Goal: Task Accomplishment & Management: Use online tool/utility

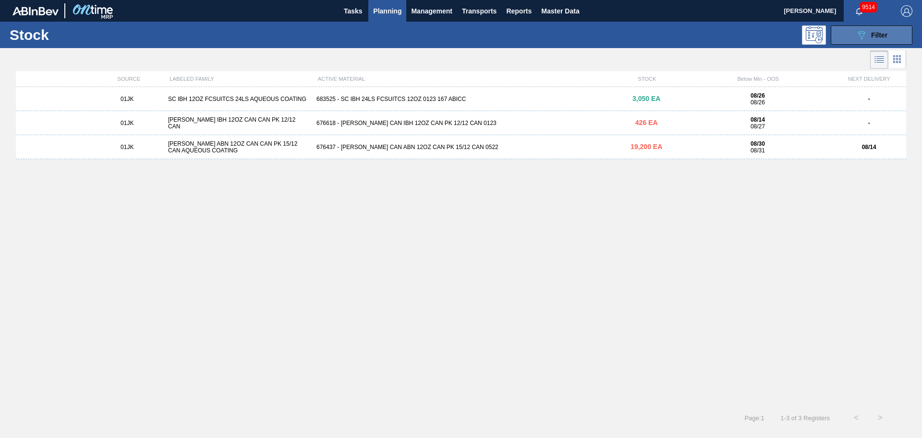
click at [845, 36] on button "089F7B8B-B2A5-4AFE-B5C0-19BA573D28AC Filter" at bounding box center [872, 34] width 82 height 19
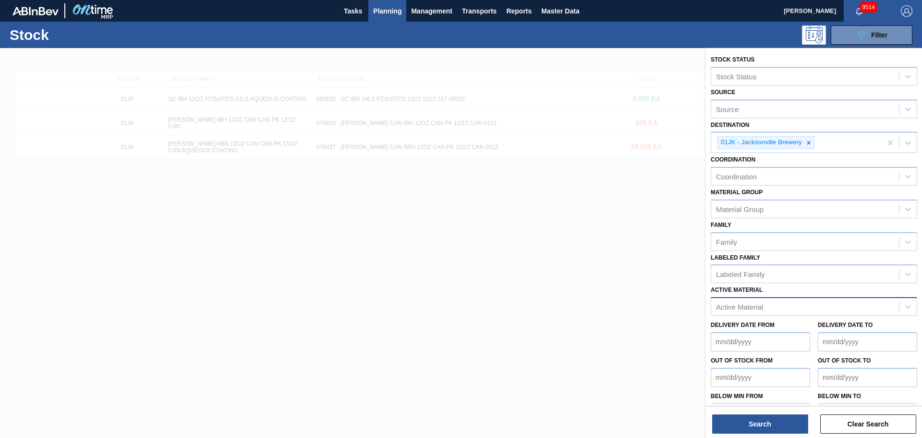
click at [741, 308] on div "Active Material" at bounding box center [739, 307] width 47 height 8
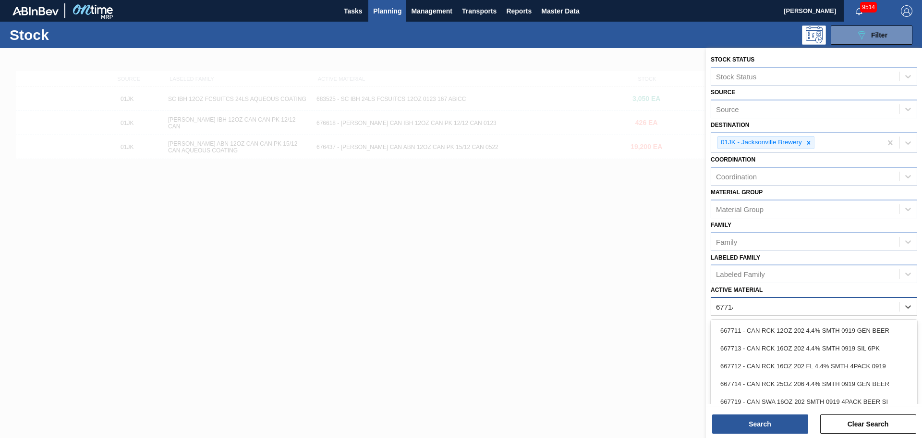
type Material "677149"
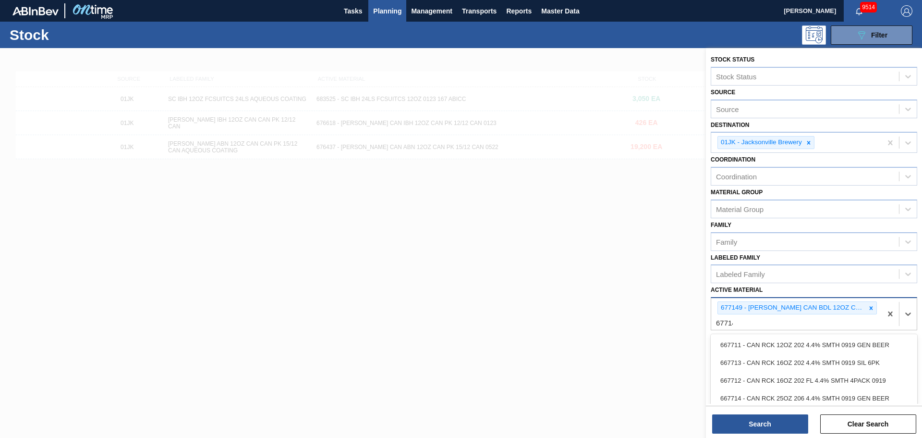
type Material "677148"
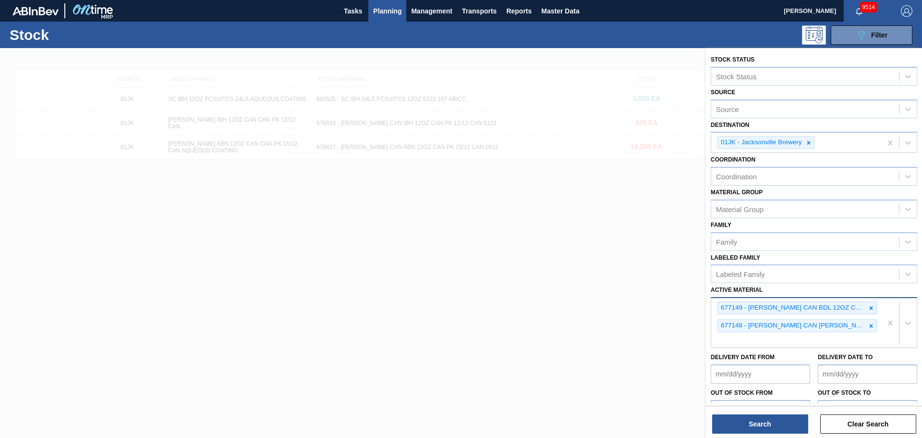
click at [781, 342] on div "677149 - CARR CAN BDL 12OZ CAN PK 12/12 CAN 0924 677148 - CARR CAN BUD 12OZ FOH…" at bounding box center [796, 322] width 170 height 49
type Material "676631"
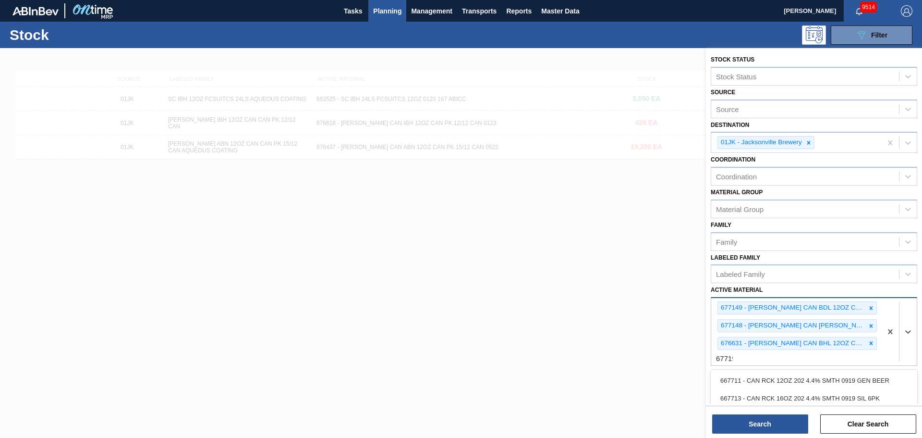
type Material "677195"
type Material "676627"
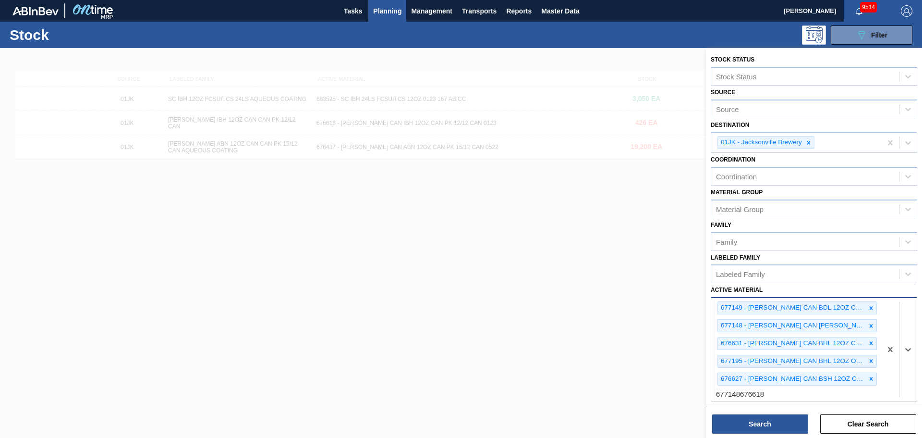
type Material "677148676618"
drag, startPoint x: 773, startPoint y: 395, endPoint x: 762, endPoint y: 396, distance: 11.1
click at [762, 396] on div "677149 - CARR CAN BDL 12OZ CAN PK 12/12 CAN 0924 677148 - CARR CAN BUD 12OZ FOH…" at bounding box center [796, 349] width 170 height 102
type Material "6"
type Material "676618"
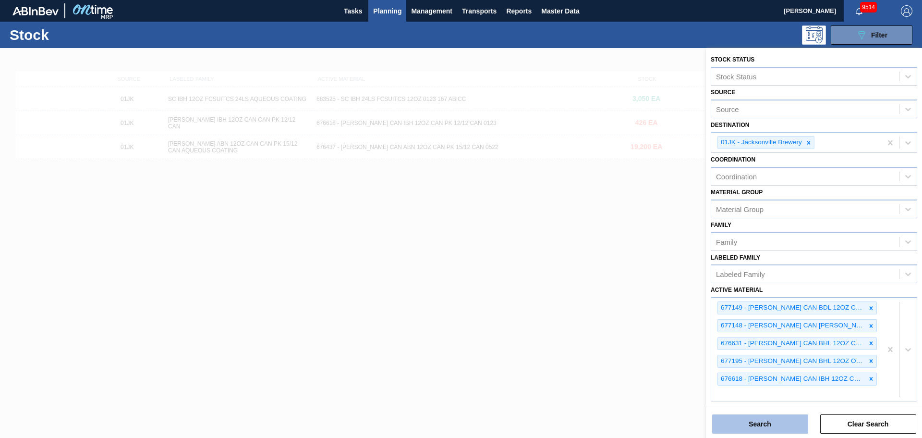
click at [754, 430] on button "Search" at bounding box center [760, 423] width 96 height 19
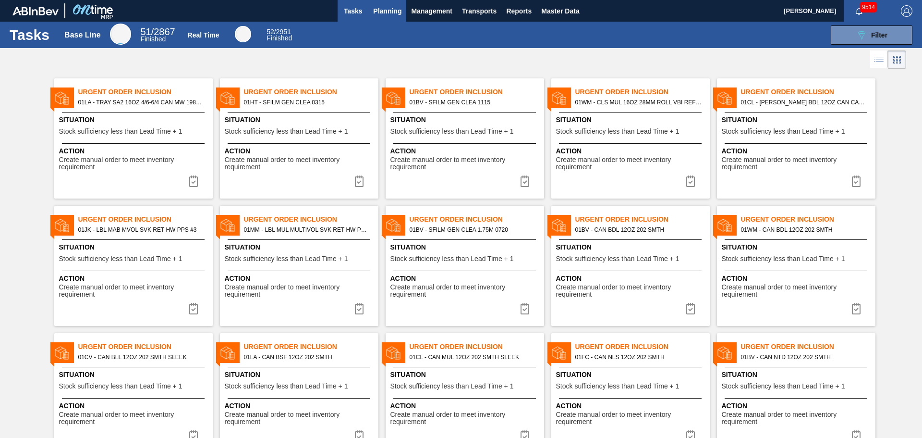
click at [396, 21] on button "Planning" at bounding box center [387, 11] width 38 height 22
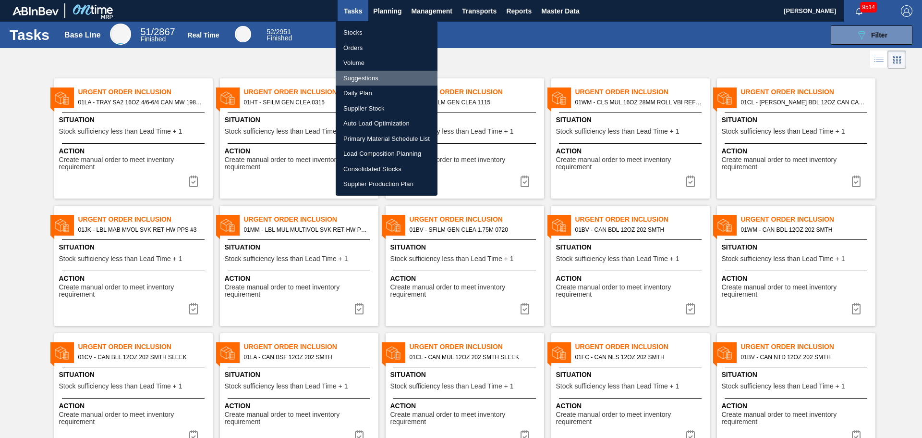
click at [377, 82] on li "Suggestions" at bounding box center [387, 78] width 102 height 15
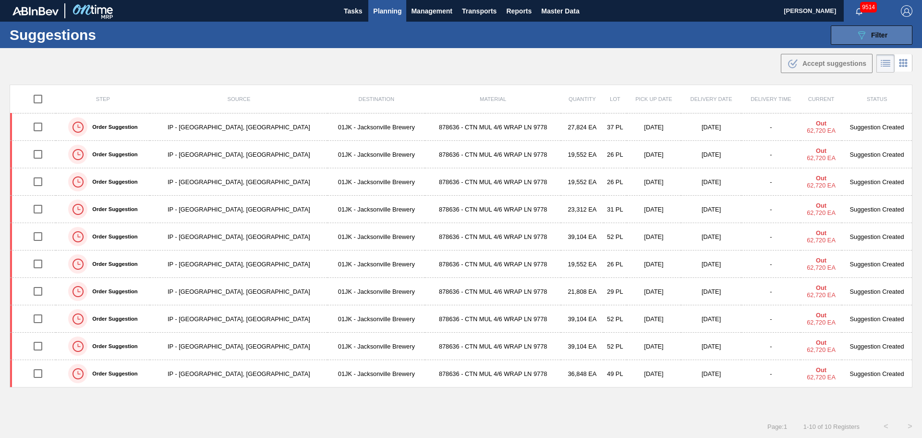
click at [864, 37] on icon "089F7B8B-B2A5-4AFE-B5C0-19BA573D28AC" at bounding box center [862, 35] width 12 height 12
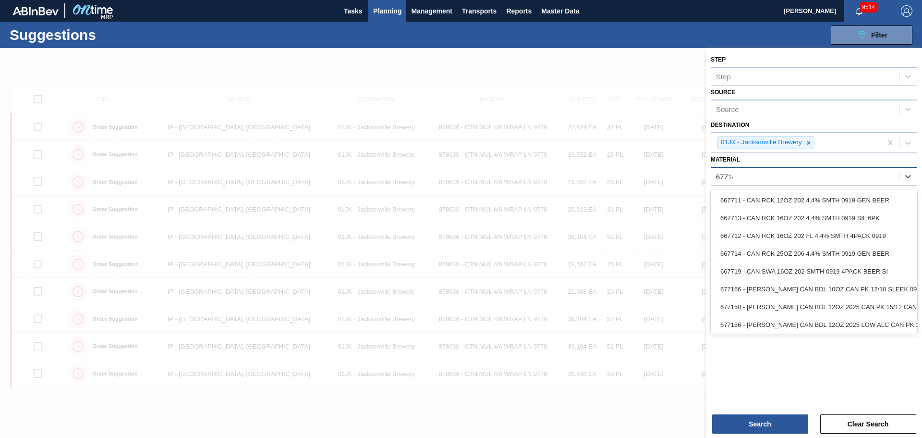
type input "677149"
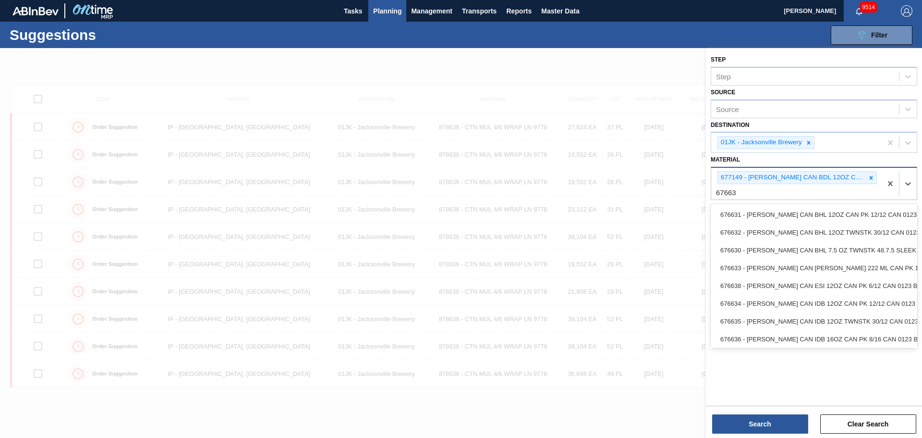
type input "676631"
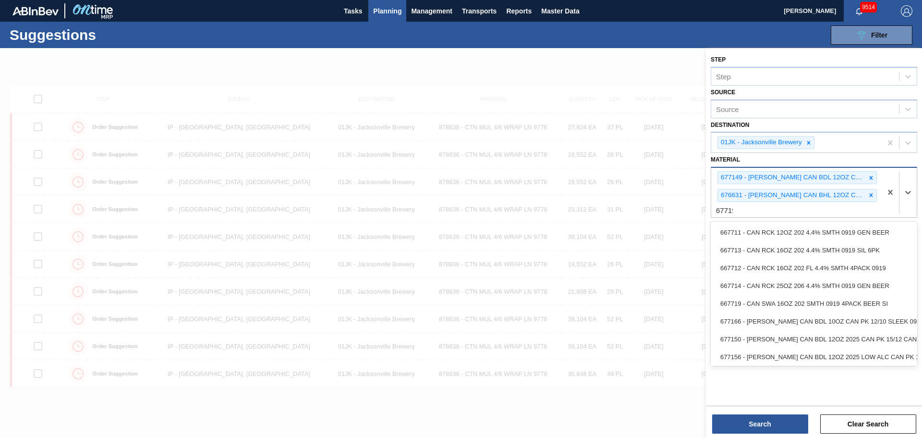
type input "677195"
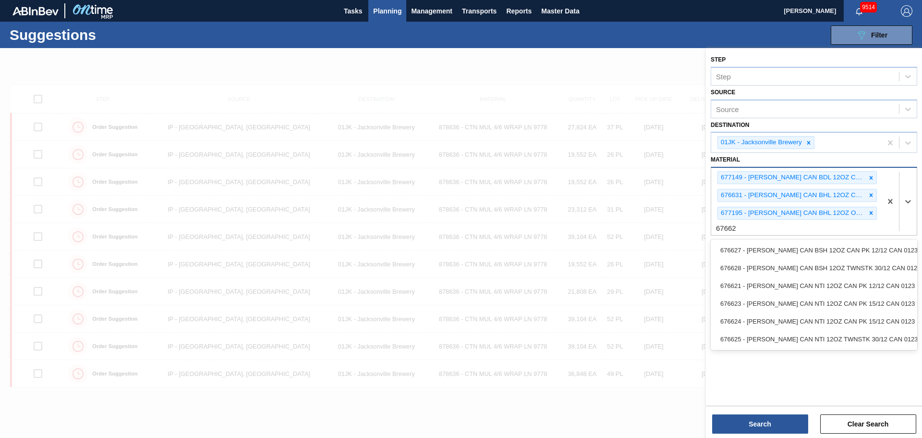
type input "676627"
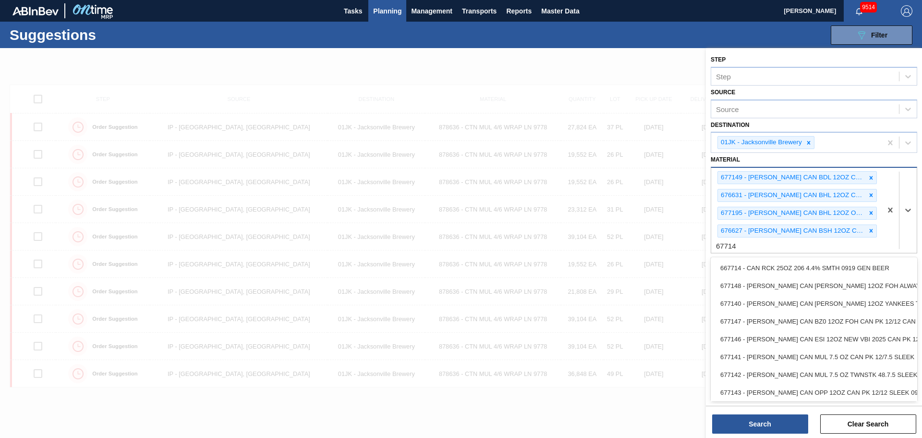
type input "677148"
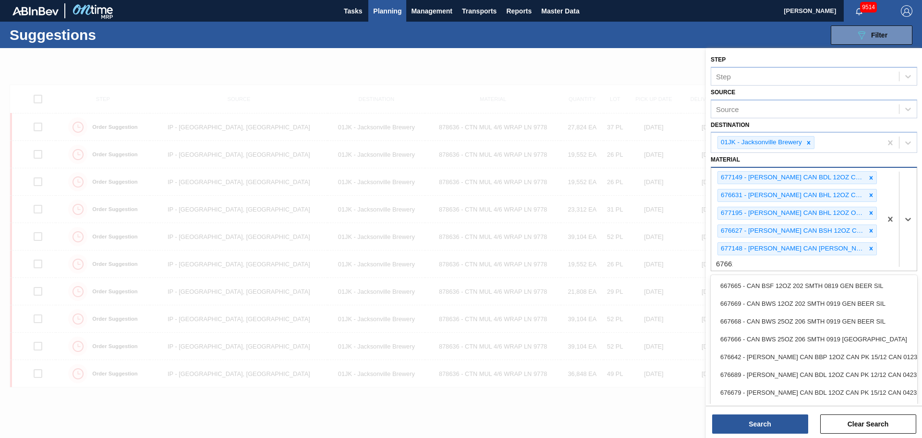
type input "676618"
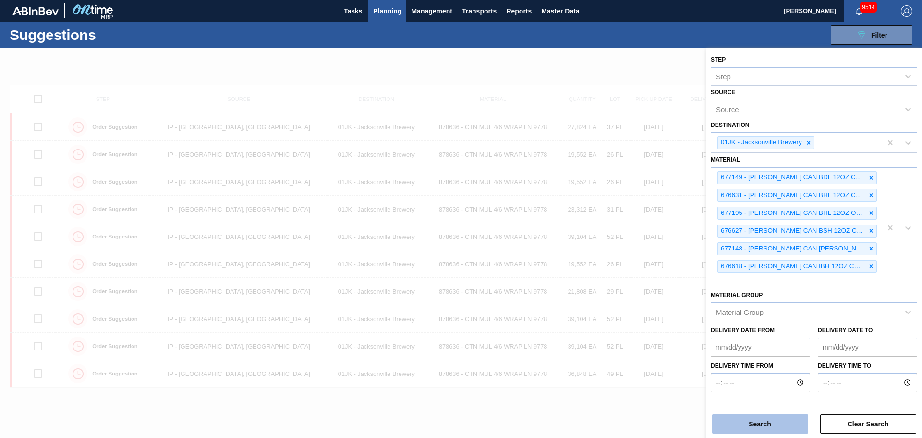
click at [770, 422] on button "Search" at bounding box center [760, 423] width 96 height 19
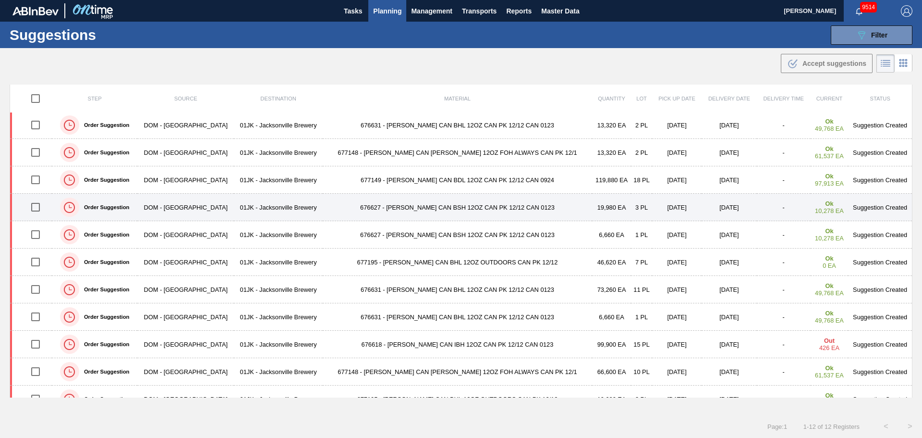
scroll to position [45, 0]
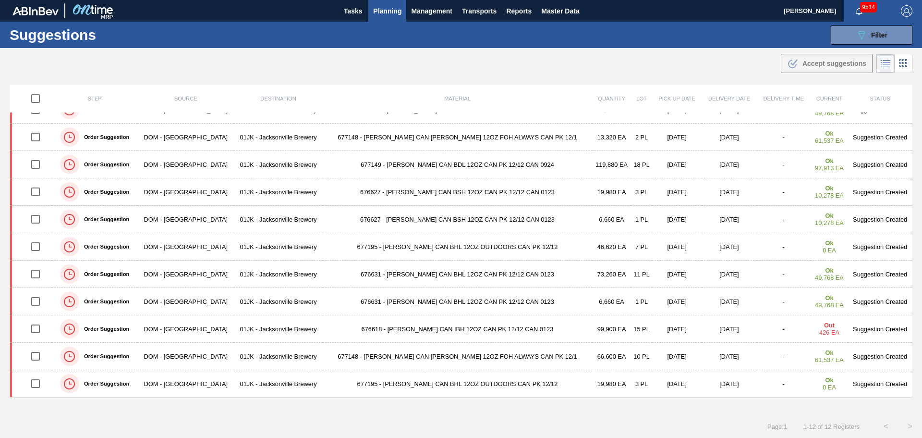
click at [636, 56] on div ".b{fill:var(--color-action-default)} Accept suggestions" at bounding box center [461, 61] width 922 height 27
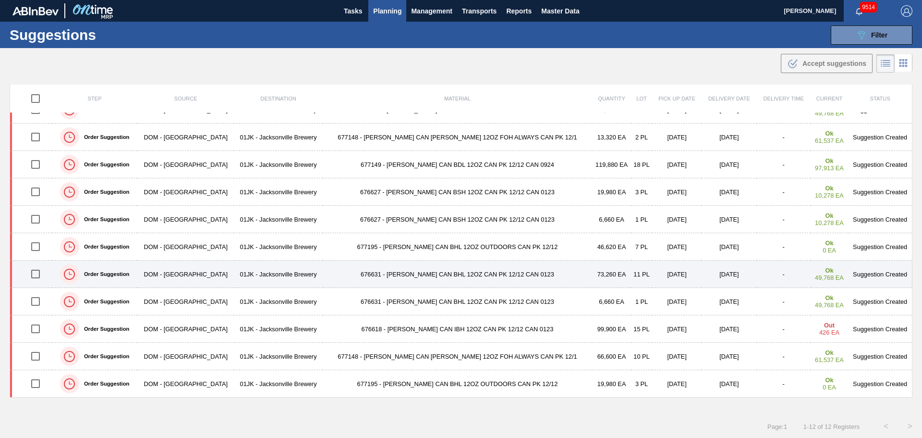
scroll to position [0, 0]
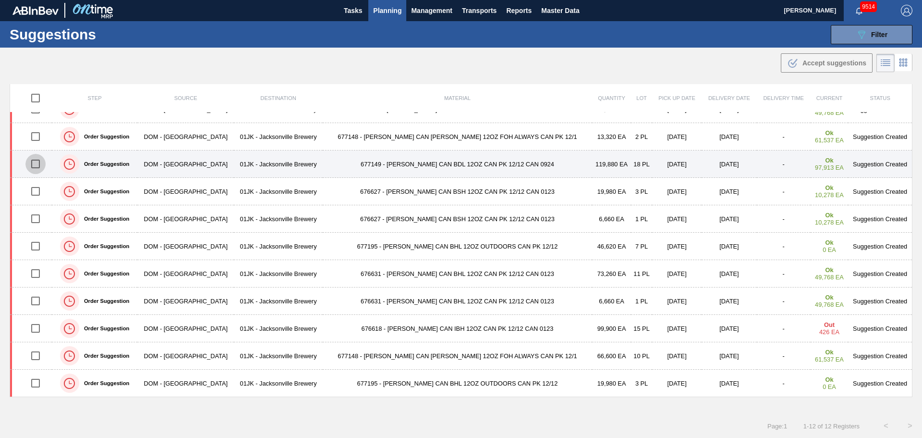
click at [41, 158] on input "checkbox" at bounding box center [35, 164] width 20 height 20
checkbox input "true"
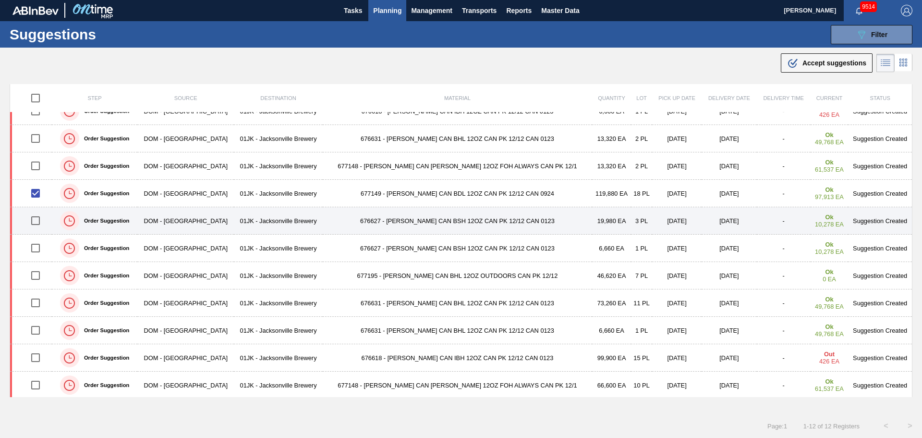
scroll to position [0, 0]
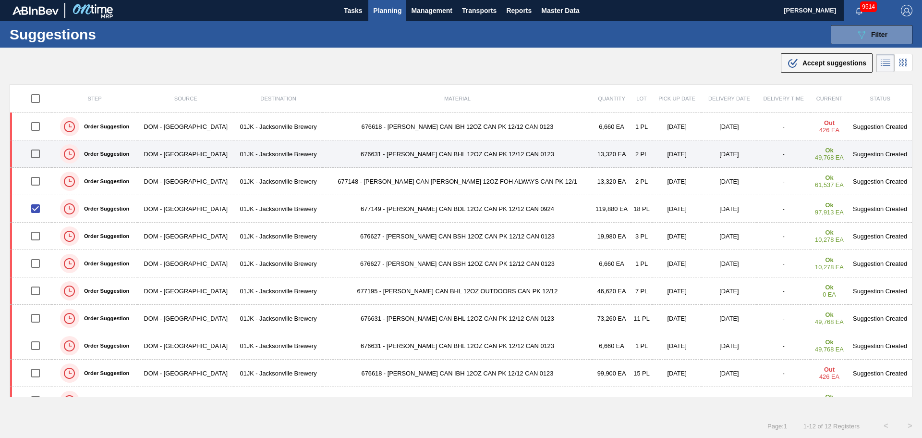
click at [39, 157] on input "checkbox" at bounding box center [35, 154] width 20 height 20
checkbox input "true"
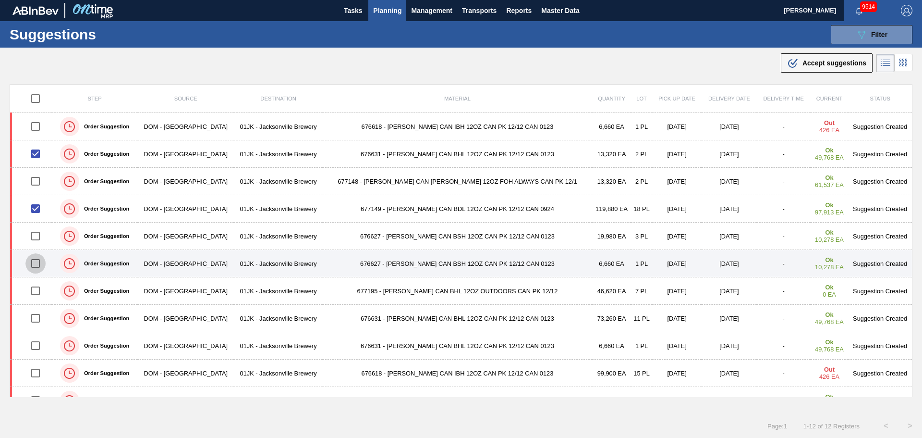
click at [33, 267] on input "checkbox" at bounding box center [35, 263] width 20 height 20
checkbox input "true"
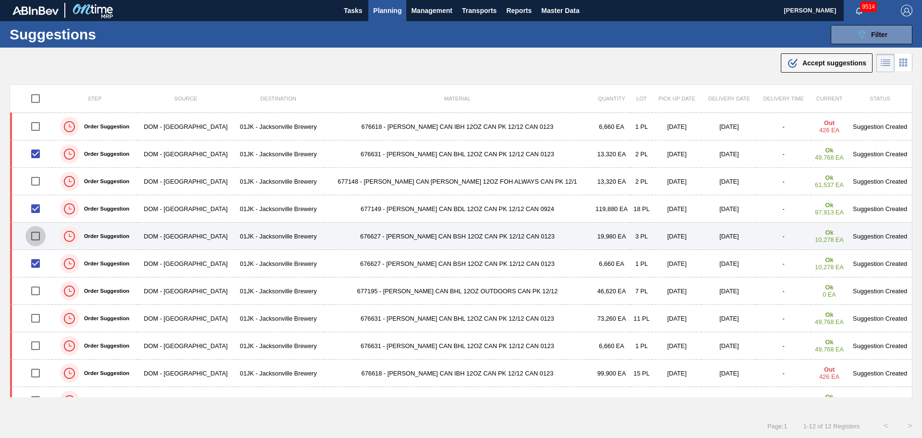
click at [39, 241] on input "checkbox" at bounding box center [35, 236] width 20 height 20
checkbox input "true"
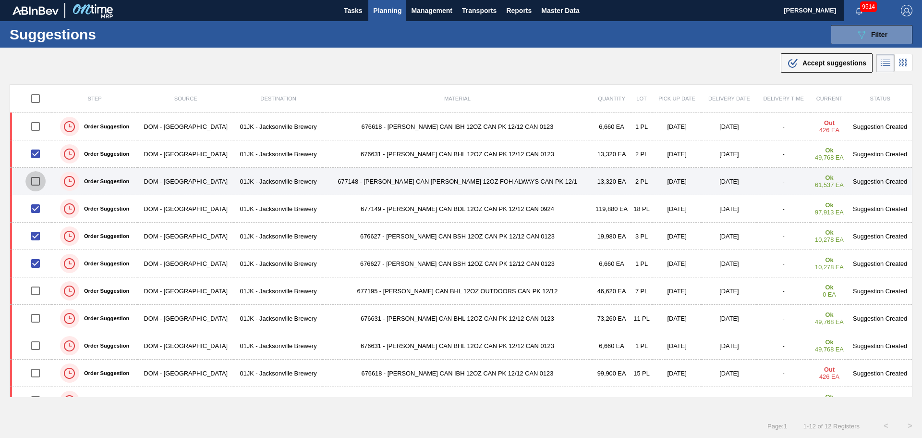
click at [44, 181] on input "checkbox" at bounding box center [35, 181] width 20 height 20
checkbox input "true"
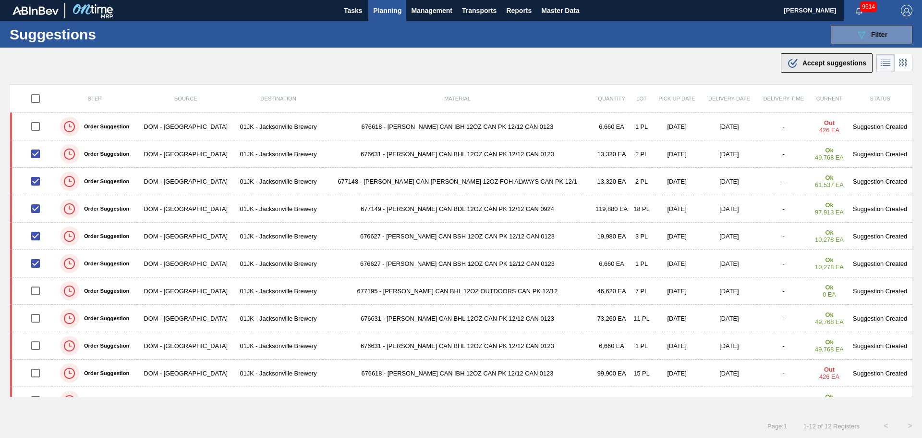
click at [819, 63] on span "Accept suggestions" at bounding box center [835, 63] width 64 height 8
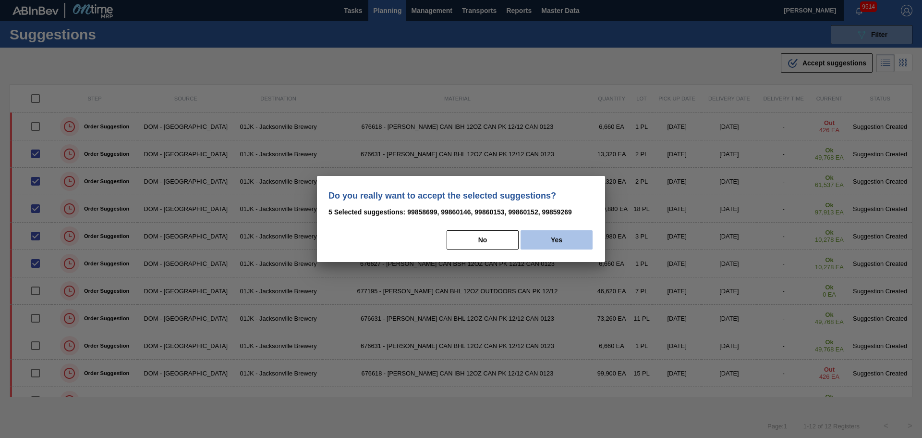
click at [543, 240] on button "Yes" at bounding box center [557, 239] width 72 height 19
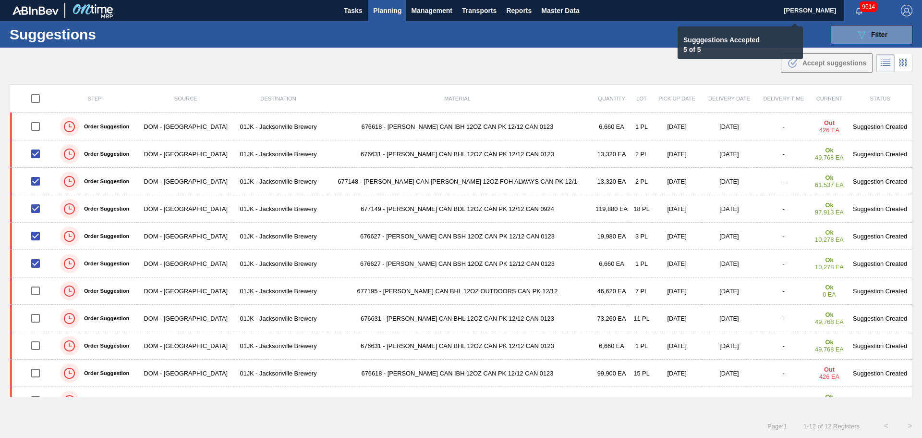
checkbox input "false"
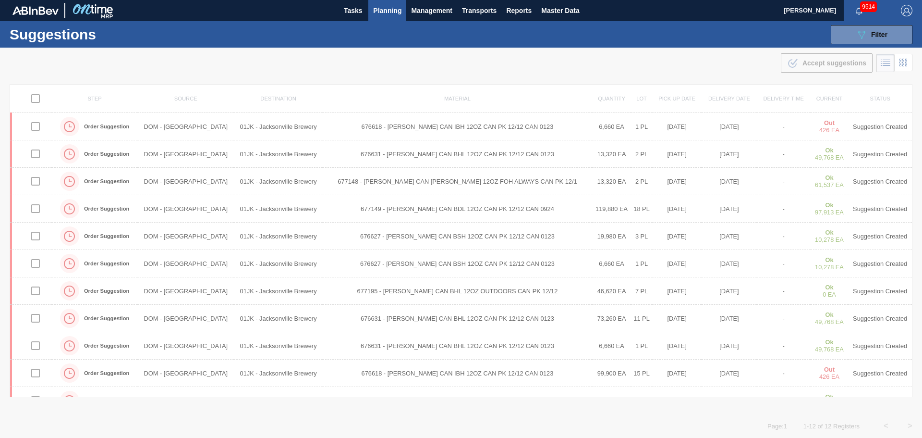
click at [299, 43] on div "Suggestions 089F7B8B-B2A5-4AFE-B5C0-19BA573D28AC Filter Step Step Source Source…" at bounding box center [461, 34] width 922 height 26
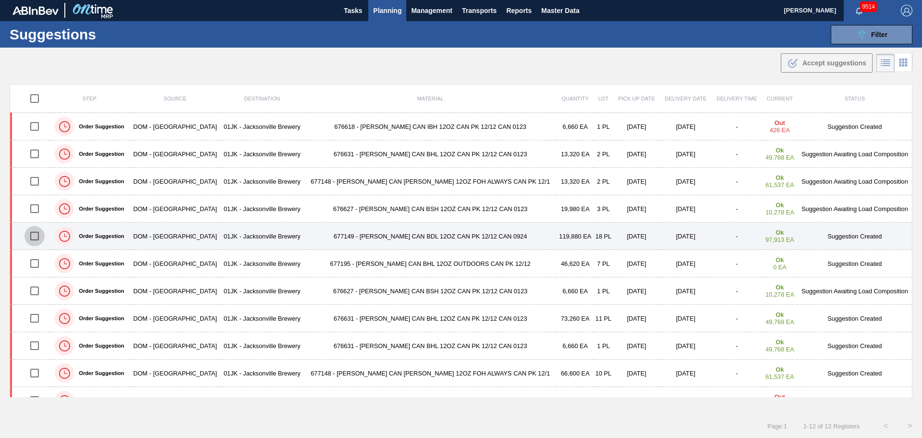
click at [37, 234] on input "checkbox" at bounding box center [34, 236] width 20 height 20
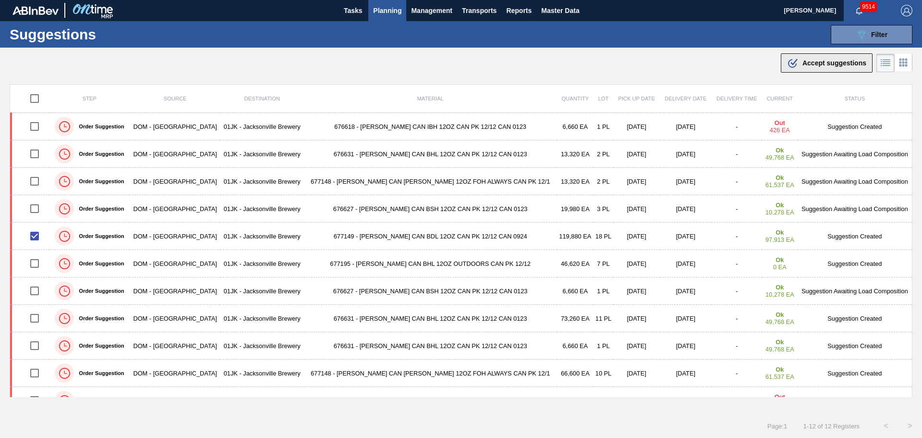
click at [814, 60] on span "Accept suggestions" at bounding box center [835, 63] width 64 height 8
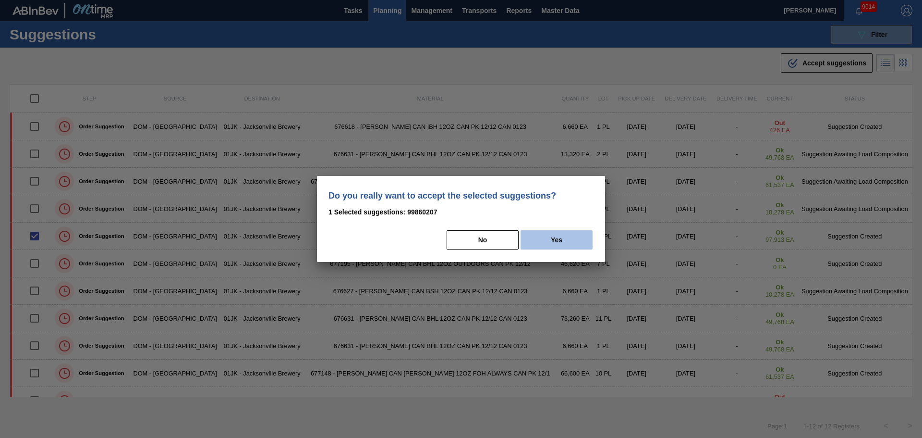
click at [566, 241] on button "Yes" at bounding box center [557, 239] width 72 height 19
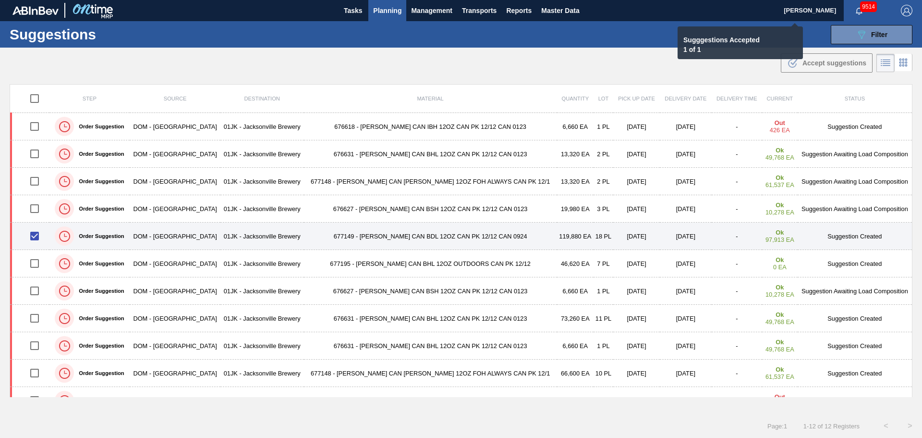
checkbox input "false"
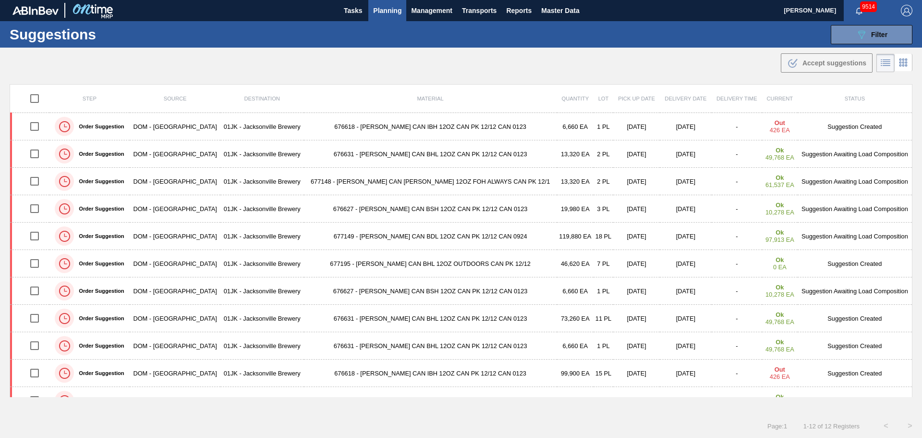
click at [566, 72] on div ".b{fill:var(--color-action-default)} Accept suggestions" at bounding box center [461, 61] width 922 height 27
click at [392, 14] on span "Planning" at bounding box center [387, 11] width 28 height 12
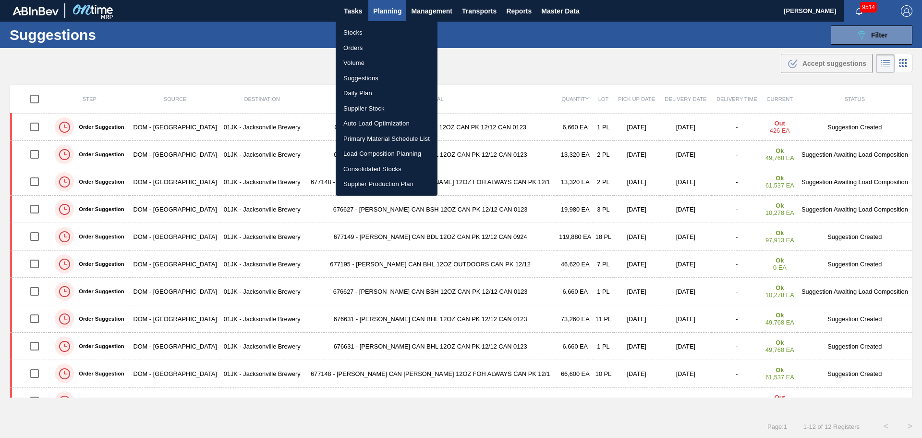
click at [375, 150] on li "Load Composition Planning" at bounding box center [387, 153] width 102 height 15
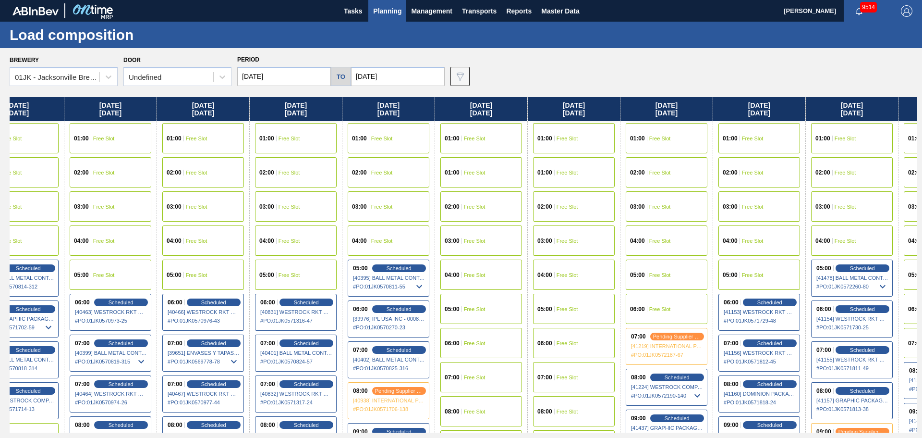
drag, startPoint x: 791, startPoint y: 197, endPoint x: 374, endPoint y: 184, distance: 418.0
click at [370, 186] on div "Thursday 08/07/2025 01:00 Free Slot 02:00 Free Slot 03:00 Free Slot 04:00 Free …" at bounding box center [464, 264] width 908 height 335
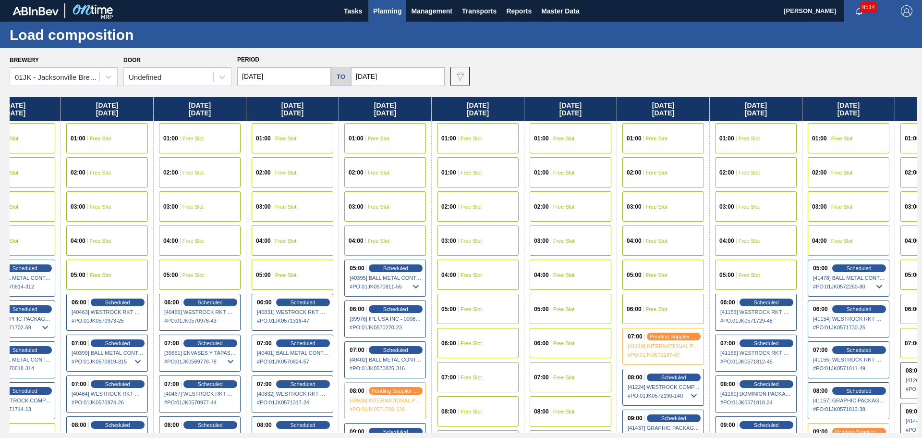
scroll to position [0, 761]
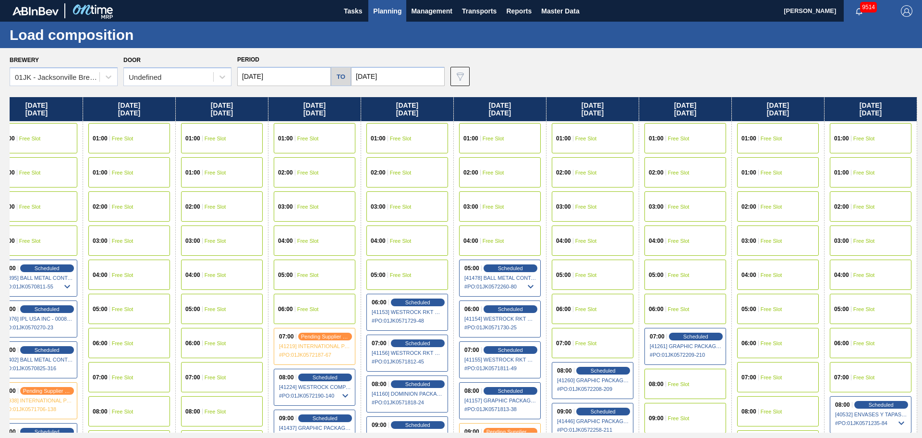
drag, startPoint x: 777, startPoint y: 183, endPoint x: 284, endPoint y: 190, distance: 492.8
click at [284, 190] on div "Thursday 08/07/2025 01:00 Free Slot 02:00 Free Slot 03:00 Free Slot 04:00 Free …" at bounding box center [464, 264] width 908 height 335
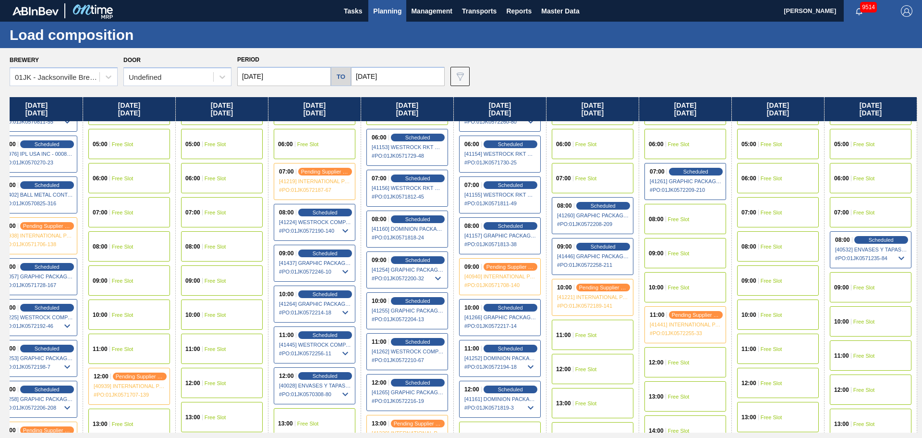
scroll to position [288, 761]
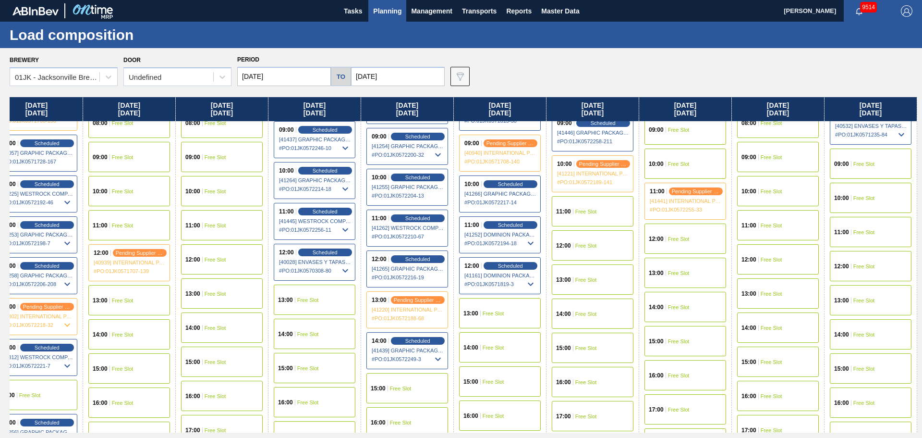
click at [607, 216] on div "11:00 Free Slot" at bounding box center [593, 211] width 82 height 30
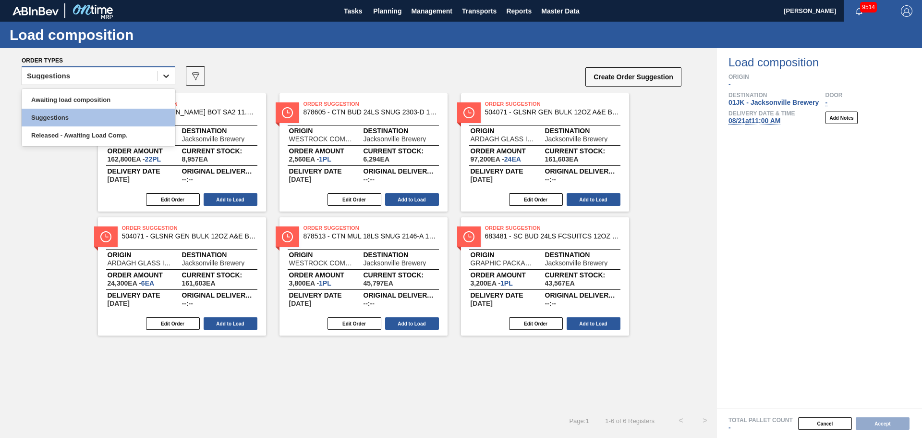
click at [158, 80] on div at bounding box center [166, 75] width 17 height 17
click at [158, 97] on div "Awaiting load composition" at bounding box center [99, 100] width 154 height 18
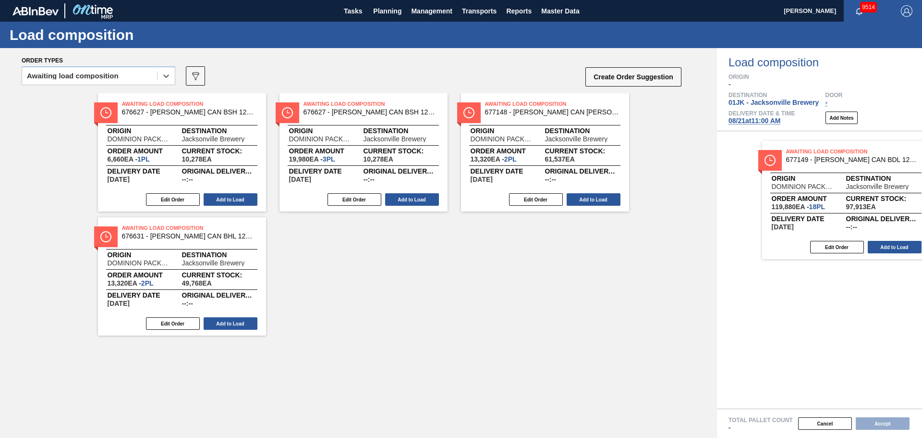
drag, startPoint x: 367, startPoint y: 130, endPoint x: 852, endPoint y: 181, distance: 487.2
click at [852, 181] on div "Order types option Awaiting load composition, selected. Select is focused ,type…" at bounding box center [461, 242] width 922 height 389
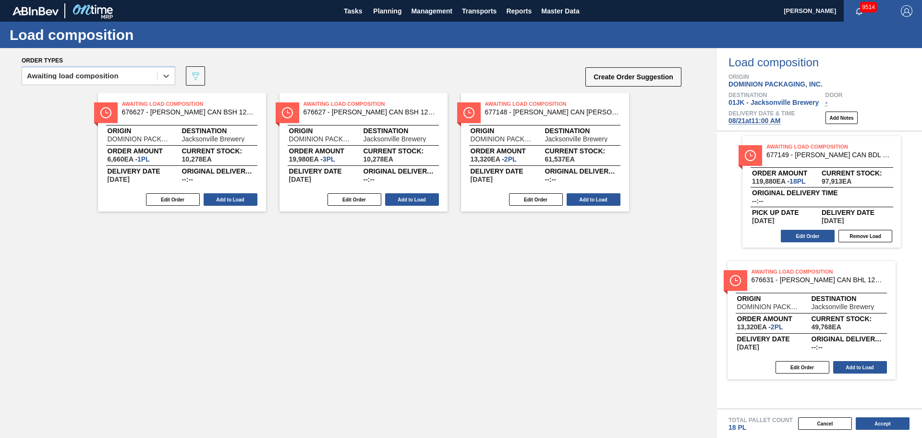
drag, startPoint x: 183, startPoint y: 241, endPoint x: 815, endPoint y: 281, distance: 633.3
click at [815, 281] on div "Order types option Awaiting load composition, selected. Select is focused ,type…" at bounding box center [461, 242] width 922 height 389
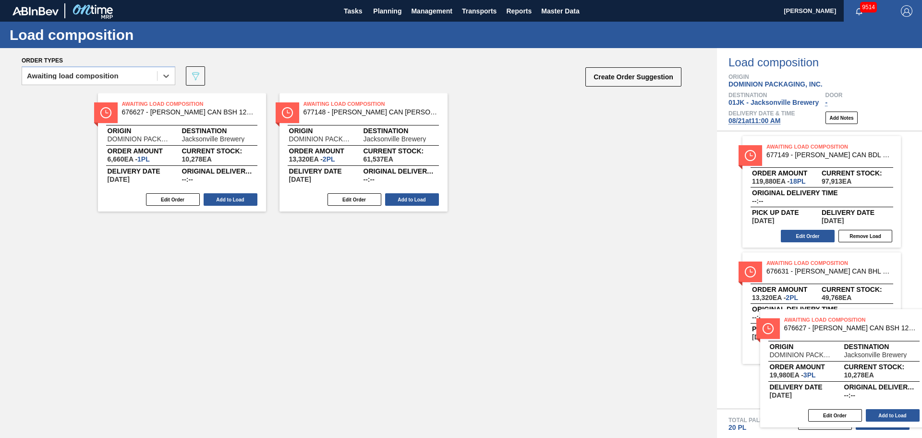
drag, startPoint x: 322, startPoint y: 122, endPoint x: 771, endPoint y: 332, distance: 495.5
click at [804, 338] on div "Order types option Awaiting load composition, selected. Select is focused ,type…" at bounding box center [461, 242] width 922 height 389
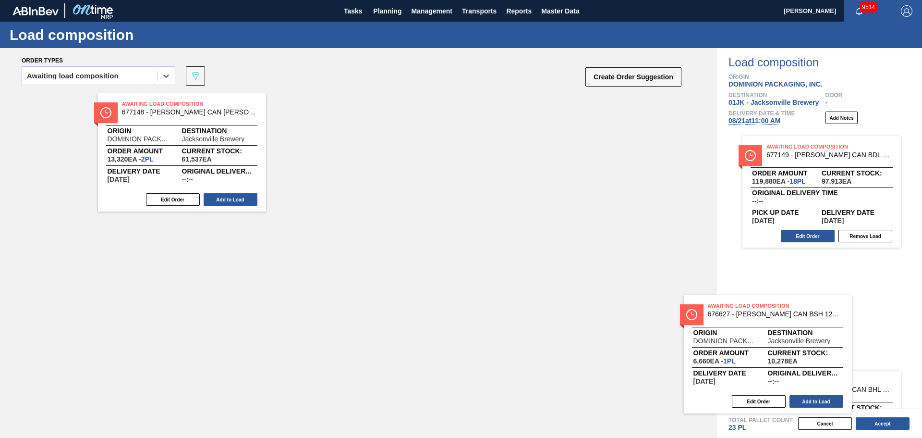
drag, startPoint x: 261, startPoint y: 140, endPoint x: 821, endPoint y: 330, distance: 591.2
click at [821, 330] on div "Order types option Awaiting load composition, selected. Select is focused ,type…" at bounding box center [461, 242] width 922 height 389
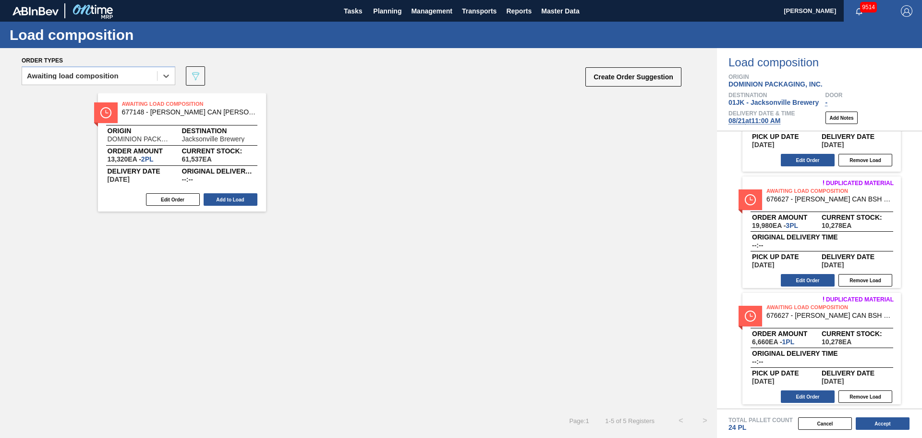
scroll to position [193, 0]
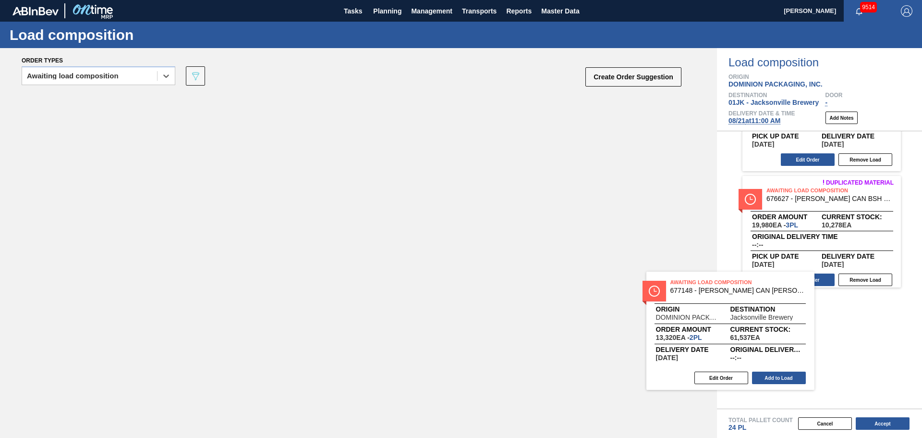
drag, startPoint x: 243, startPoint y: 112, endPoint x: 800, endPoint y: 292, distance: 585.2
click at [800, 292] on div "Order types option Awaiting load composition, selected. Select is focused ,type…" at bounding box center [461, 242] width 922 height 389
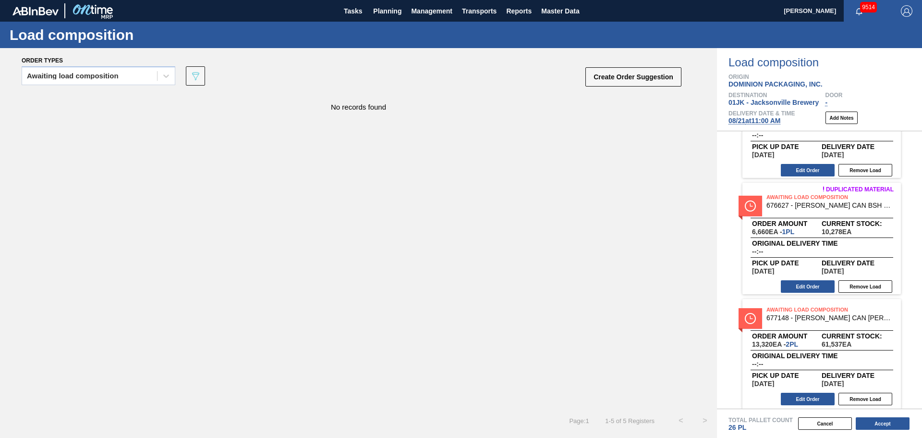
scroll to position [309, 0]
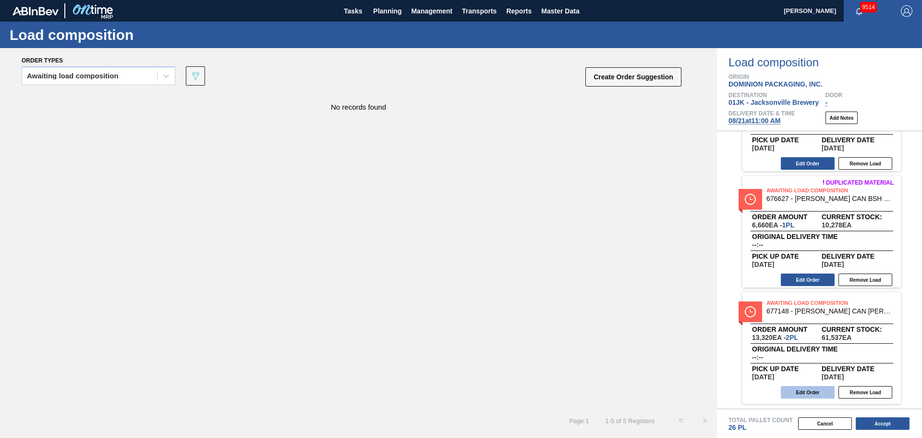
click at [792, 387] on button "Edit Order" at bounding box center [808, 392] width 54 height 12
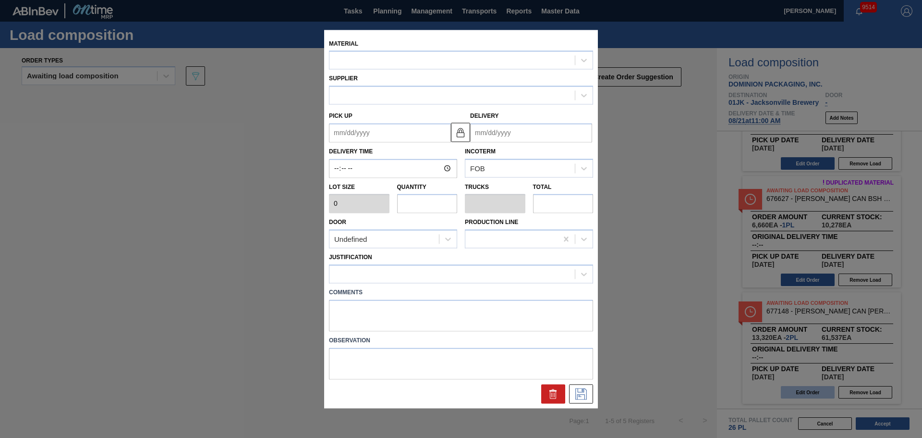
type input "6,660"
type input "2"
type input "0.091"
type input "13,320"
type up "[DATE]"
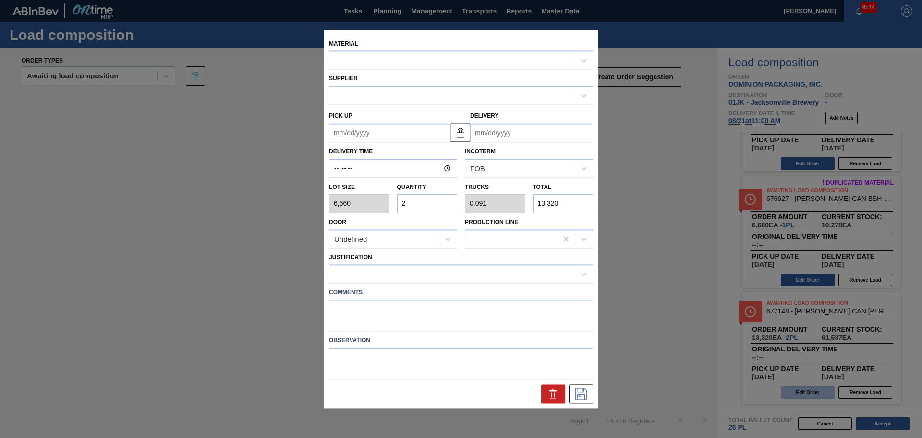
type input "[DATE]"
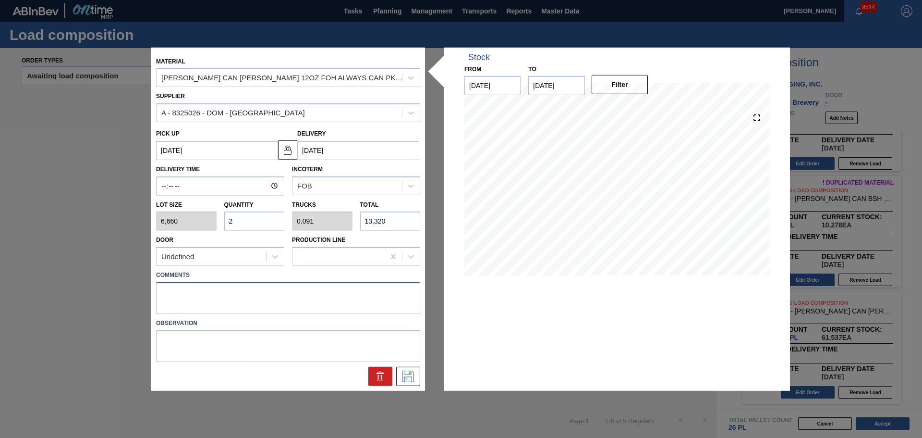
click at [202, 306] on textarea at bounding box center [288, 298] width 264 height 32
type textarea "TAIL, DROP"
click at [410, 381] on icon at bounding box center [408, 376] width 12 height 12
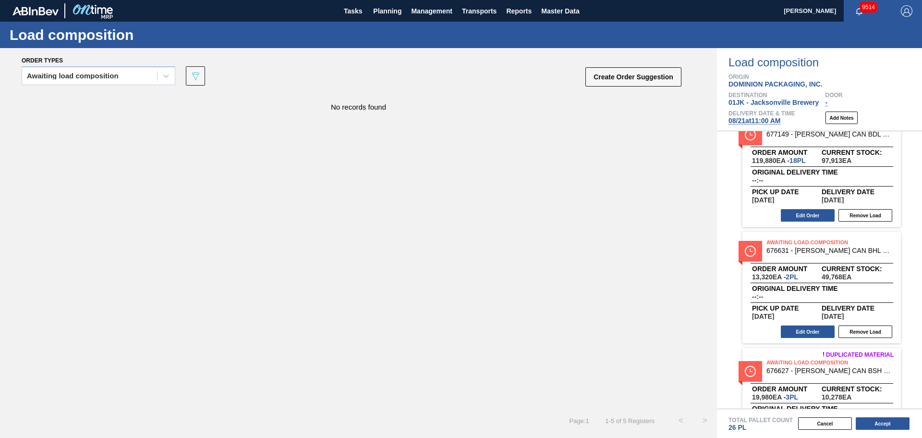
scroll to position [0, 0]
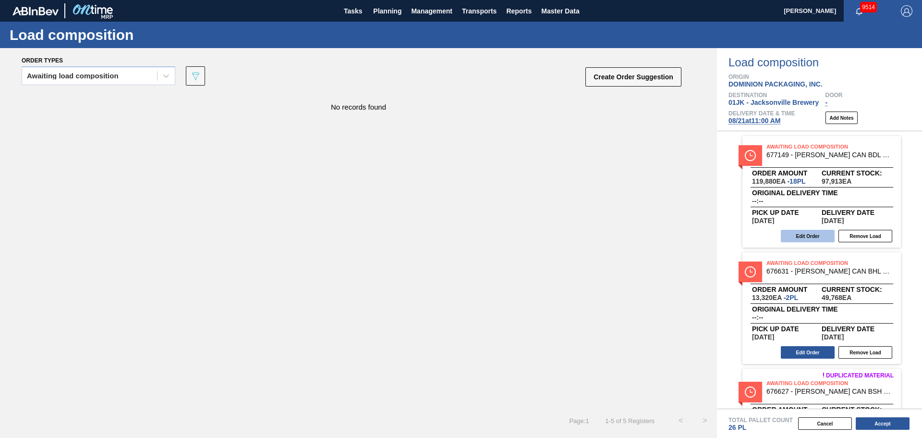
click at [802, 236] on button "Edit Order" at bounding box center [808, 236] width 54 height 12
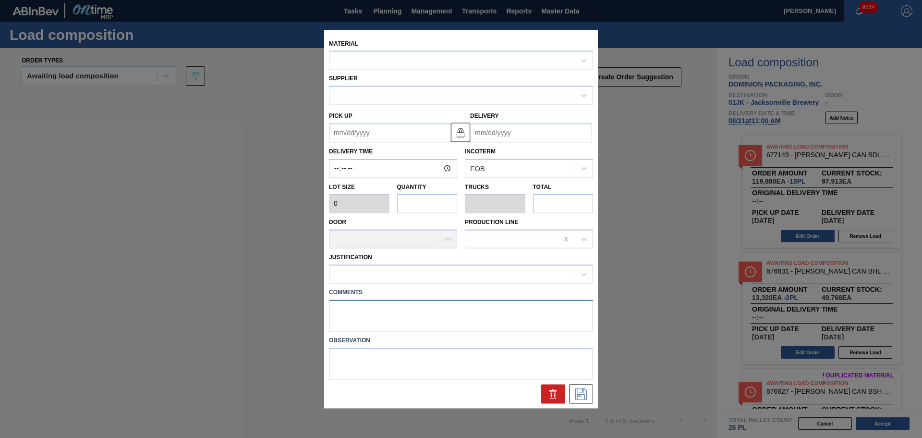
click at [381, 314] on textarea at bounding box center [461, 315] width 264 height 32
type textarea "M2,"
type input "6,660"
type input "18"
type input "0.692"
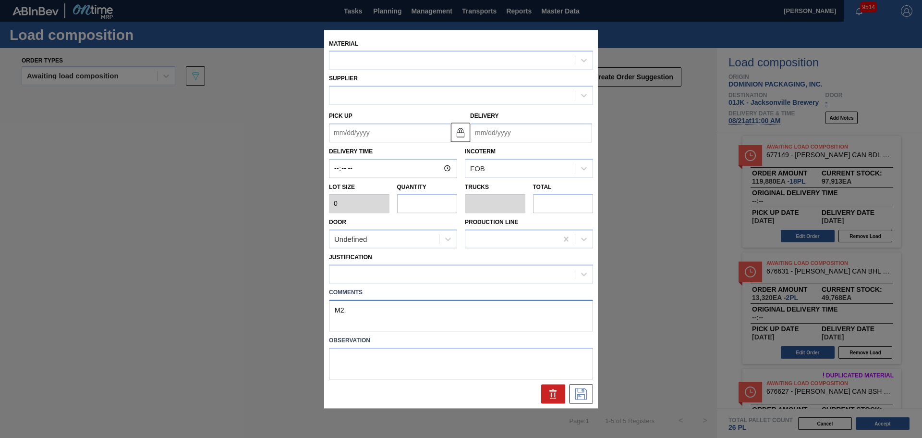
type input "119,880"
type up "[DATE]"
type input "[DATE]"
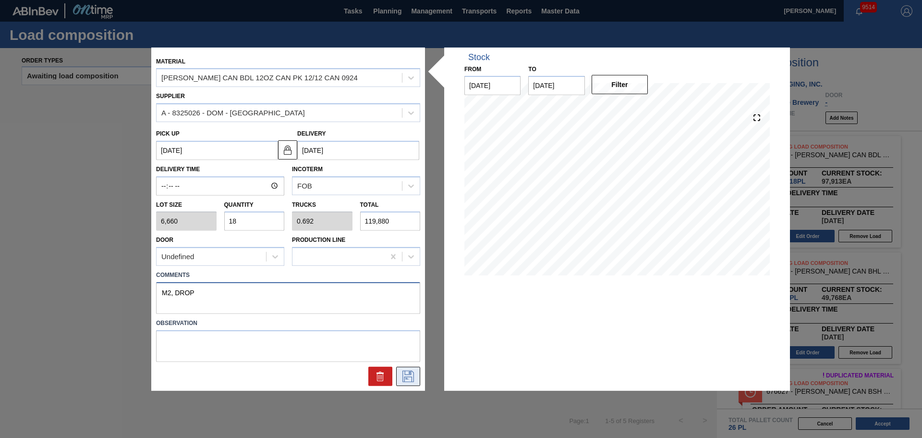
type textarea "M2, DROP"
click at [415, 379] on icon at bounding box center [408, 376] width 15 height 12
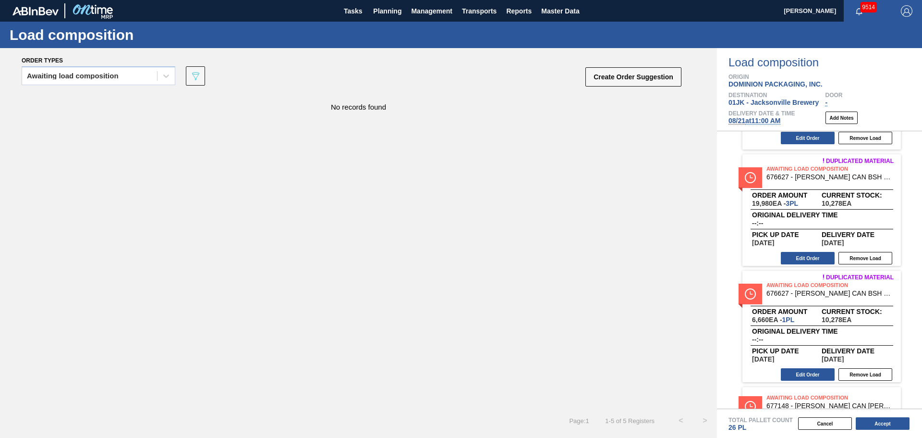
scroll to position [240, 0]
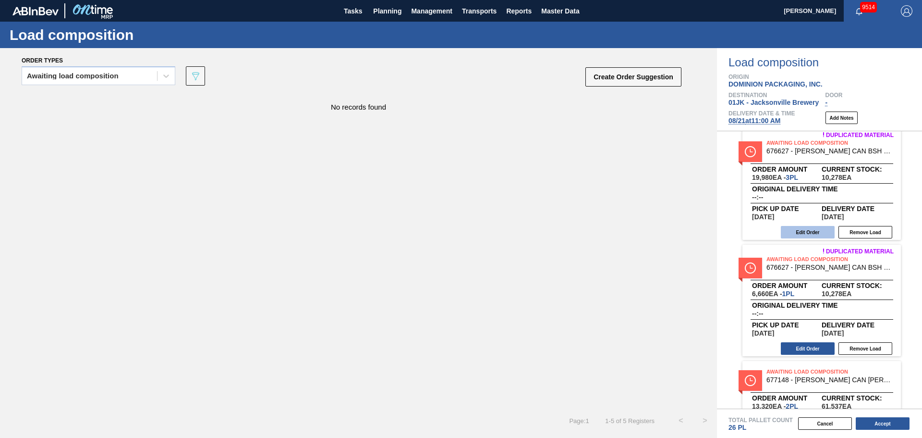
click at [790, 235] on button "Edit Order" at bounding box center [808, 232] width 54 height 12
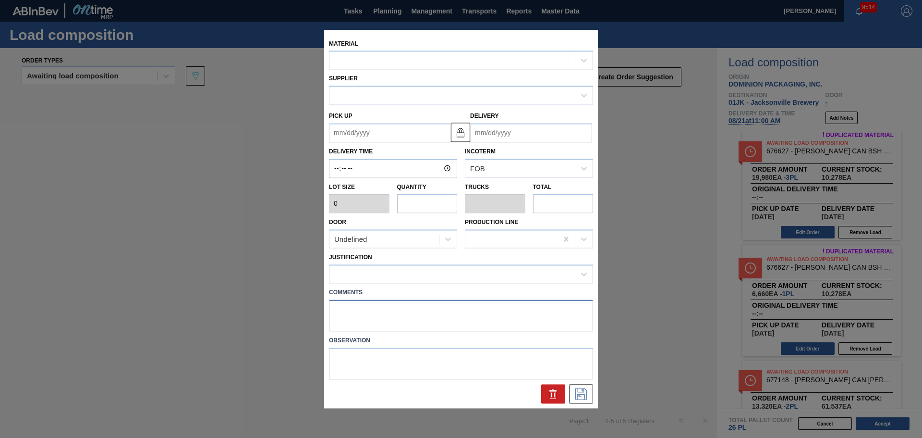
click at [363, 315] on textarea at bounding box center [461, 315] width 264 height 32
type input "6,660"
type input "3"
type input "0.115"
type input "19,980"
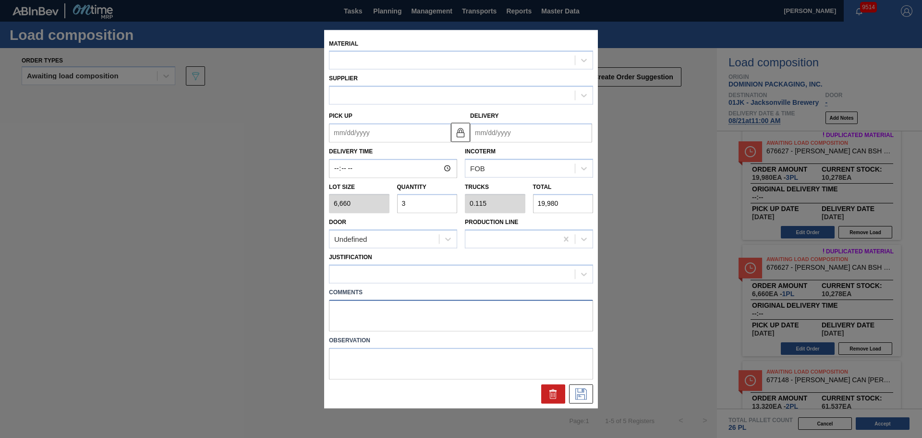
type up "[DATE]"
type input "[DATE]"
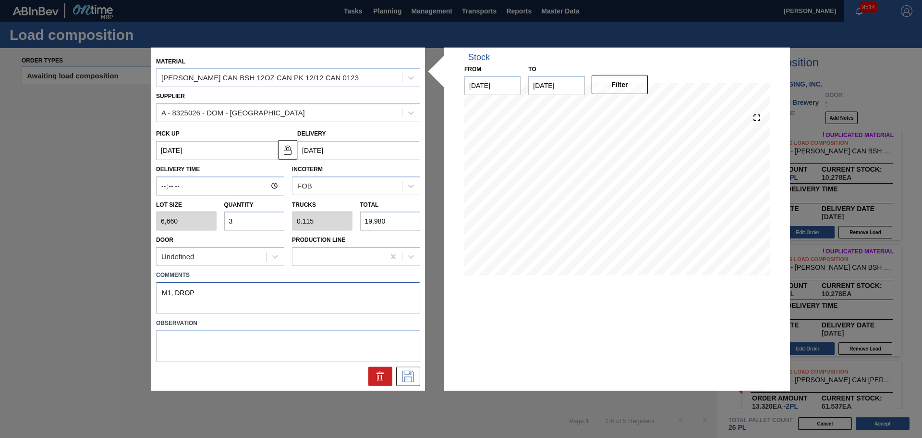
drag, startPoint x: 343, startPoint y: 294, endPoint x: 12, endPoint y: 294, distance: 331.4
click at [12, 294] on div "Material CARR CAN BSH 12OZ CAN PK 12/12 CAN 0123 Supplier A - 8325026 - DOM - R…" at bounding box center [461, 219] width 922 height 438
type textarea "M1, DROP"
click at [408, 374] on icon at bounding box center [408, 376] width 15 height 12
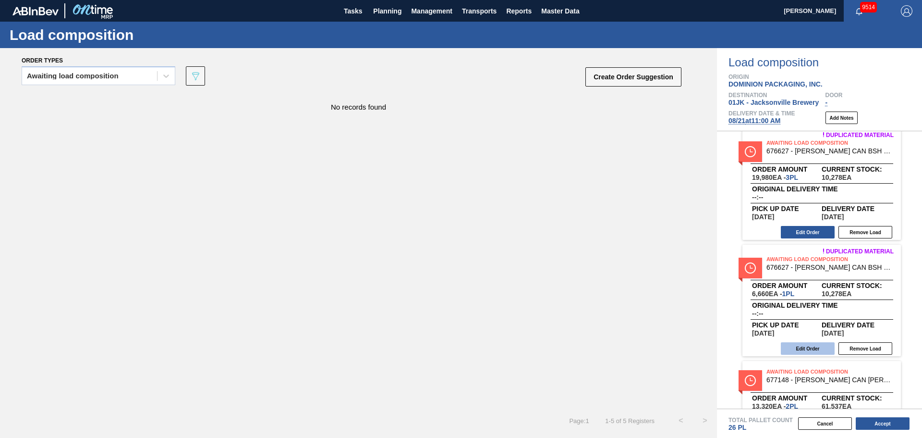
click at [803, 349] on button "Edit Order" at bounding box center [808, 348] width 54 height 12
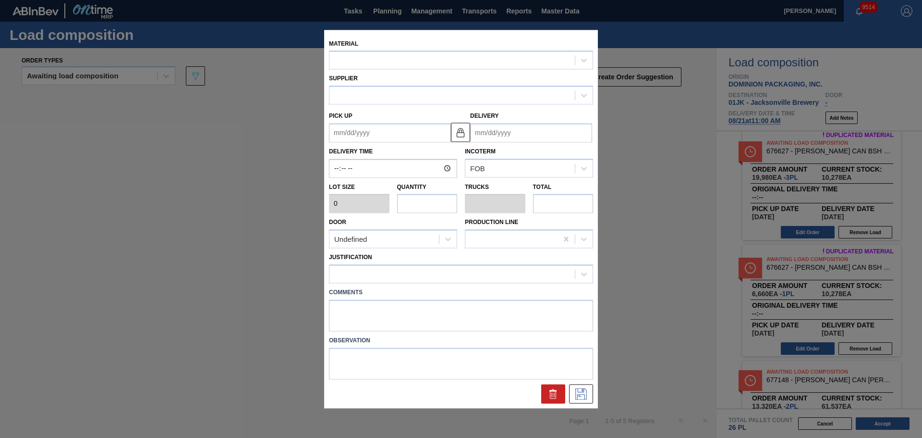
type input "6,660"
type input "1"
type input "0.038"
type input "6,660"
type up "[DATE]"
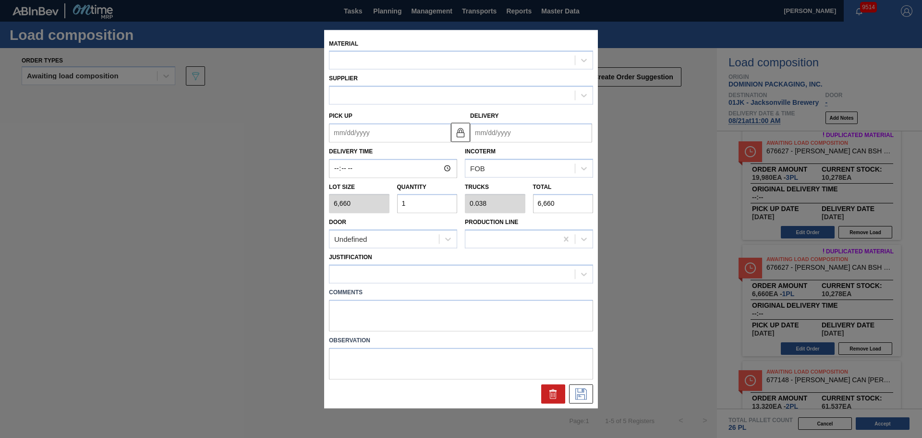
type input "[DATE]"
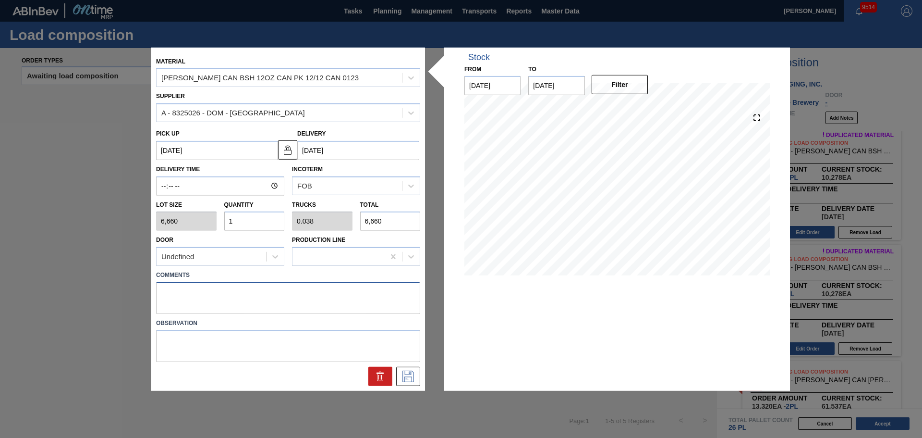
click at [265, 293] on textarea at bounding box center [288, 298] width 264 height 32
paste textarea "M1, DROP"
type textarea "M1, DROP"
click at [407, 379] on icon at bounding box center [408, 376] width 15 height 12
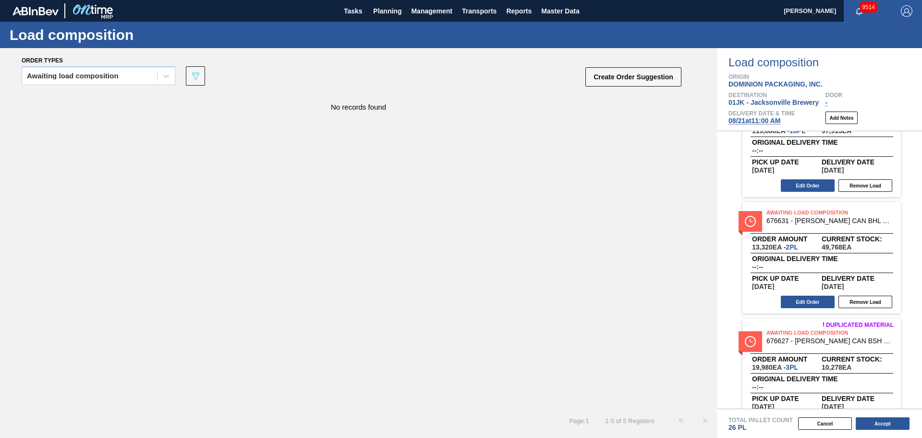
scroll to position [0, 0]
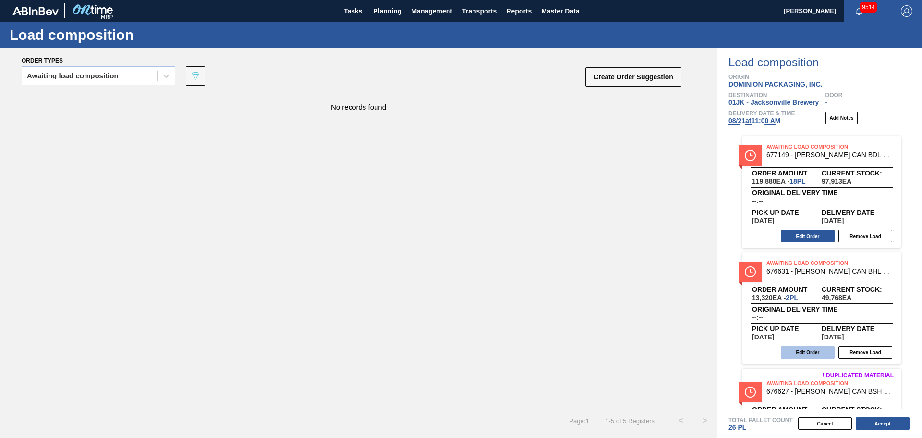
click at [799, 350] on button "Edit Order" at bounding box center [808, 352] width 54 height 12
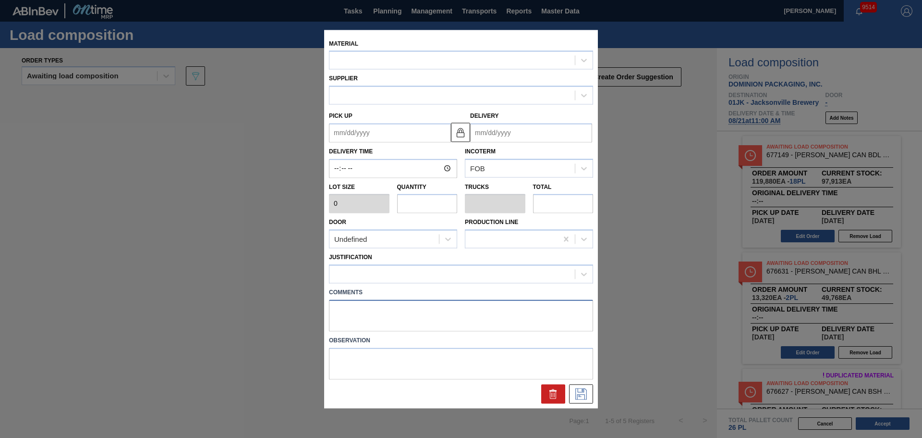
click at [413, 320] on textarea at bounding box center [461, 315] width 264 height 32
type input "6,660"
type input "2"
type input "0.077"
type input "13,320"
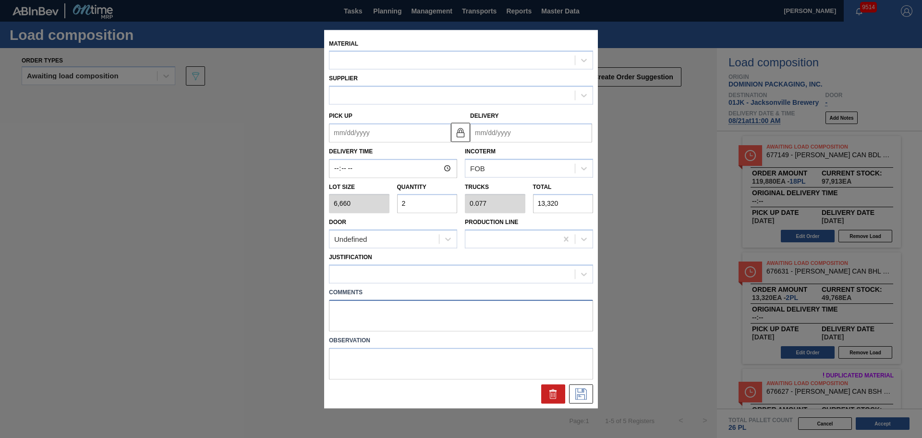
type up "08/18/2025"
type input "[DATE]"
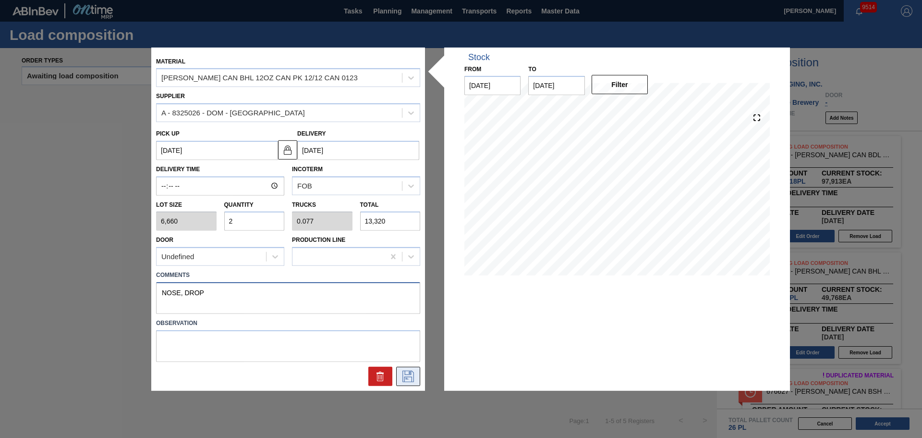
type textarea "NOSE, DROP"
click at [414, 372] on icon at bounding box center [408, 376] width 15 height 12
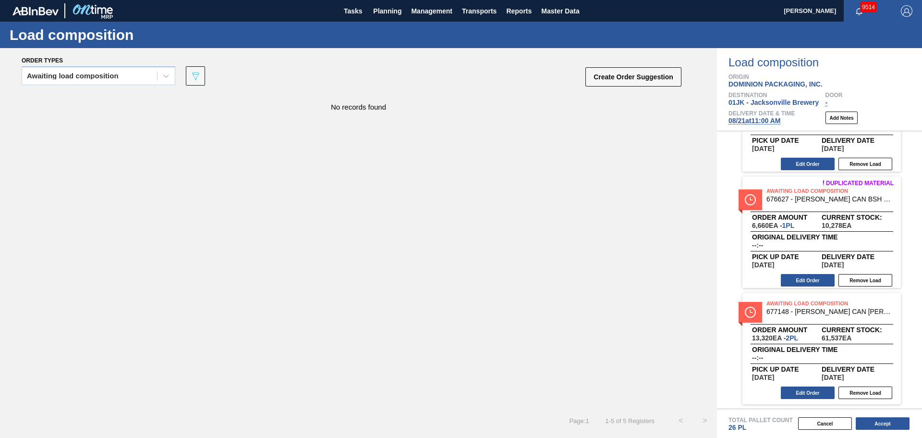
scroll to position [309, 0]
click at [878, 419] on button "Accept" at bounding box center [883, 423] width 54 height 12
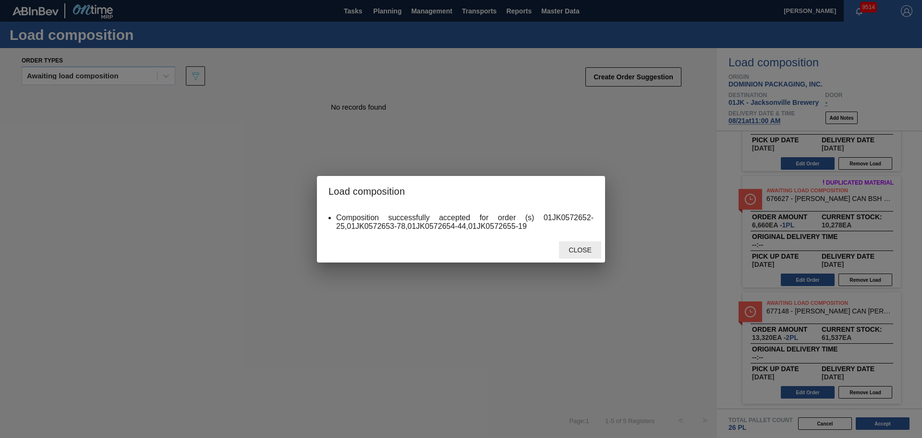
click at [575, 246] on span "Close" at bounding box center [580, 250] width 38 height 8
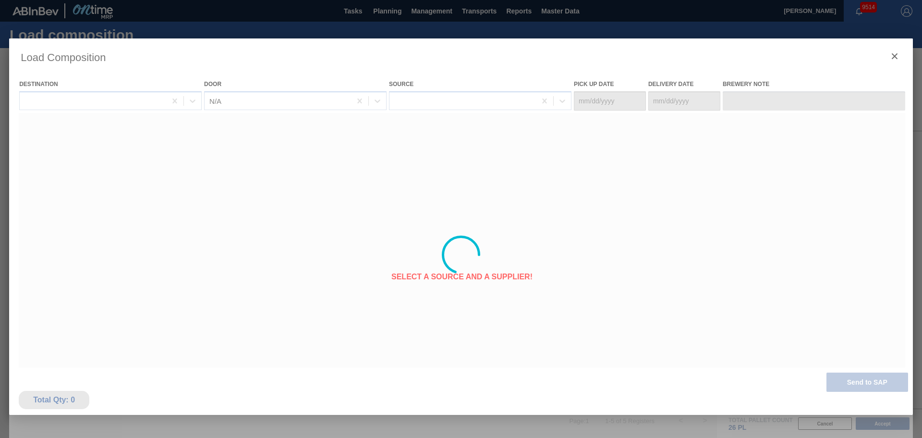
type Date "[DATE]"
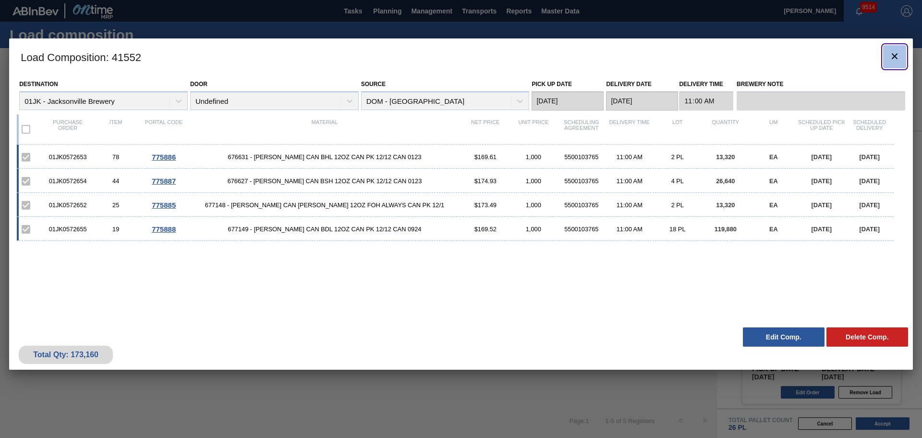
click at [896, 62] on clb-icon "botão de ícone" at bounding box center [895, 56] width 12 height 13
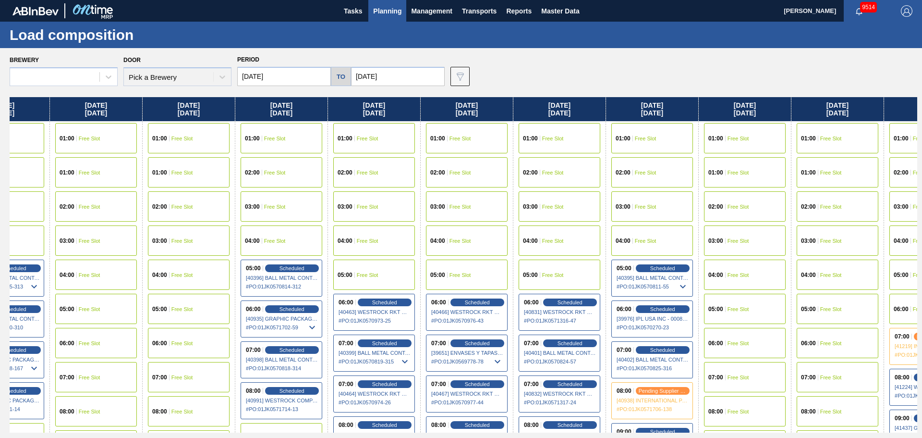
scroll to position [0, 146]
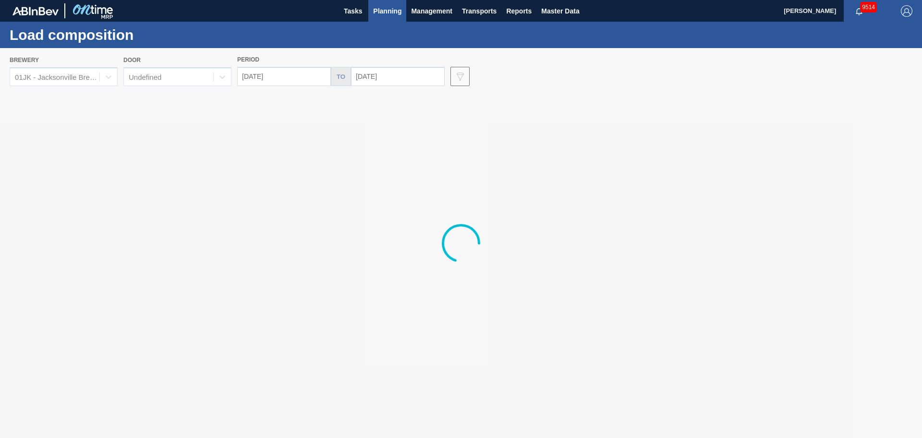
drag, startPoint x: 857, startPoint y: 211, endPoint x: 686, endPoint y: 202, distance: 171.2
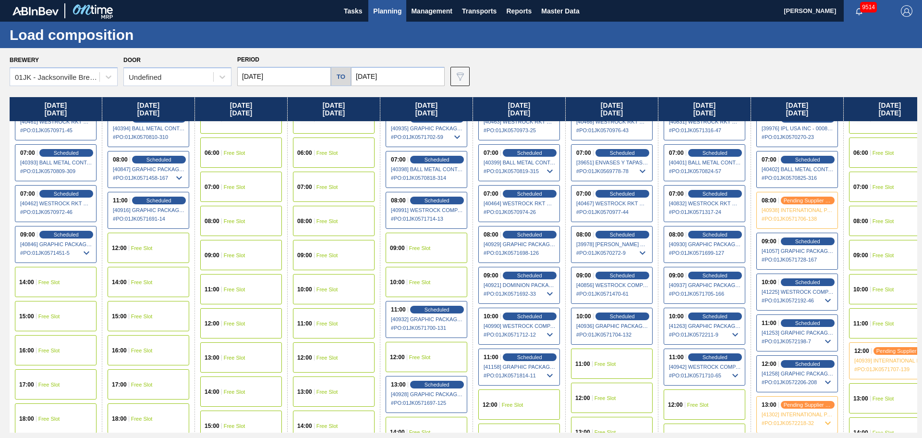
scroll to position [192, 0]
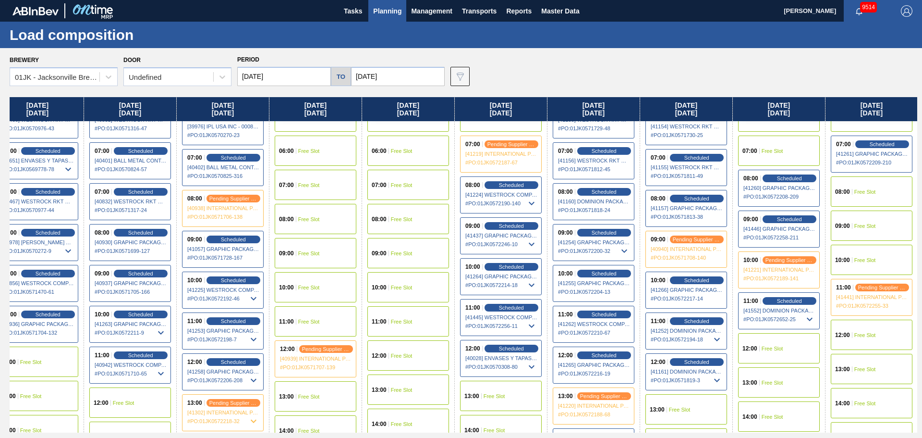
drag, startPoint x: 828, startPoint y: 187, endPoint x: 309, endPoint y: 156, distance: 519.6
click at [309, 156] on div "Thursday 08/07/2025 01:00 Free Slot 02:00 Free Slot 03:00 Free Slot 04:00 Free …" at bounding box center [464, 264] width 908 height 335
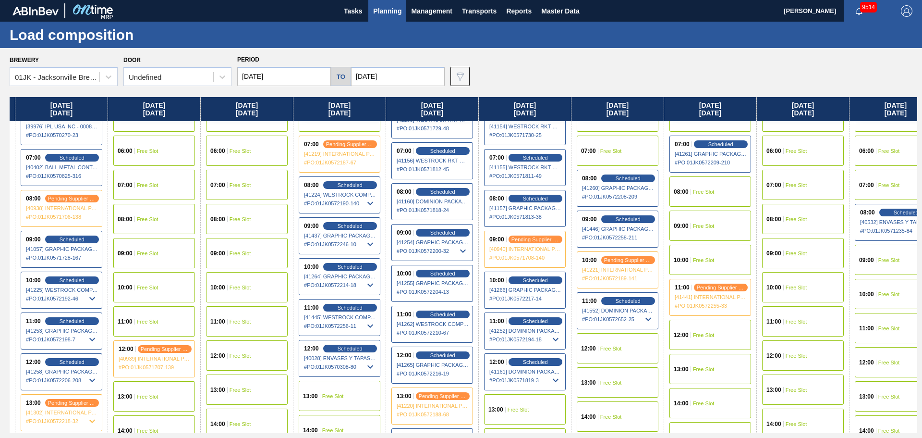
drag, startPoint x: 837, startPoint y: 230, endPoint x: 711, endPoint y: 229, distance: 125.8
click at [712, 229] on div "Thursday 08/07/2025 01:00 Free Slot 02:00 Free Slot 03:00 Free Slot 04:00 Free …" at bounding box center [464, 264] width 908 height 335
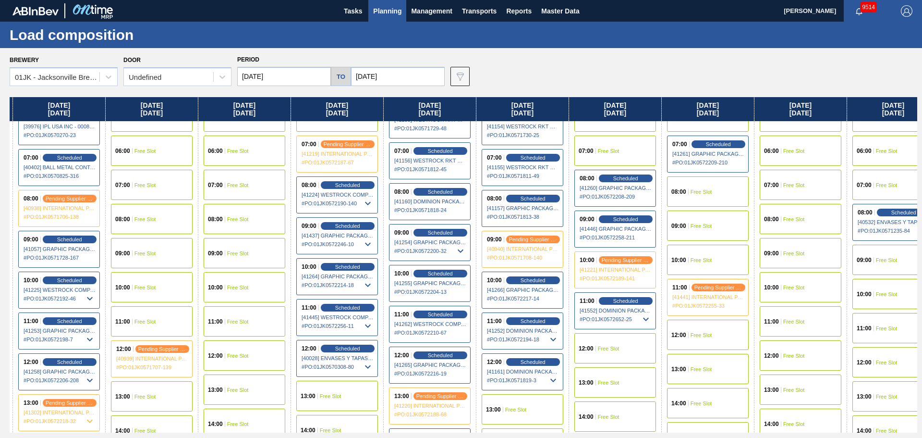
scroll to position [192, 761]
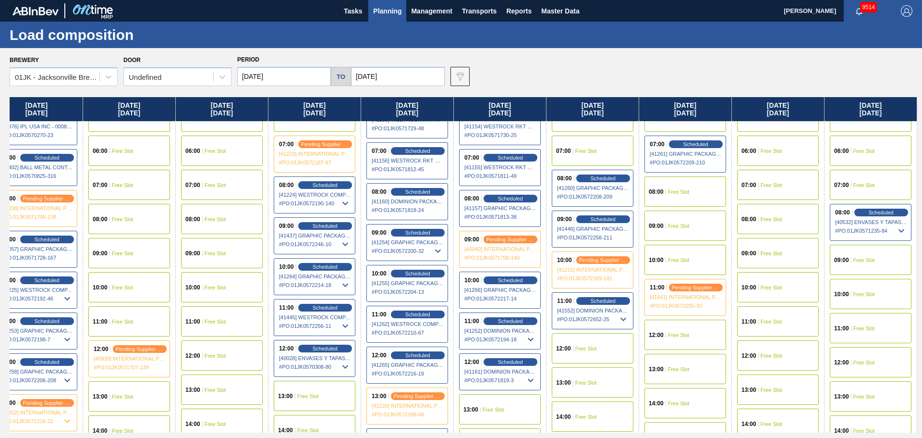
drag, startPoint x: 849, startPoint y: 358, endPoint x: 727, endPoint y: 311, distance: 130.6
click at [668, 338] on div "Thursday 08/07/2025 01:00 Free Slot 02:00 Free Slot 03:00 Free Slot 04:00 Free …" at bounding box center [464, 264] width 908 height 335
drag, startPoint x: 787, startPoint y: 334, endPoint x: 702, endPoint y: 335, distance: 85.5
click at [702, 335] on div "Thursday 08/07/2025 01:00 Free Slot 02:00 Free Slot 03:00 Free Slot 04:00 Free …" at bounding box center [464, 264] width 908 height 335
drag, startPoint x: 732, startPoint y: 374, endPoint x: 718, endPoint y: 380, distance: 16.1
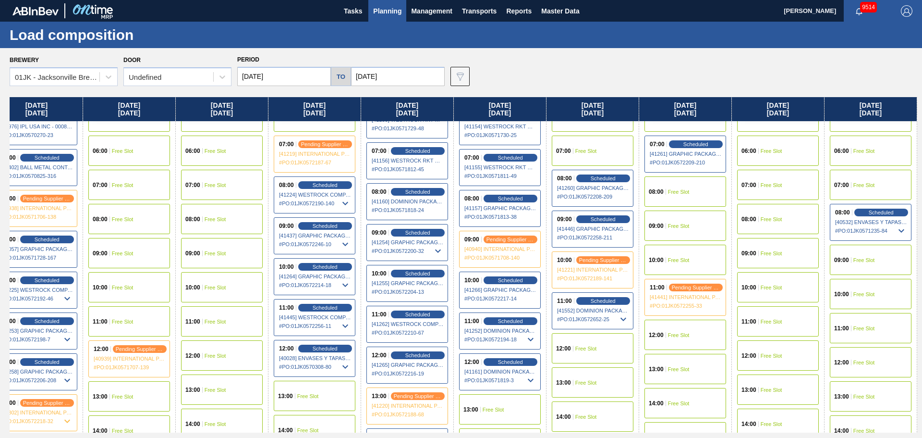
click at [718, 380] on div "Thursday 08/07/2025 01:00 Free Slot 02:00 Free Slot 03:00 Free Slot 04:00 Free …" at bounding box center [464, 264] width 908 height 335
click at [668, 219] on div "09:00 Free Slot" at bounding box center [686, 225] width 82 height 30
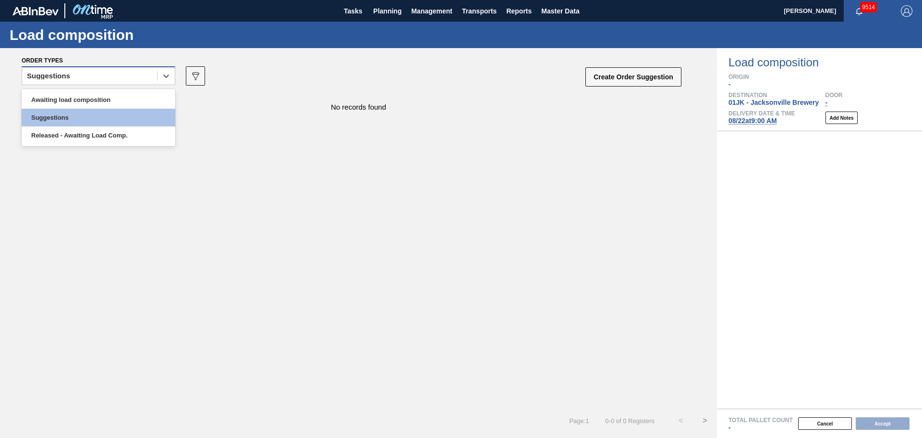
click at [136, 84] on div "Suggestions" at bounding box center [99, 75] width 154 height 19
click at [92, 101] on div "Awaiting load composition" at bounding box center [99, 100] width 154 height 18
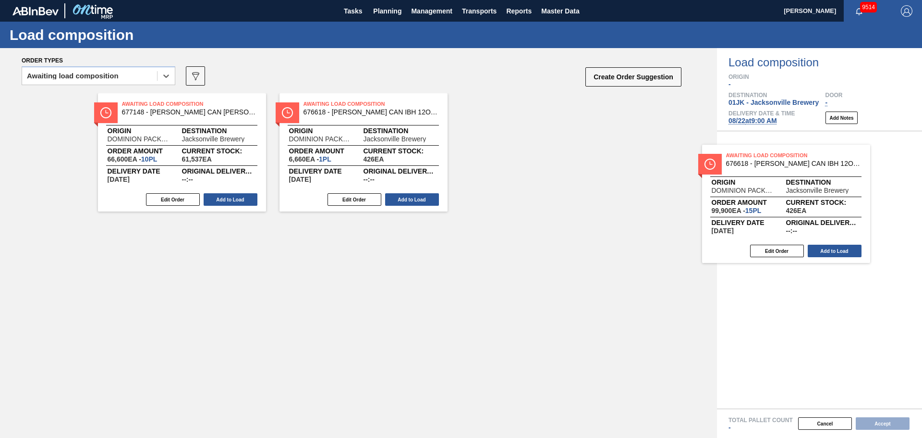
drag, startPoint x: 728, startPoint y: 178, endPoint x: 806, endPoint y: 187, distance: 79.3
click at [806, 187] on div "Order types option Awaiting load composition, selected. Select is focused ,type…" at bounding box center [461, 242] width 922 height 389
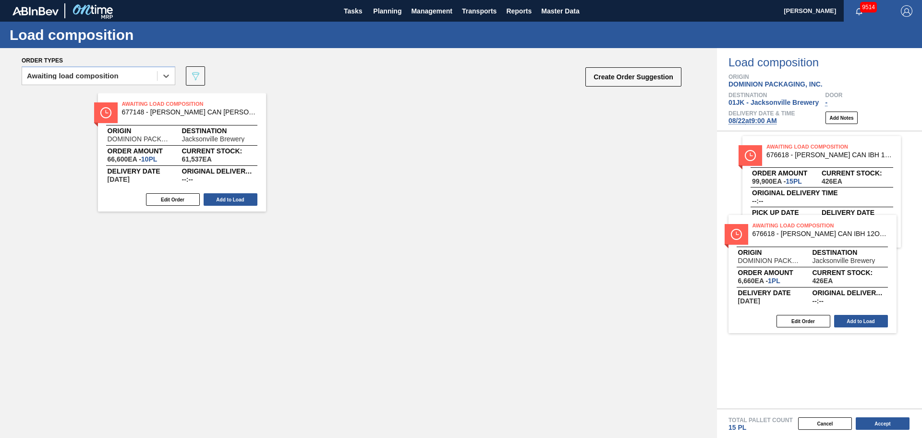
drag, startPoint x: 301, startPoint y: 132, endPoint x: 756, endPoint y: 258, distance: 471.9
click at [756, 258] on div "Order types option Awaiting load composition, selected. Select is focused ,type…" at bounding box center [461, 242] width 922 height 389
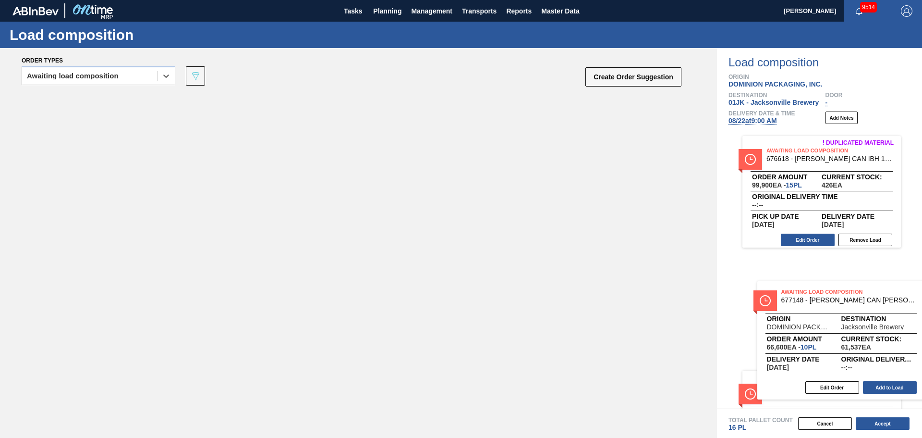
drag, startPoint x: 171, startPoint y: 145, endPoint x: 804, endPoint y: 311, distance: 654.4
click at [805, 317] on div "Order types option Awaiting load composition, selected. Select is focused ,type…" at bounding box center [461, 242] width 922 height 389
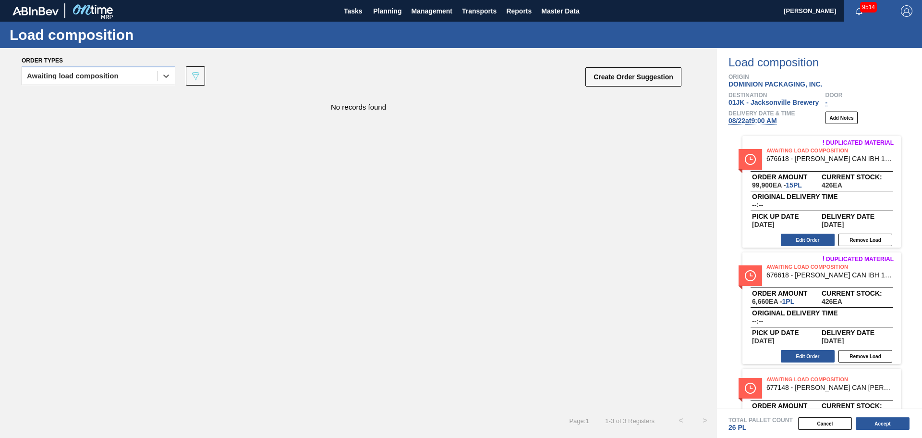
click at [812, 231] on div "Duplicated material Awaiting Load Composition 676618 - CARR CAN IBH 12OZ CAN PK…" at bounding box center [821, 191] width 158 height 111
click at [813, 237] on button "Edit Order" at bounding box center [808, 239] width 54 height 12
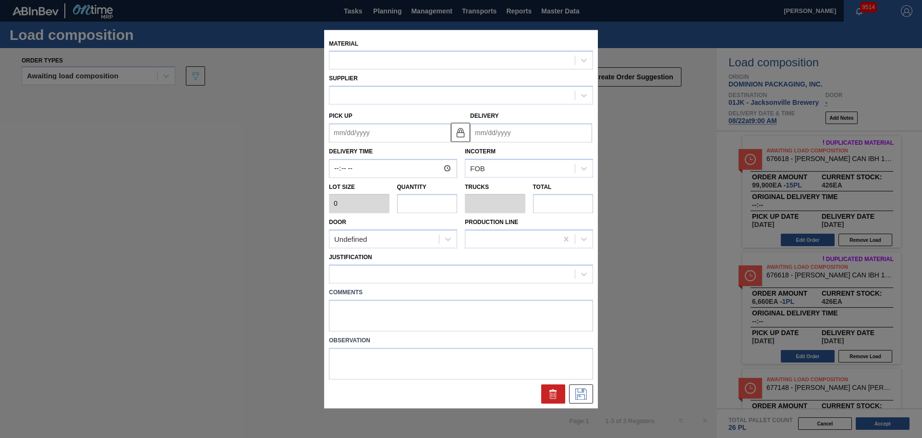
type input "6,660"
type input "15"
type input "0.577"
type input "99,900"
type up "08/25/2025"
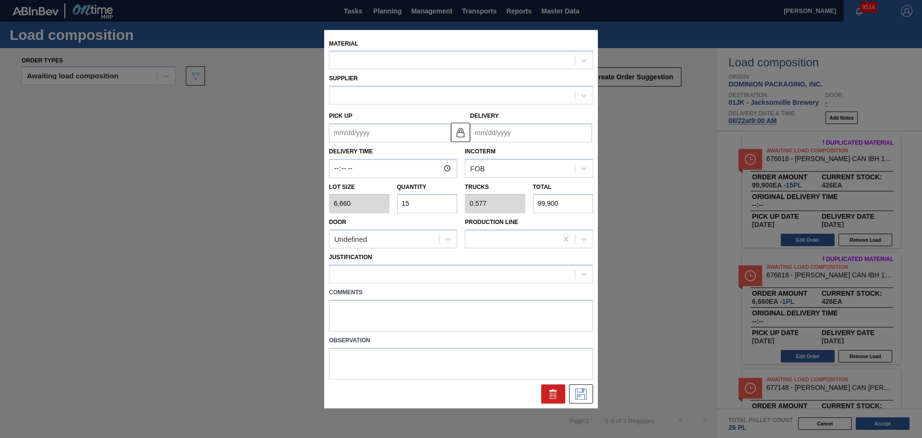
type input "[DATE]"
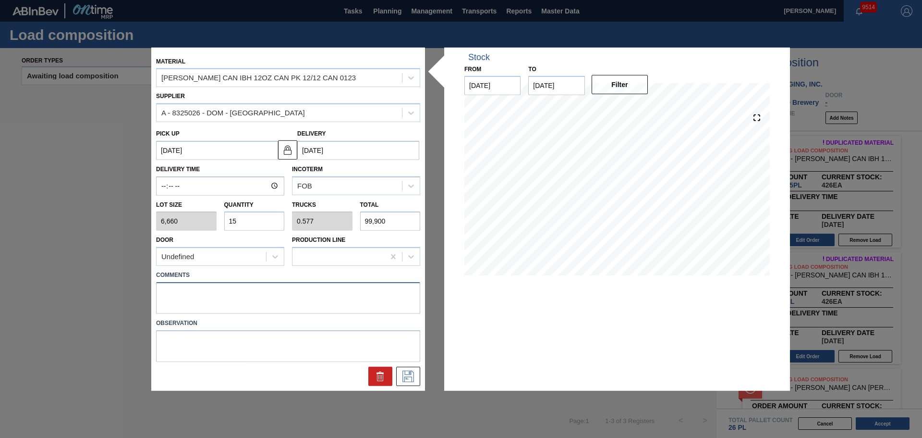
click at [336, 291] on textarea at bounding box center [288, 298] width 264 height 32
type textarea "NOSE, DROP"
click at [404, 376] on icon at bounding box center [408, 376] width 15 height 12
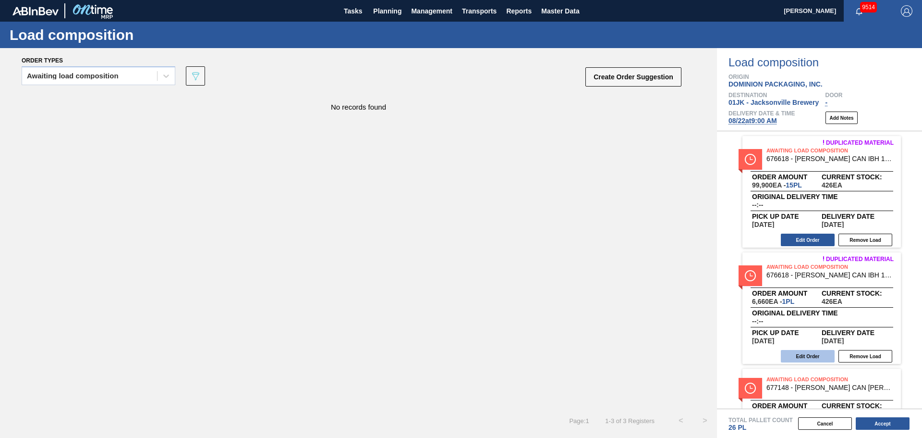
click at [814, 357] on button "Edit Order" at bounding box center [808, 356] width 54 height 12
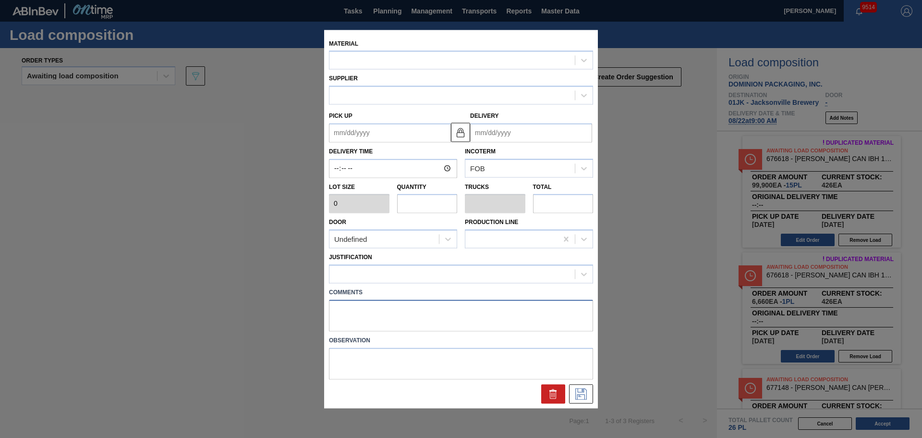
click at [428, 308] on textarea at bounding box center [461, 315] width 264 height 32
type input "6,660"
type input "1"
type input "0.038"
type input "6,660"
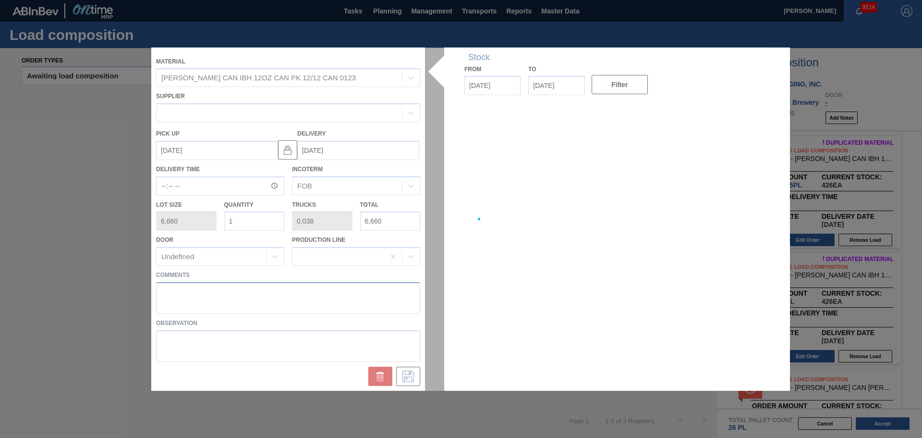
type up "[DATE]"
type input "[DATE]"
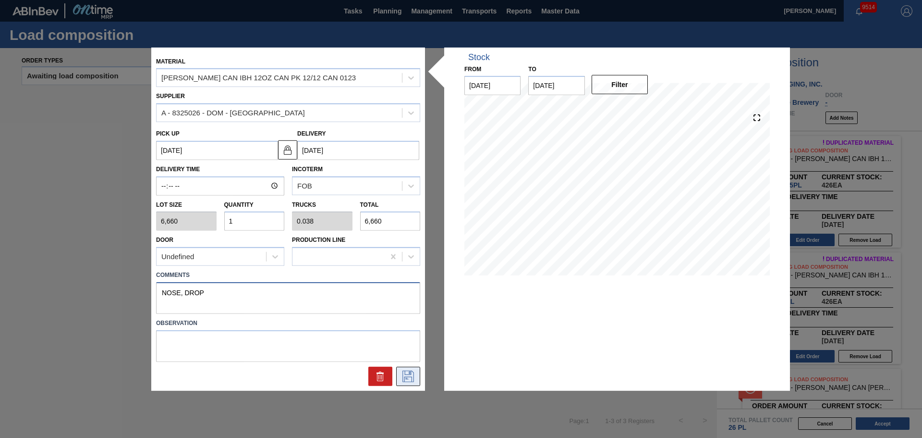
type textarea "NOSE, DROP"
click at [415, 373] on icon at bounding box center [408, 376] width 15 height 12
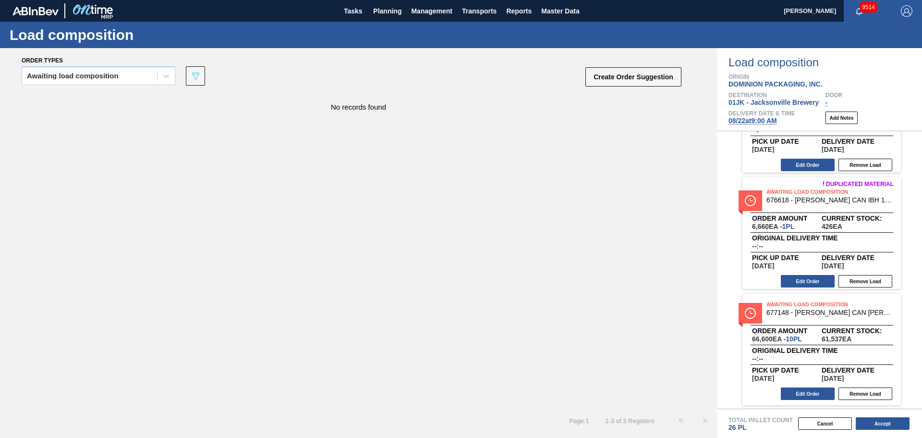
scroll to position [76, 0]
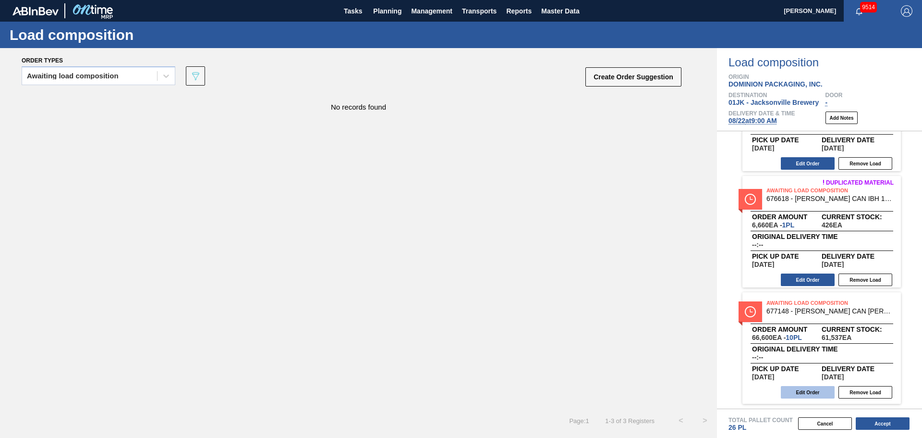
click at [801, 389] on button "Edit Order" at bounding box center [808, 392] width 54 height 12
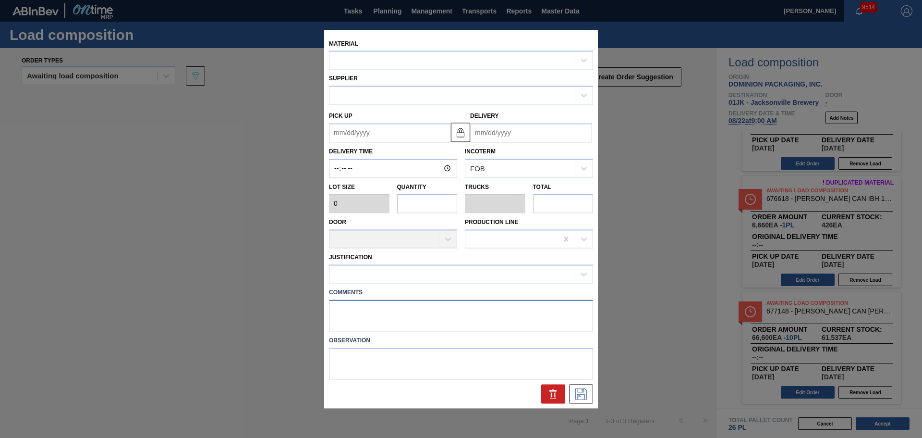
click at [456, 312] on textarea at bounding box center [461, 315] width 264 height 32
type input "6,660"
type input "10"
type input "0.455"
type input "66,600"
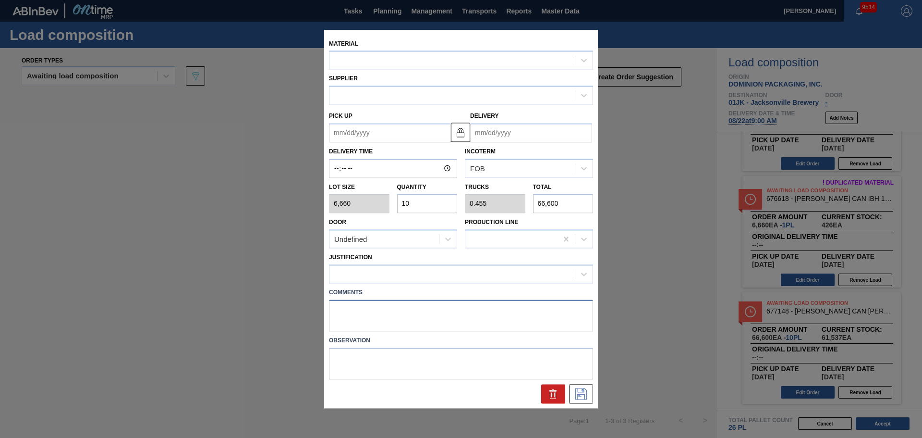
type up "08/25/2025"
type input "[DATE]"
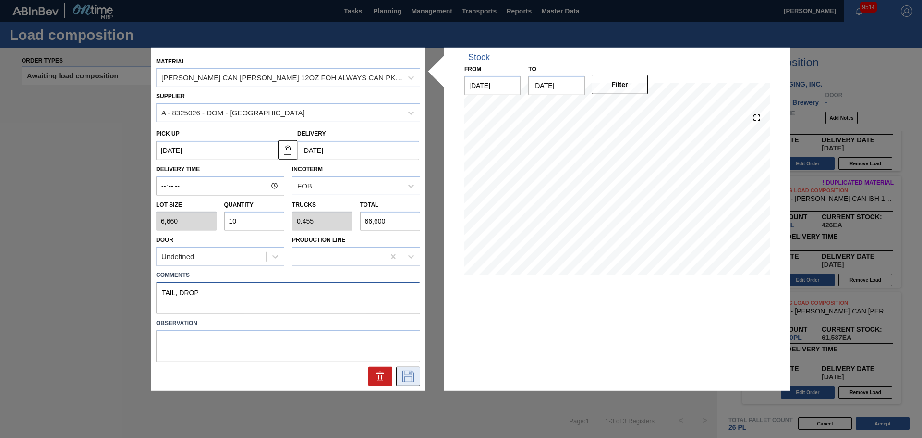
type textarea "TAIL, DROP"
click at [410, 376] on icon at bounding box center [408, 376] width 15 height 12
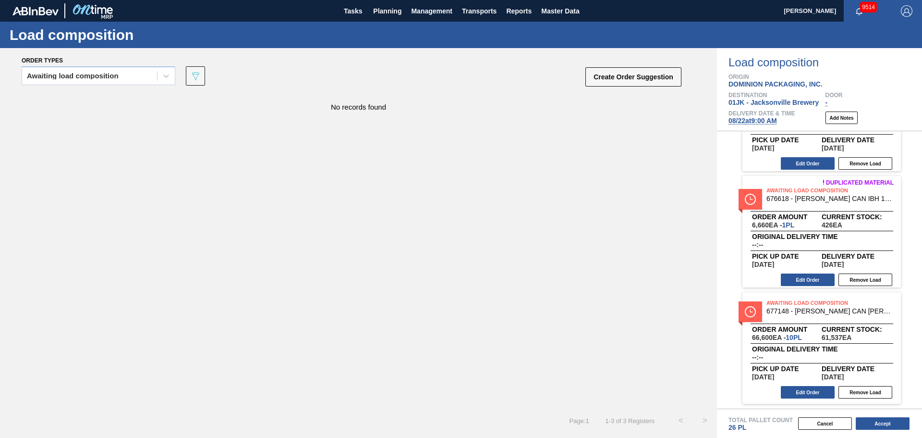
drag, startPoint x: 532, startPoint y: 237, endPoint x: 541, endPoint y: 239, distance: 9.2
click at [532, 238] on div "No records found" at bounding box center [358, 250] width 717 height 315
click at [885, 427] on button "Accept" at bounding box center [883, 423] width 54 height 12
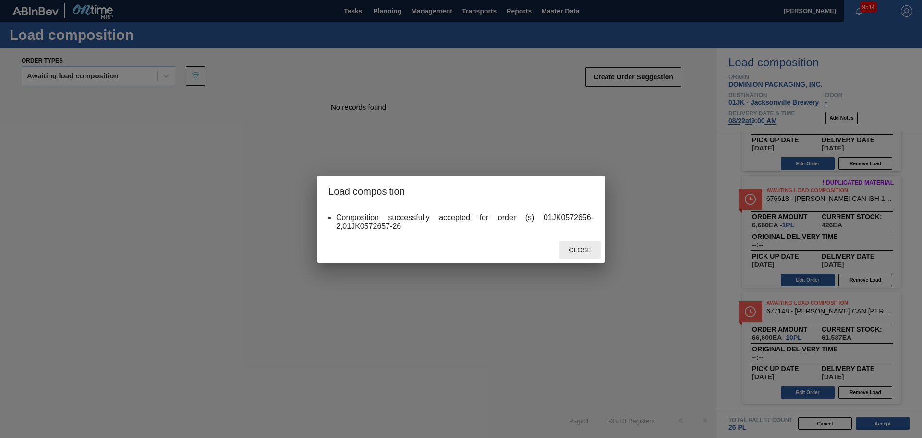
click at [583, 245] on div "Close" at bounding box center [580, 250] width 42 height 18
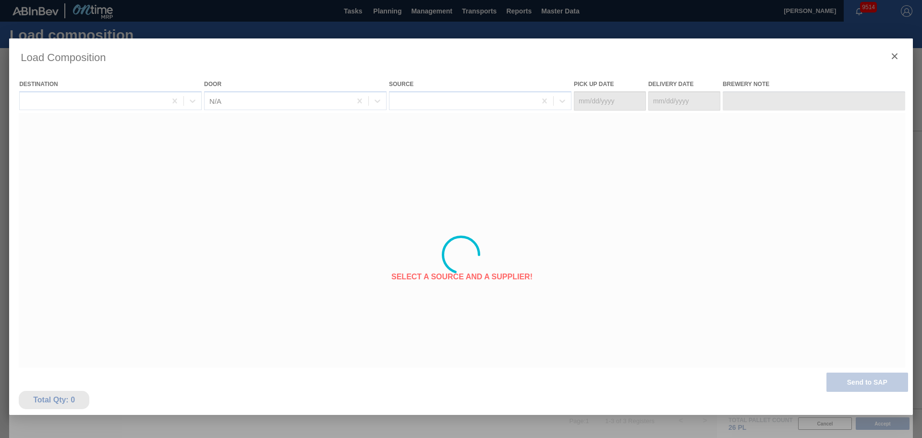
type Date "[DATE]"
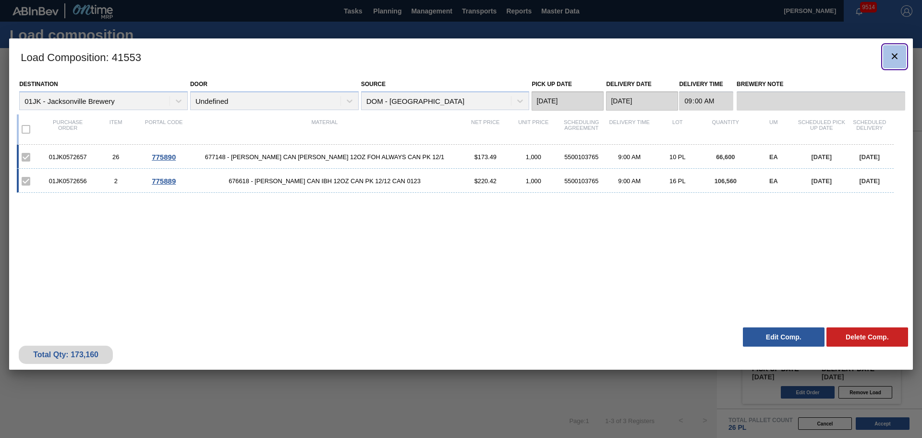
click at [900, 51] on icon "botão de ícone" at bounding box center [895, 56] width 12 height 12
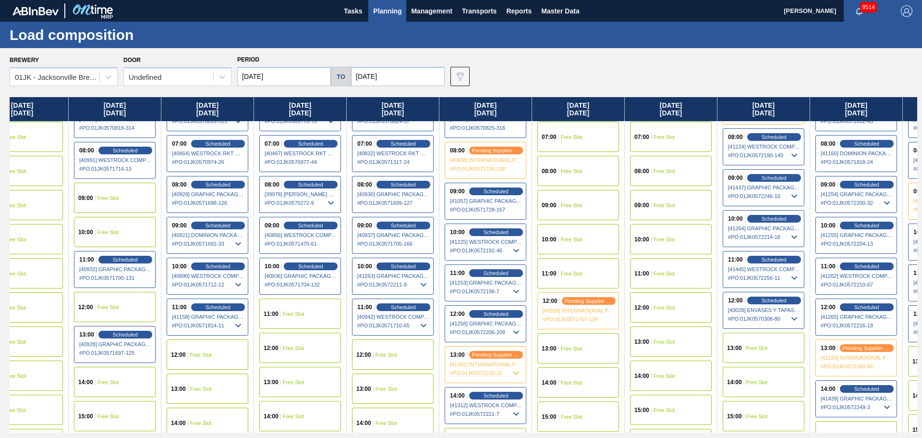
scroll to position [240, 316]
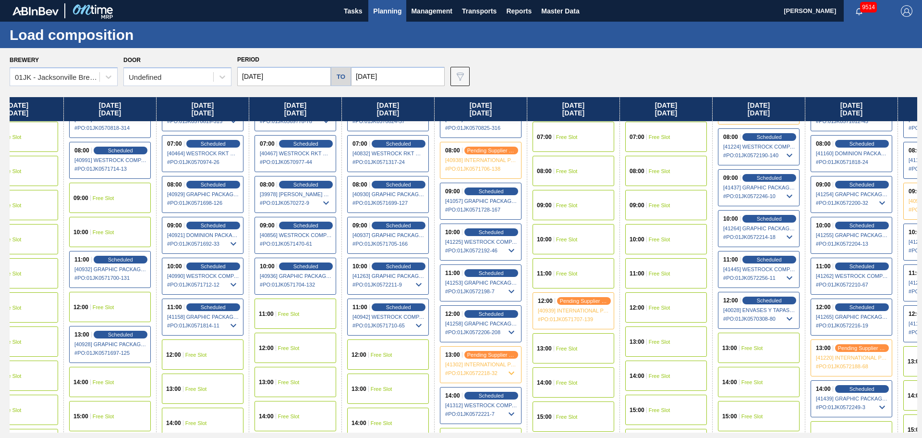
drag, startPoint x: 896, startPoint y: 243, endPoint x: 573, endPoint y: 254, distance: 322.4
click at [573, 254] on div "Thursday 08/07/2025 01:00 Free Slot 02:00 Free Slot 03:00 Free Slot 04:00 Free …" at bounding box center [464, 264] width 908 height 335
click at [392, 13] on span "Planning" at bounding box center [387, 11] width 28 height 12
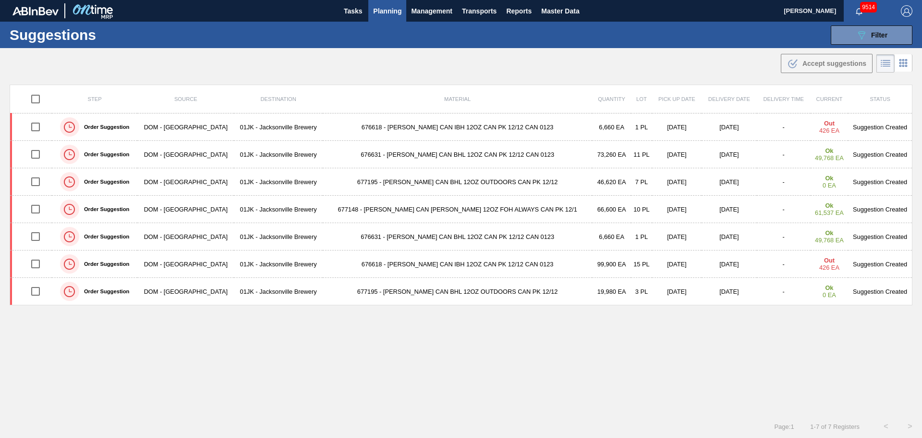
click at [504, 73] on div ".b{fill:var(--color-action-default)} Accept suggestions" at bounding box center [461, 61] width 922 height 27
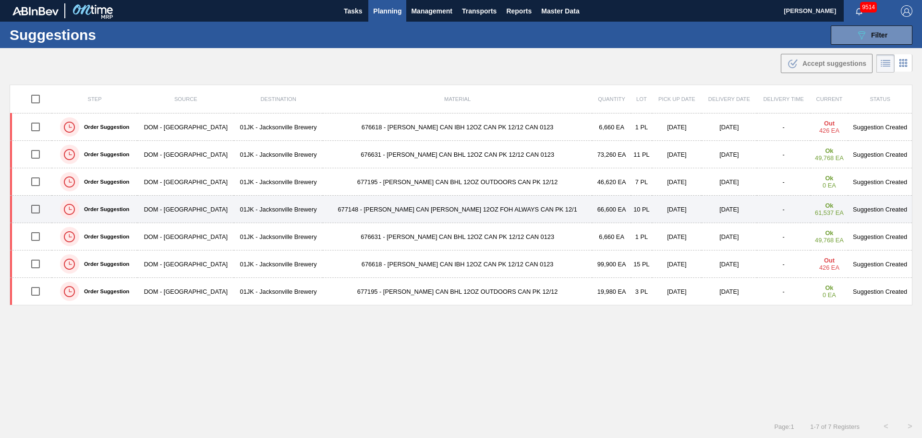
click at [37, 209] on input "checkbox" at bounding box center [35, 209] width 20 height 20
checkbox input "true"
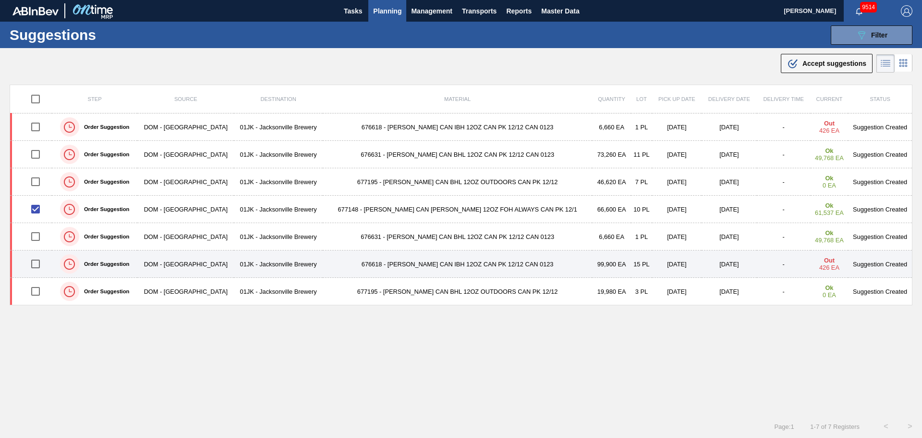
click at [37, 267] on input "checkbox" at bounding box center [35, 264] width 20 height 20
checkbox input "true"
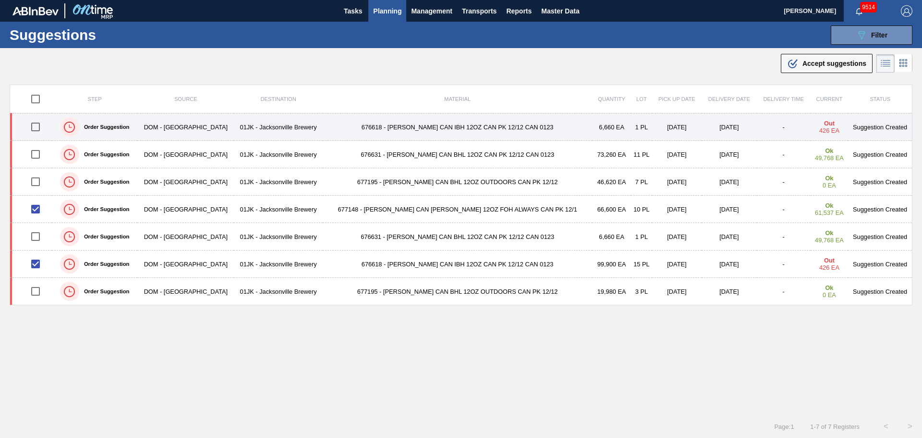
click at [42, 128] on input "checkbox" at bounding box center [35, 127] width 20 height 20
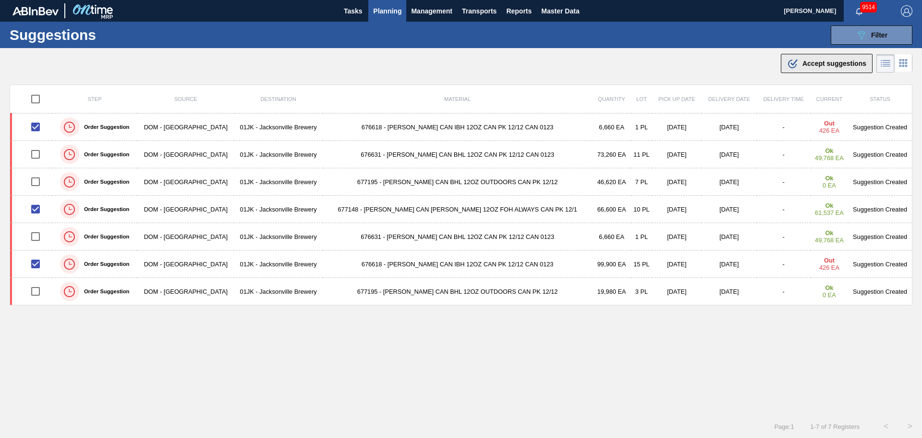
click at [839, 67] on div ".b{fill:var(--color-action-default)} Accept suggestions" at bounding box center [826, 64] width 79 height 12
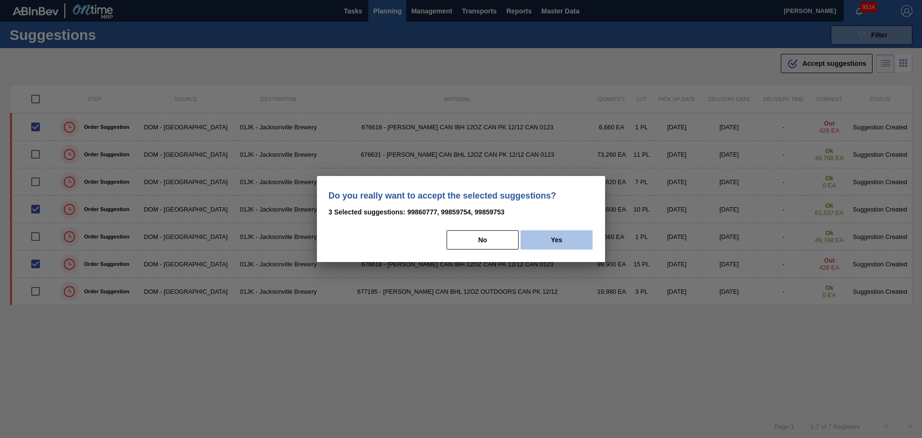
click at [549, 243] on button "Yes" at bounding box center [557, 239] width 72 height 19
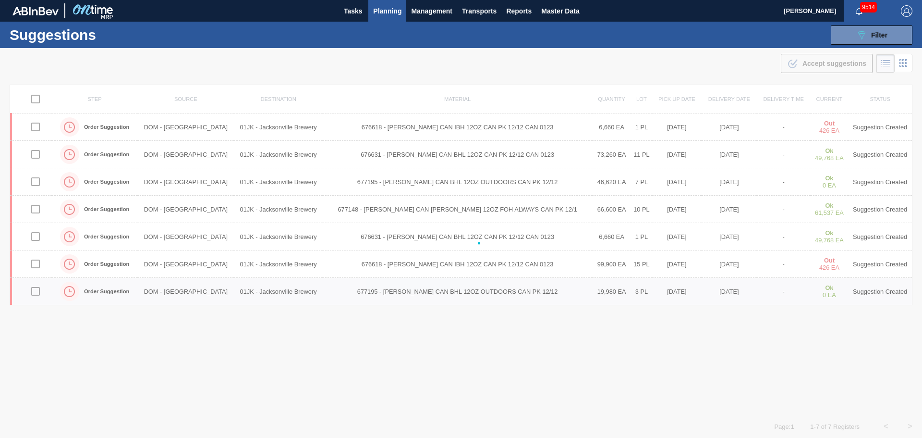
checkbox input "false"
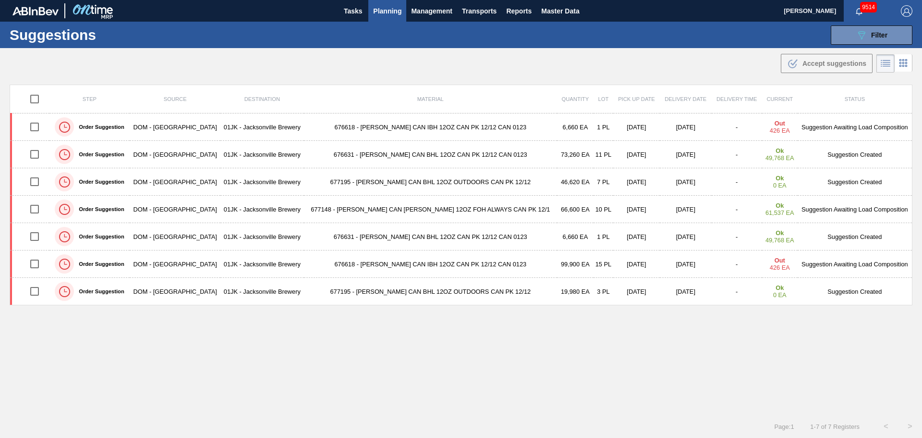
click at [689, 73] on div ".b{fill:var(--color-action-default)} Accept suggestions" at bounding box center [461, 61] width 922 height 27
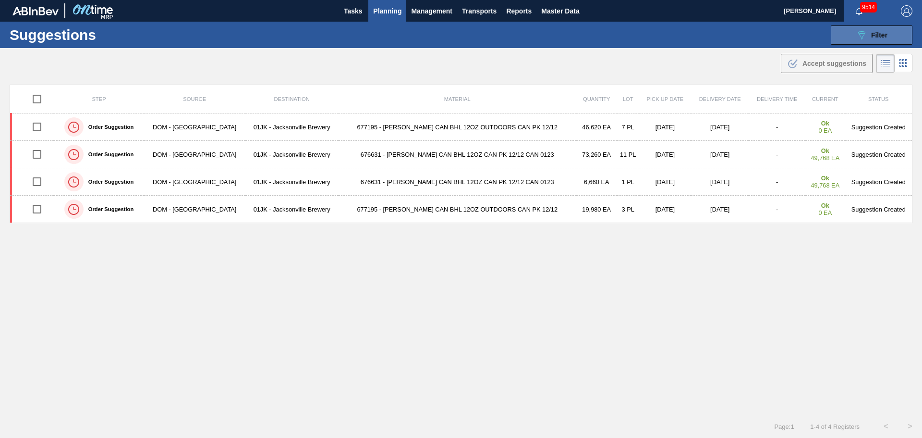
click at [870, 46] on div "Suggestions 089F7B8B-B2A5-4AFE-B5C0-19BA573D28AC Filter Step Step Source Source…" at bounding box center [461, 35] width 922 height 26
click at [871, 39] on div "089F7B8B-B2A5-4AFE-B5C0-19BA573D28AC Filter" at bounding box center [872, 35] width 32 height 12
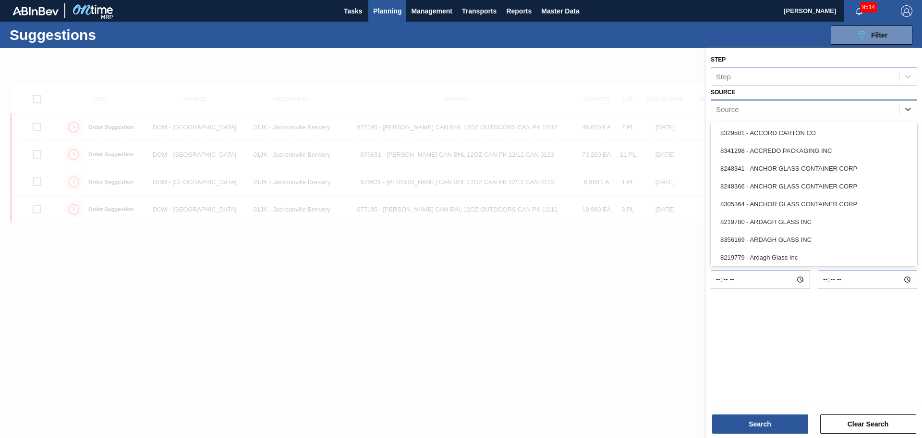
click at [836, 113] on div "Source" at bounding box center [805, 109] width 188 height 14
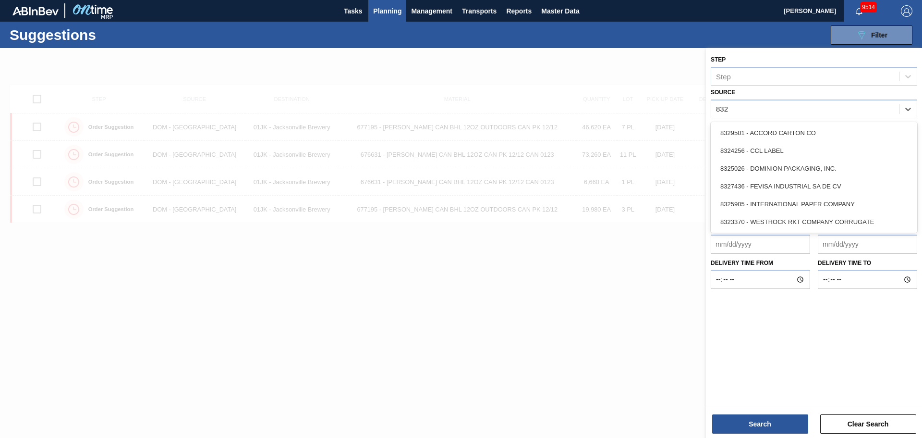
type input "8325"
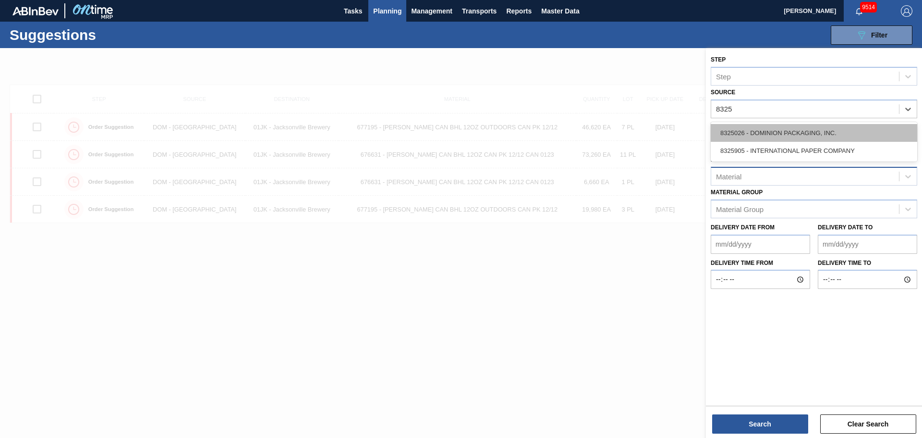
click at [819, 129] on div "8325026 - DOMINION PACKAGING, INC." at bounding box center [814, 133] width 207 height 18
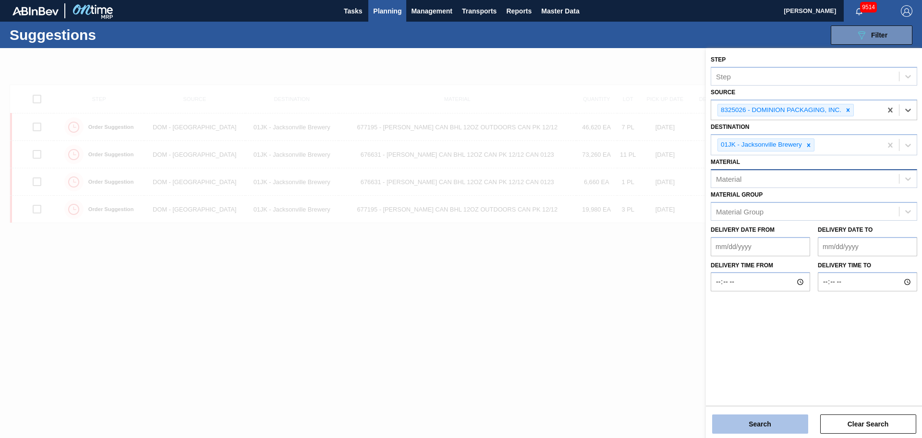
click at [782, 424] on button "Search" at bounding box center [760, 423] width 96 height 19
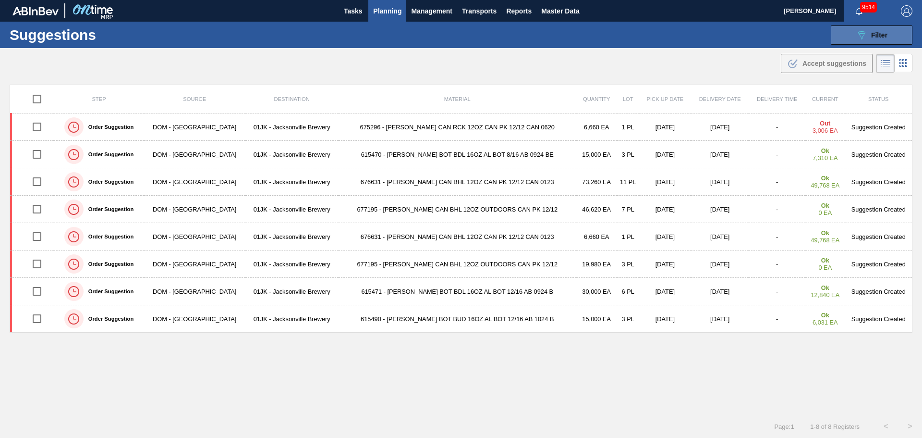
click at [876, 30] on div "089F7B8B-B2A5-4AFE-B5C0-19BA573D28AC Filter" at bounding box center [872, 35] width 32 height 12
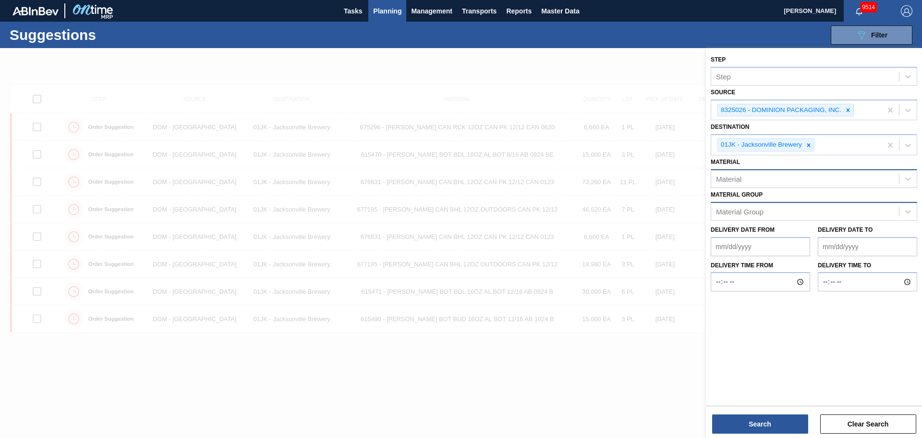
click at [817, 209] on div "Material Group" at bounding box center [805, 211] width 188 height 14
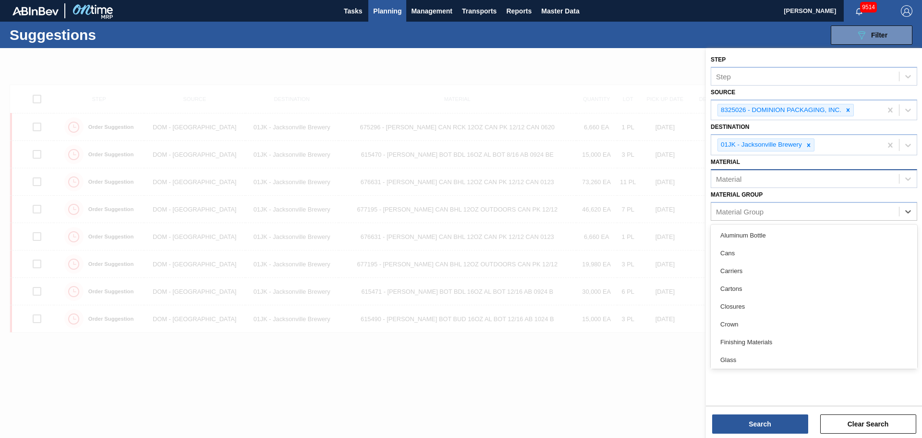
click at [831, 190] on div "Material Group option Aluminum Bottle focused, 1 of 19. 19 results available. U…" at bounding box center [814, 204] width 207 height 33
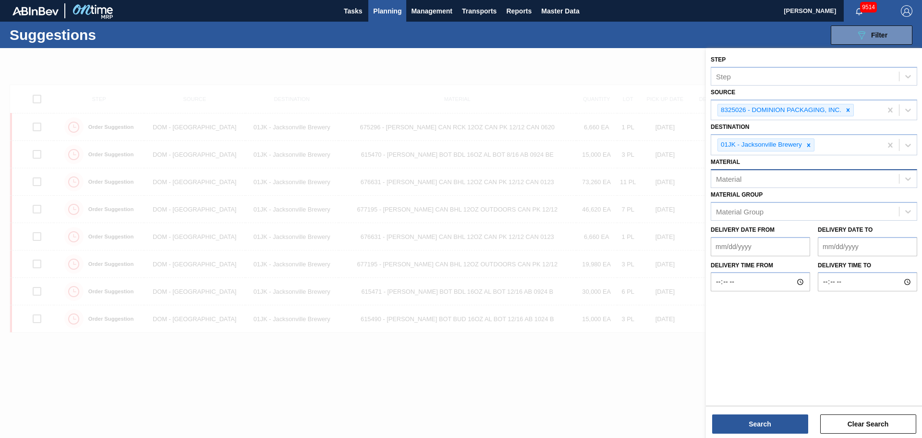
click at [641, 354] on div at bounding box center [461, 267] width 922 height 438
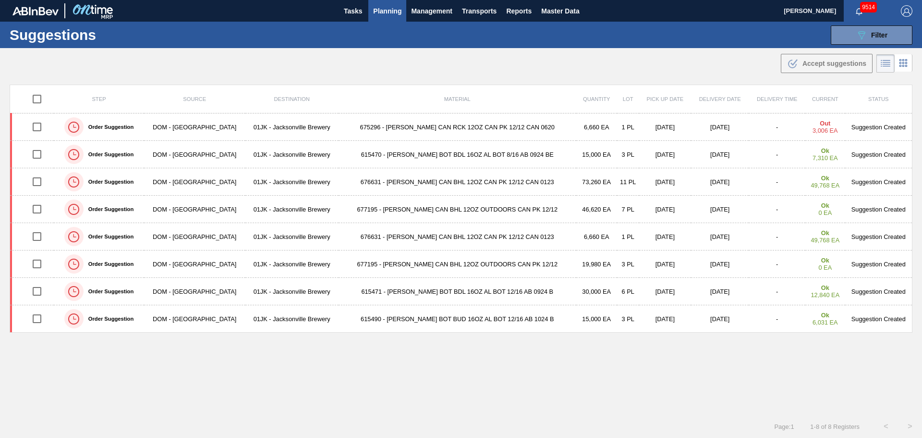
click at [679, 50] on div ".b{fill:var(--color-action-default)} Accept suggestions" at bounding box center [461, 61] width 922 height 27
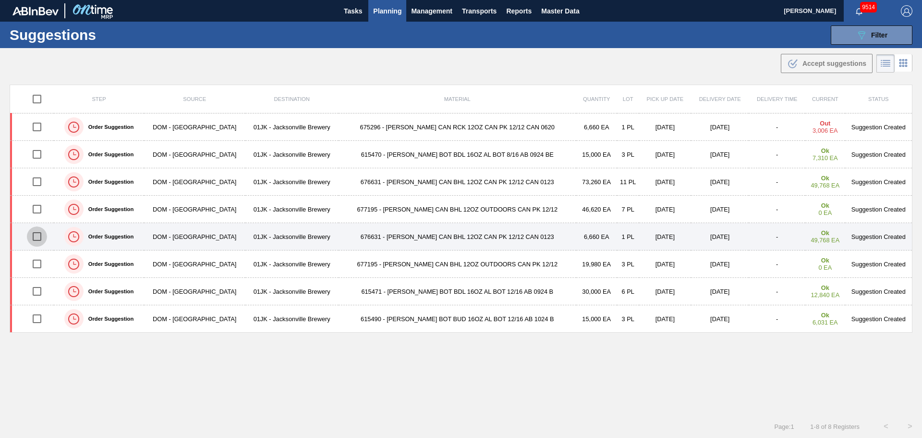
click at [36, 237] on input "checkbox" at bounding box center [37, 236] width 20 height 20
checkbox input "true"
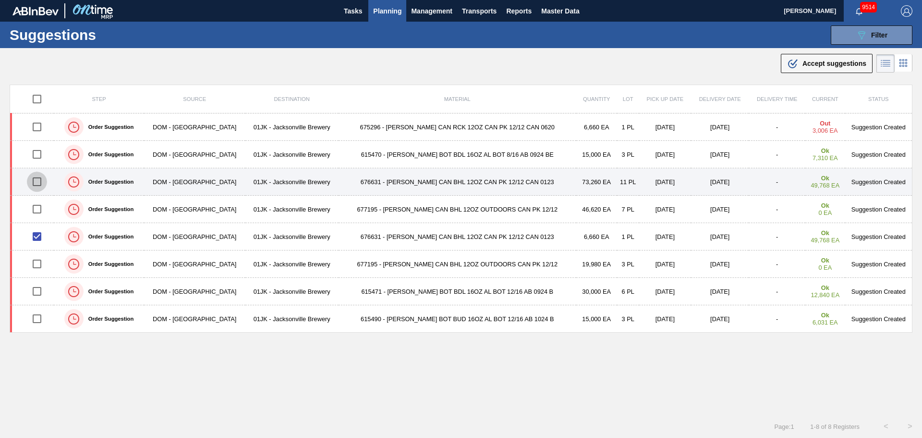
click at [40, 188] on input "checkbox" at bounding box center [37, 181] width 20 height 20
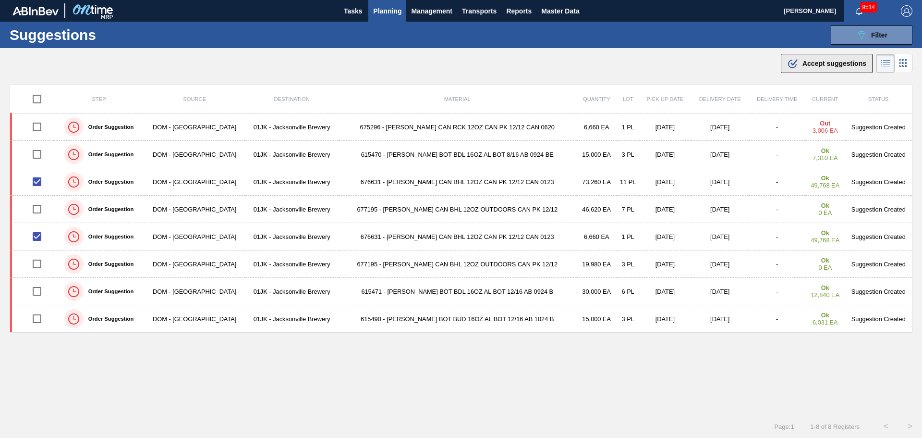
click at [818, 64] on span "Accept suggestions" at bounding box center [835, 64] width 64 height 8
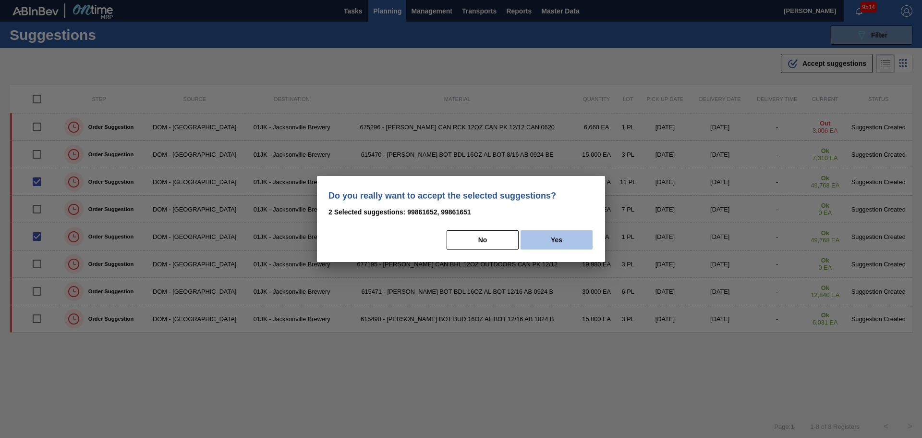
click at [549, 237] on button "Yes" at bounding box center [557, 239] width 72 height 19
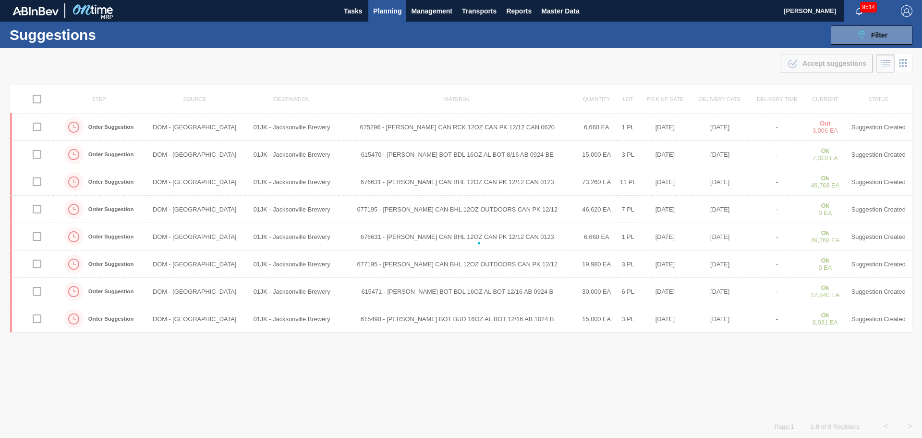
checkbox input "false"
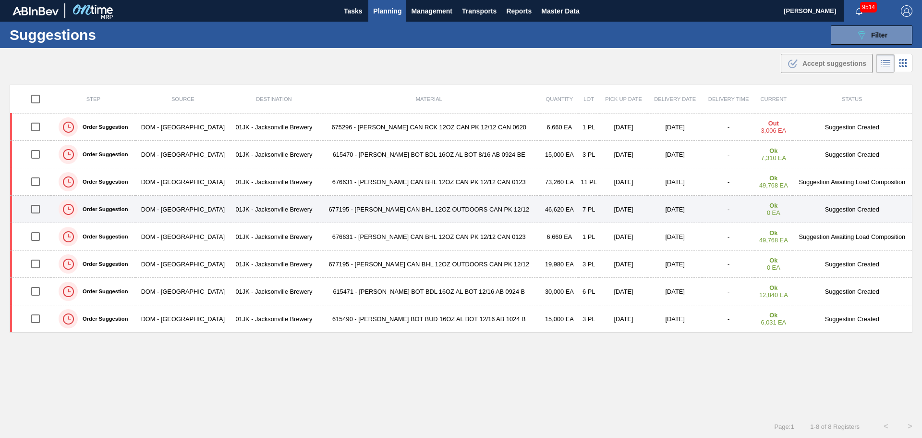
click at [34, 210] on input "checkbox" at bounding box center [35, 209] width 20 height 20
checkbox input "true"
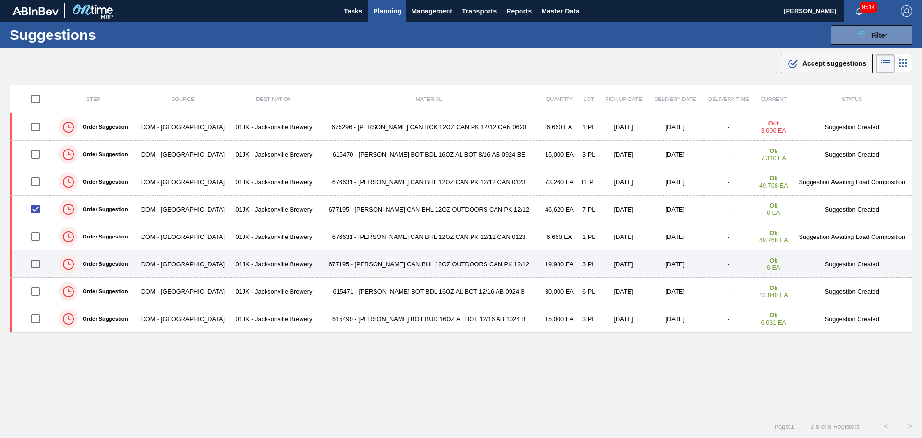
click at [36, 252] on td at bounding box center [30, 263] width 41 height 27
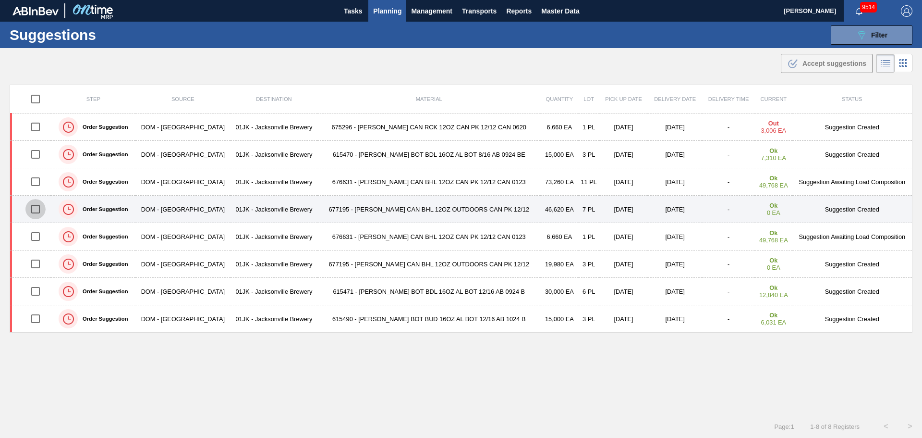
click at [38, 207] on input "checkbox" at bounding box center [35, 209] width 20 height 20
checkbox input "true"
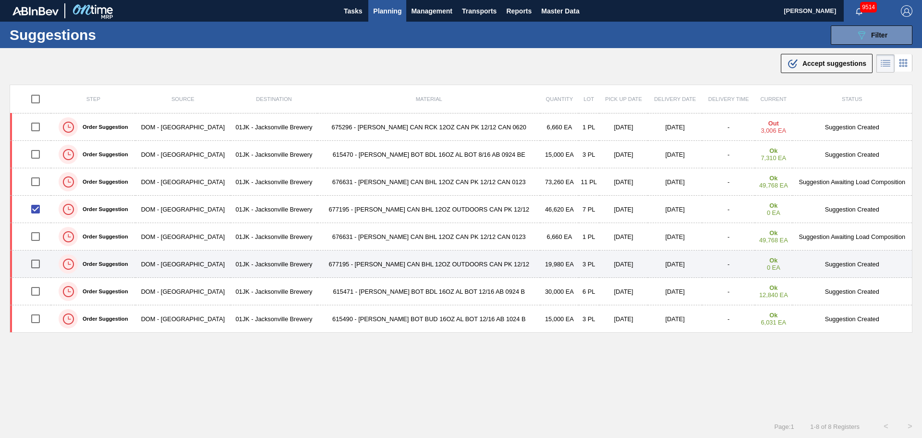
click at [38, 263] on input "checkbox" at bounding box center [35, 264] width 20 height 20
checkbox input "true"
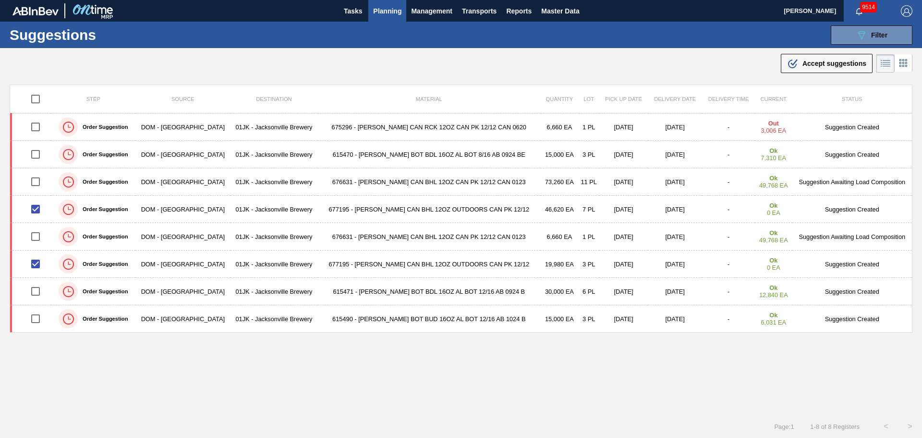
click at [816, 59] on button ".b{fill:var(--color-action-default)} Accept suggestions" at bounding box center [827, 63] width 92 height 19
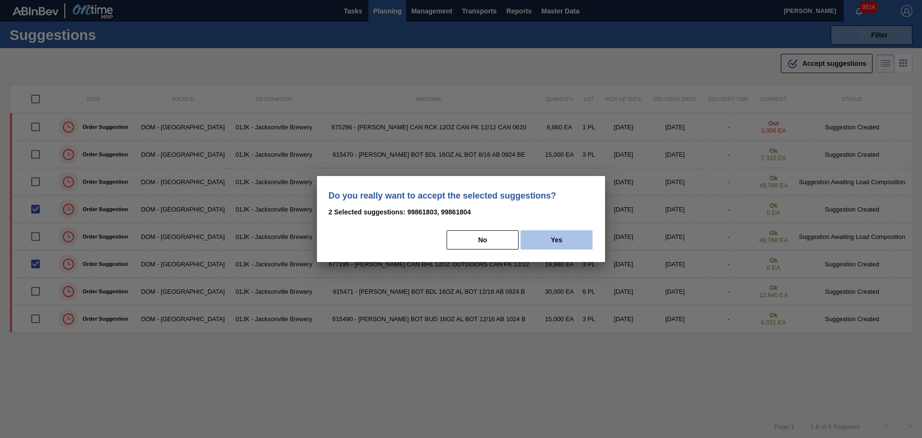
click at [583, 240] on button "Yes" at bounding box center [557, 239] width 72 height 19
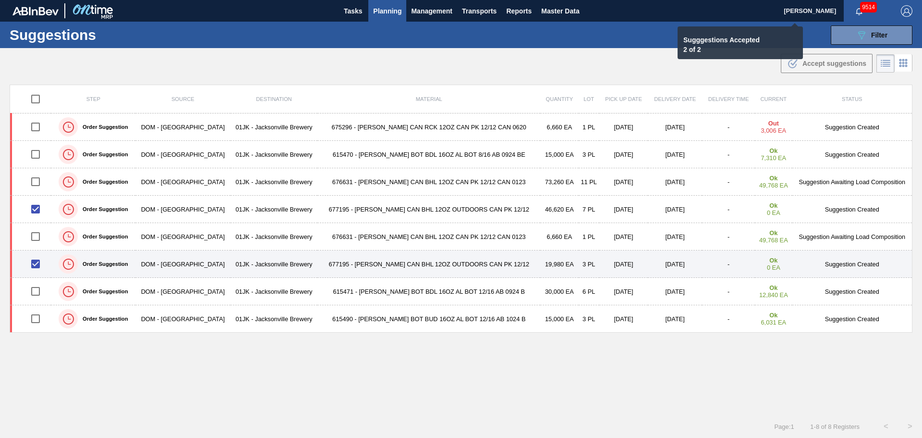
checkbox input "false"
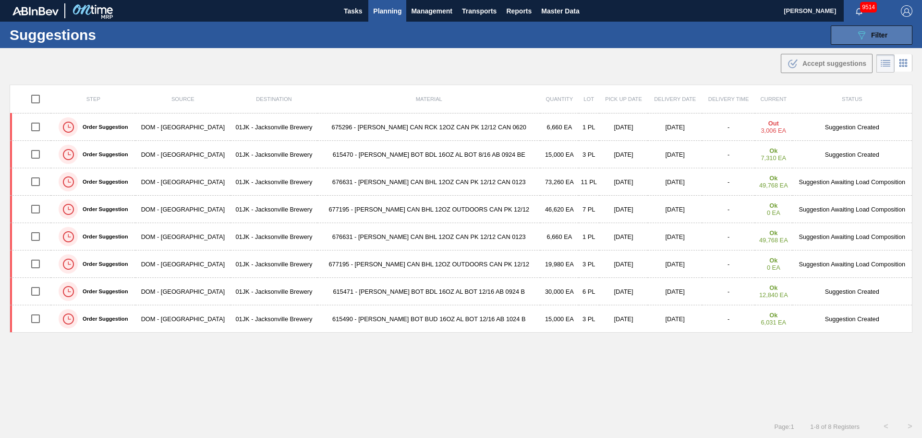
click at [871, 42] on button "089F7B8B-B2A5-4AFE-B5C0-19BA573D28AC Filter" at bounding box center [872, 34] width 82 height 19
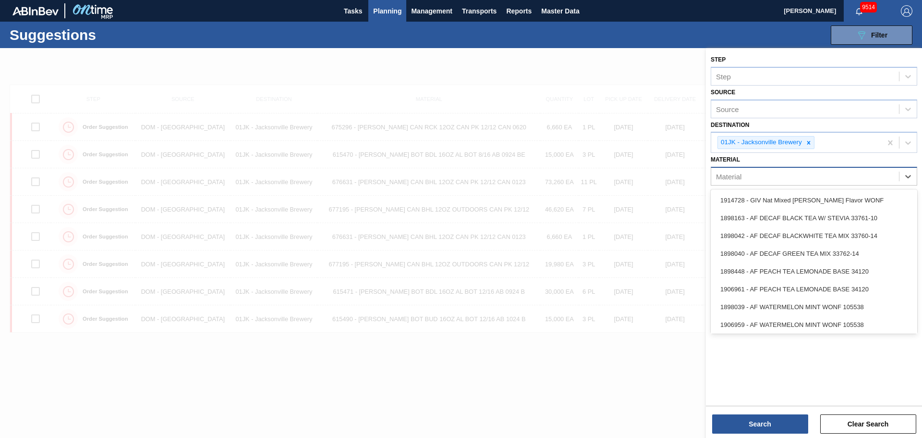
click at [853, 172] on div "Material" at bounding box center [805, 177] width 188 height 14
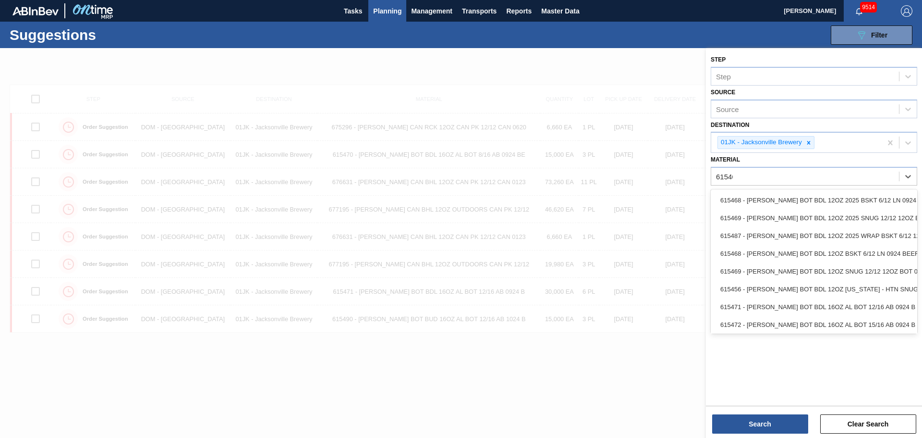
type input "615469"
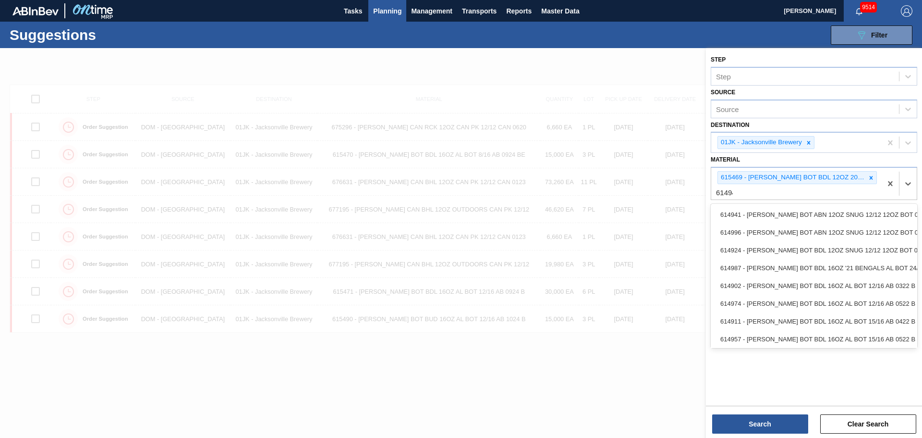
type input "614949"
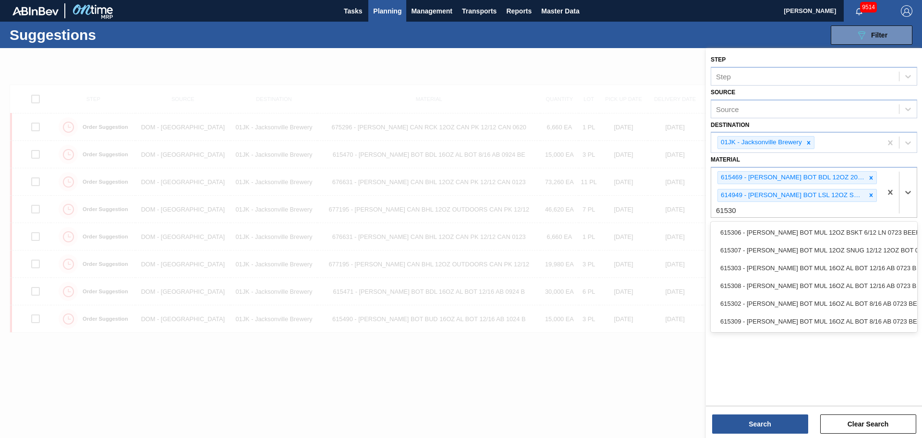
type input "615307"
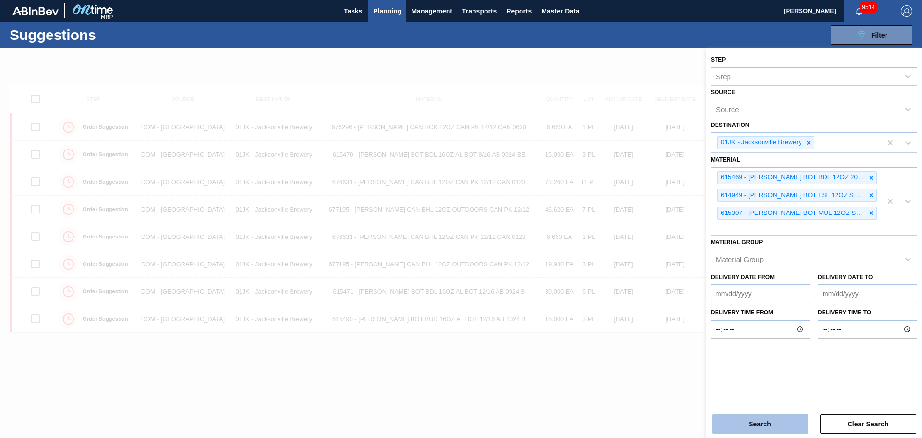
click at [732, 416] on button "Search" at bounding box center [760, 423] width 96 height 19
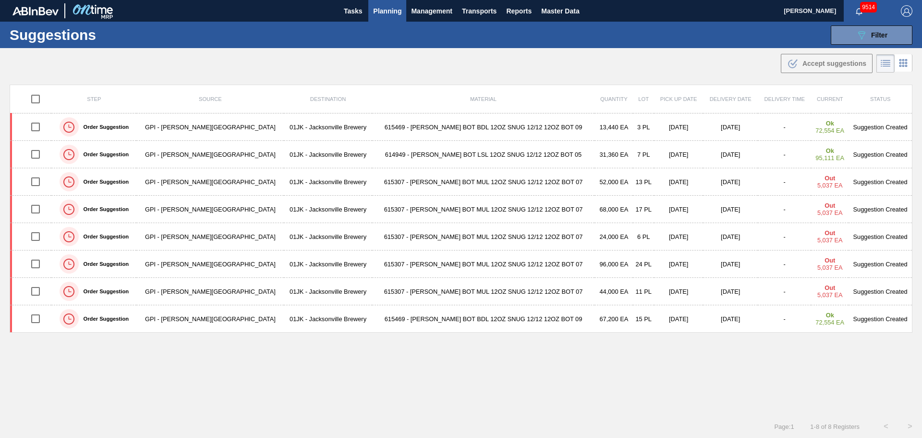
click at [588, 72] on div ".b{fill:var(--color-action-default)} Accept suggestions" at bounding box center [461, 61] width 922 height 27
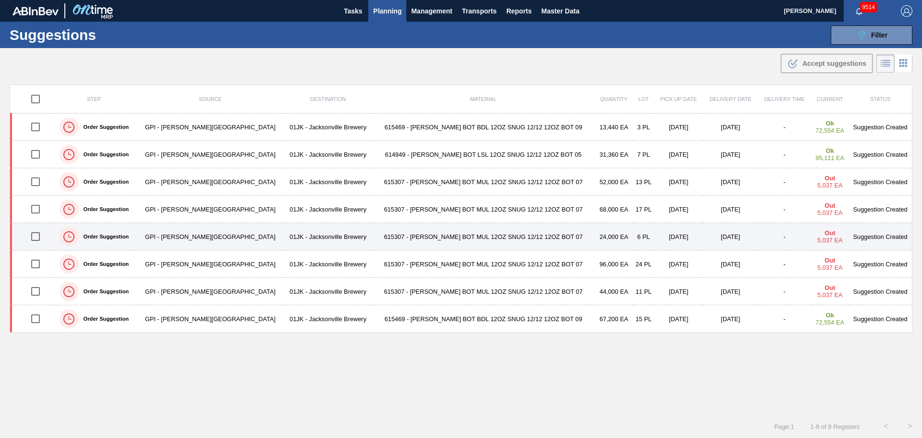
drag, startPoint x: 41, startPoint y: 265, endPoint x: 40, endPoint y: 236, distance: 28.3
click at [41, 265] on input "checkbox" at bounding box center [35, 264] width 20 height 20
checkbox input "true"
click at [40, 236] on input "checkbox" at bounding box center [35, 236] width 20 height 20
checkbox input "true"
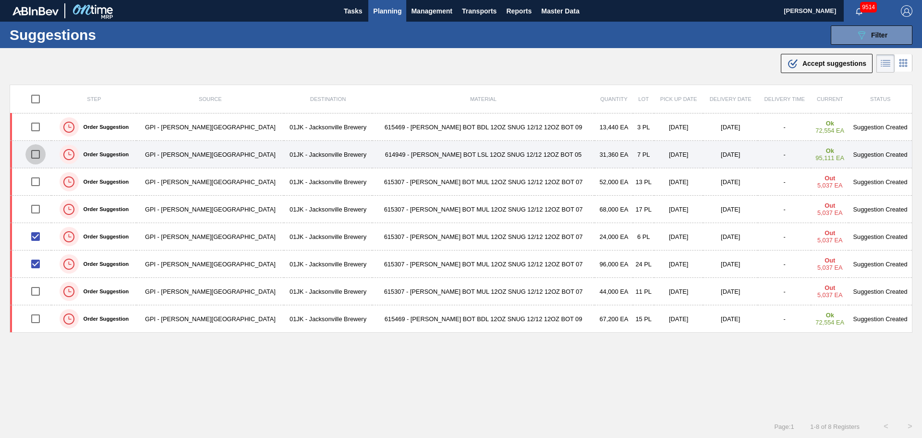
click at [40, 154] on input "checkbox" at bounding box center [35, 154] width 20 height 20
checkbox input "true"
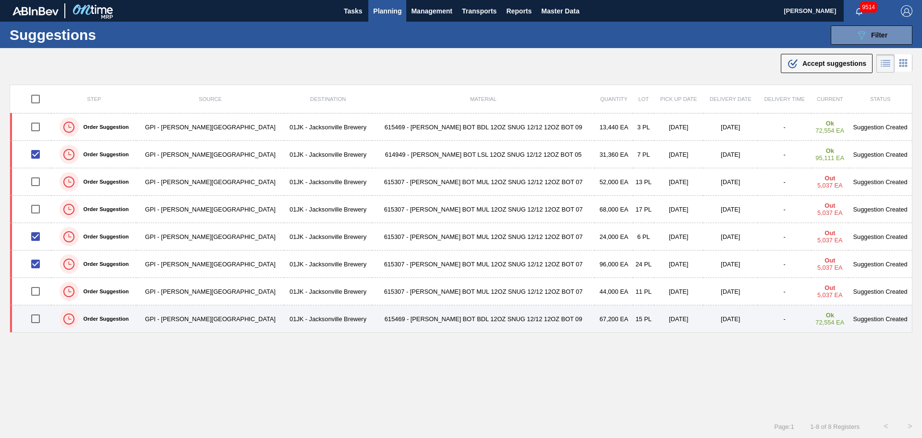
click at [42, 318] on input "checkbox" at bounding box center [35, 318] width 20 height 20
checkbox input "true"
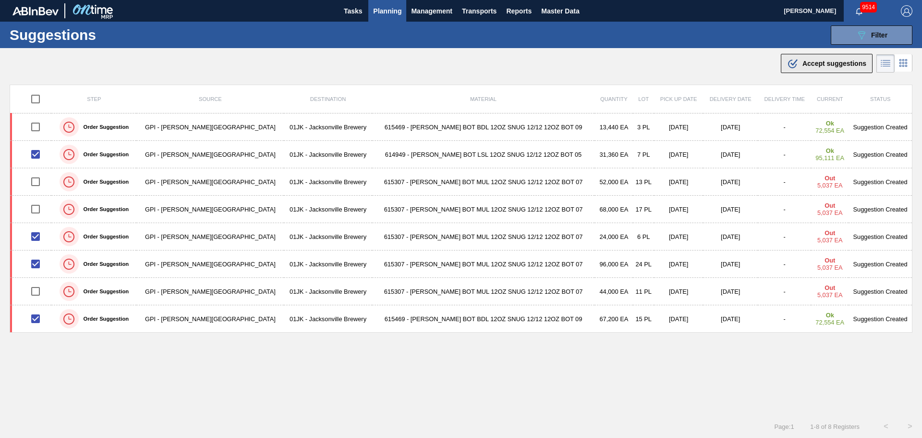
click at [794, 64] on icon at bounding box center [792, 64] width 9 height 9
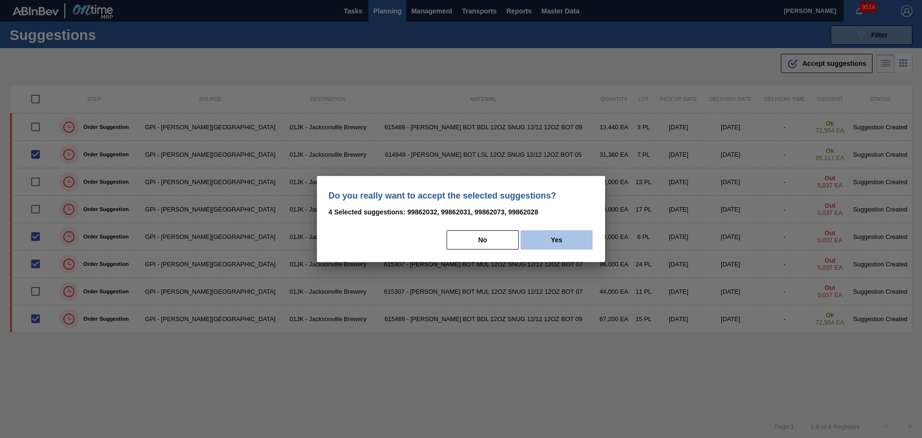
click at [549, 236] on button "Yes" at bounding box center [557, 239] width 72 height 19
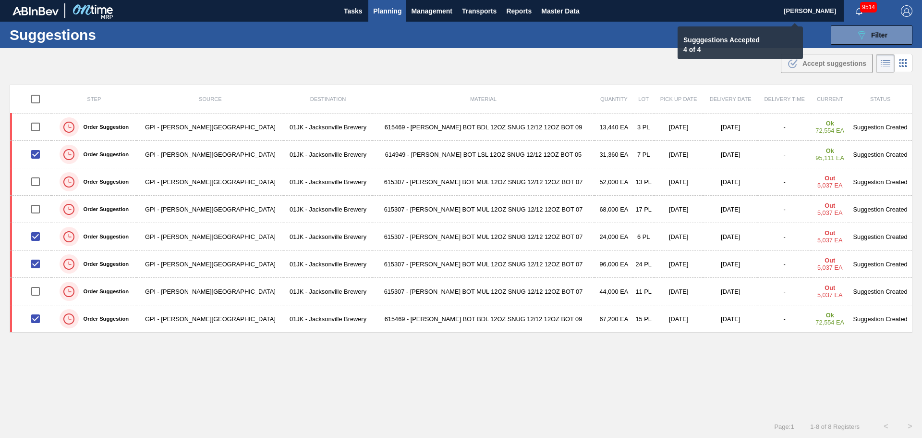
checkbox input "false"
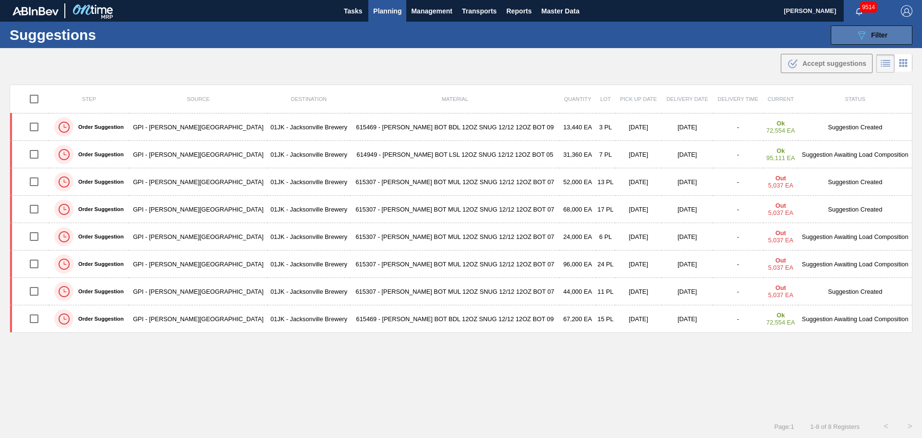
click at [871, 37] on span "Filter" at bounding box center [879, 35] width 16 height 8
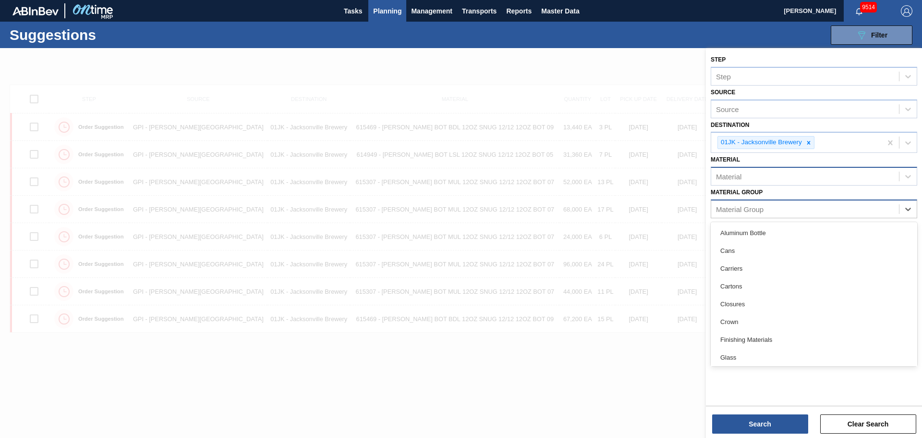
click at [767, 206] on div "Material Group" at bounding box center [805, 209] width 188 height 14
click at [766, 174] on div "Material" at bounding box center [805, 177] width 188 height 14
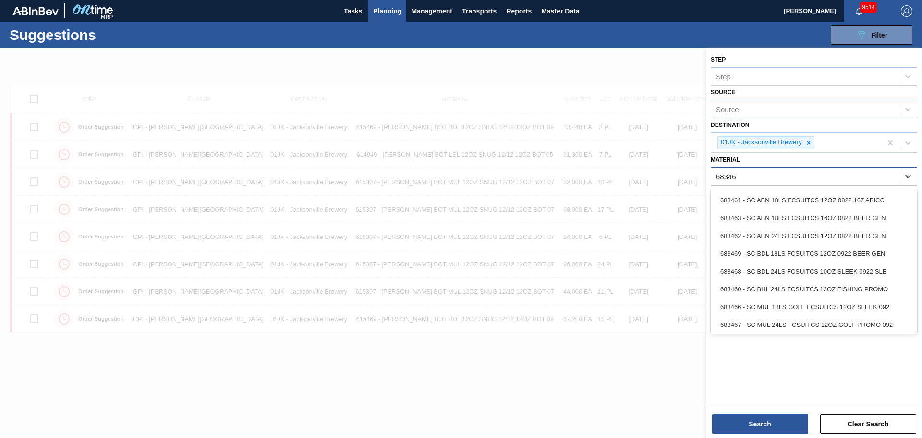
type input "683461"
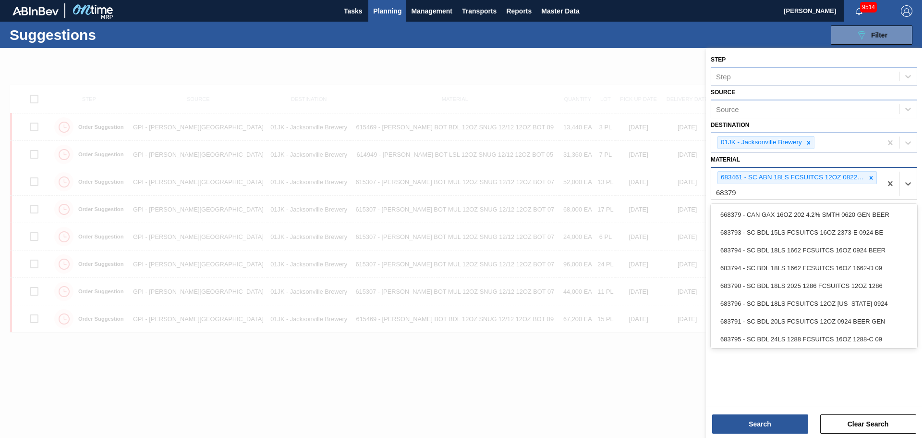
type input "683790"
type input "683885"
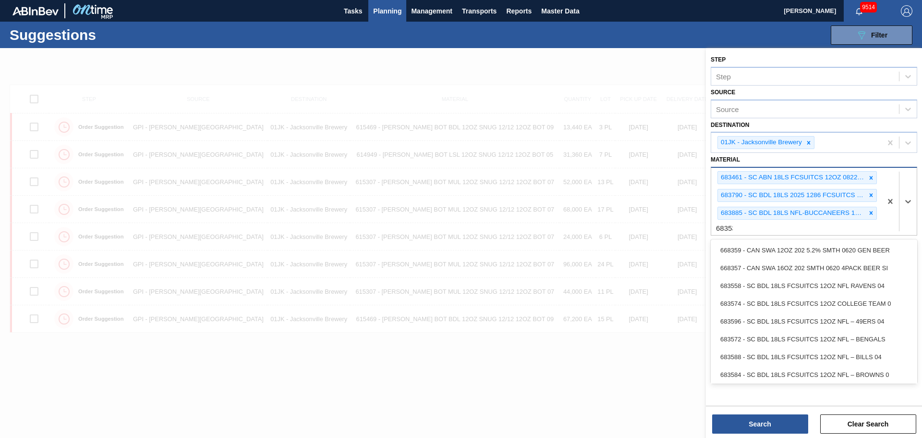
type input "683532"
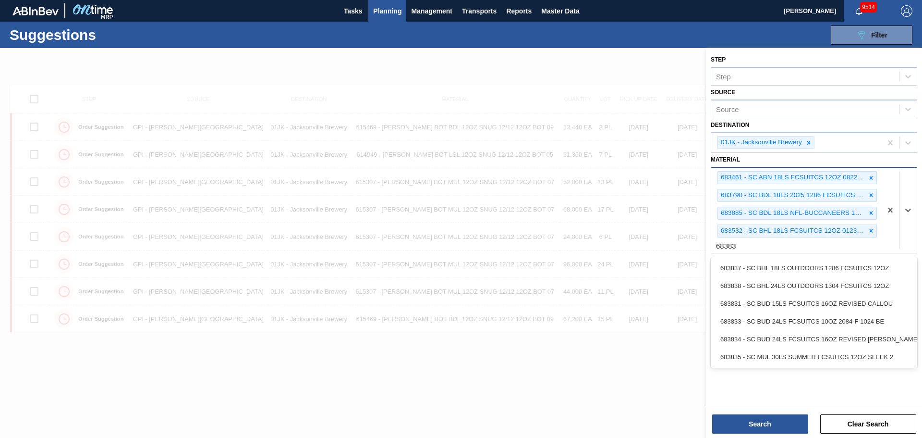
type input "683837"
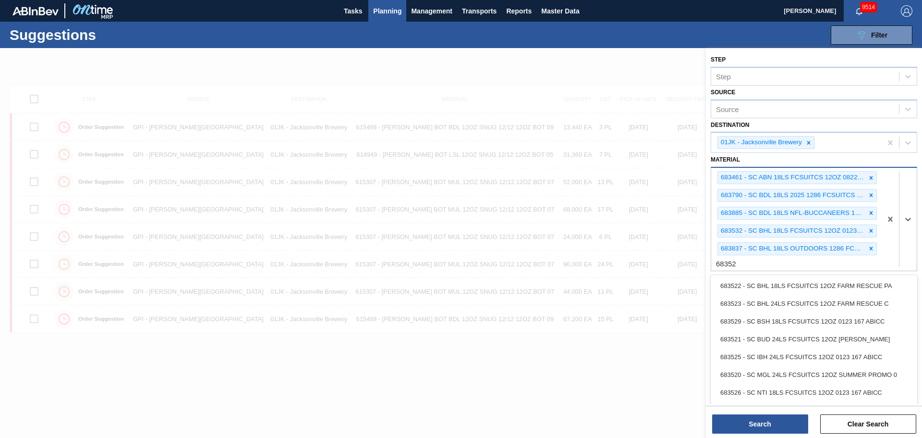
type input "683529"
type input "683526"
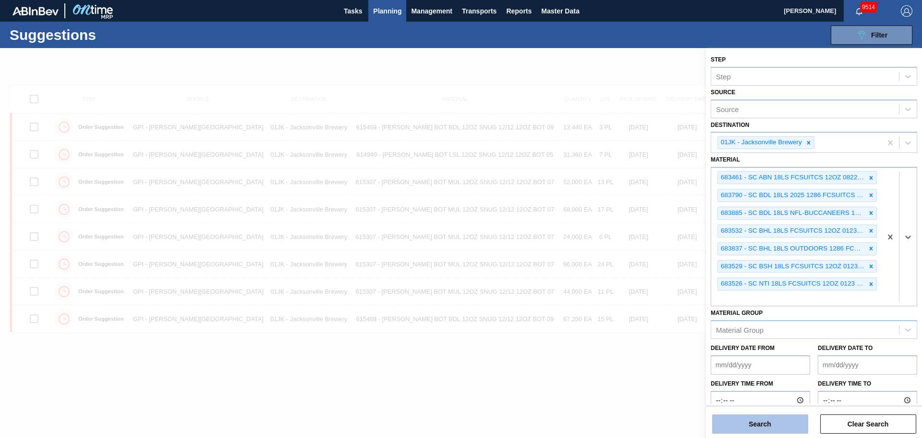
click at [795, 426] on button "Search" at bounding box center [760, 423] width 96 height 19
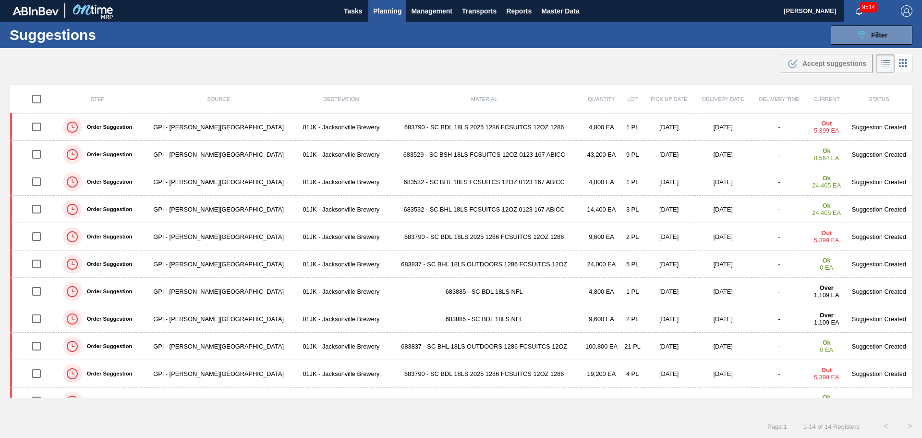
click at [504, 80] on main "Tasks Planning Management Transports Reports Master Data Jasmine Brown 9514 Mar…" at bounding box center [461, 219] width 922 height 438
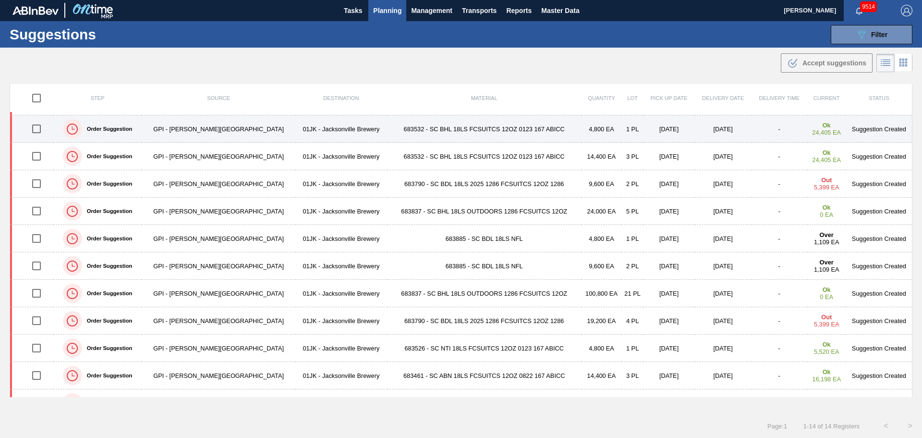
scroll to position [99, 0]
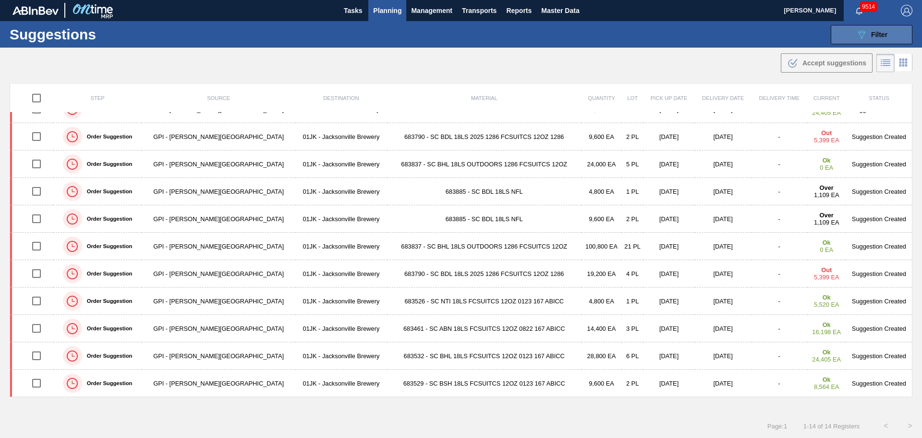
click at [871, 36] on span "Filter" at bounding box center [879, 35] width 16 height 8
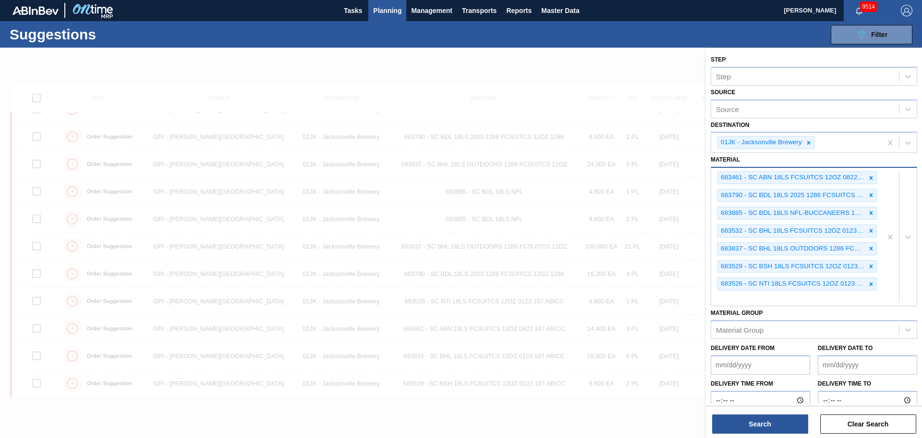
click at [860, 296] on div "683461 - SC ABN 18LS FCSUITCS 12OZ 0822 167 ABICC 683790 - SC BDL 18LS 2025 128…" at bounding box center [796, 237] width 170 height 138
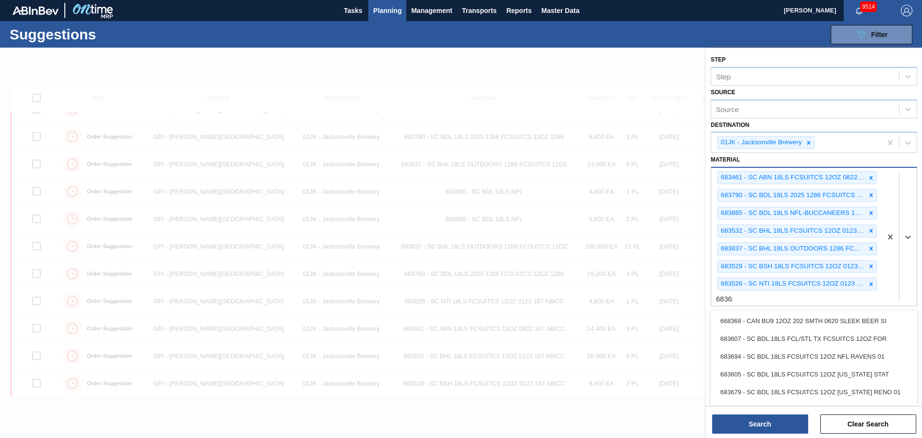
type input "683622"
type input "676844"
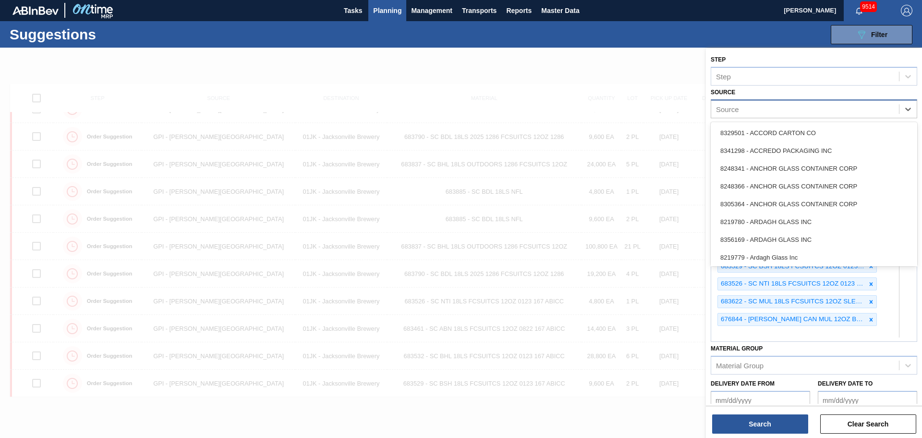
click at [821, 116] on div "Source" at bounding box center [805, 109] width 188 height 14
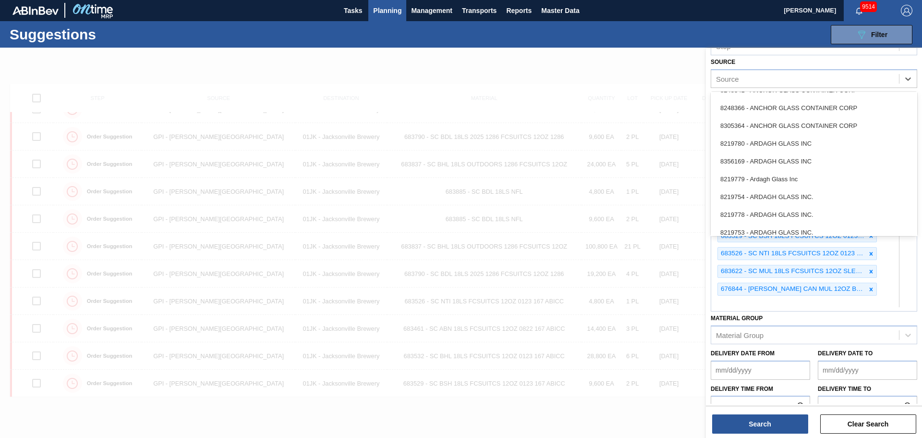
scroll to position [46, 0]
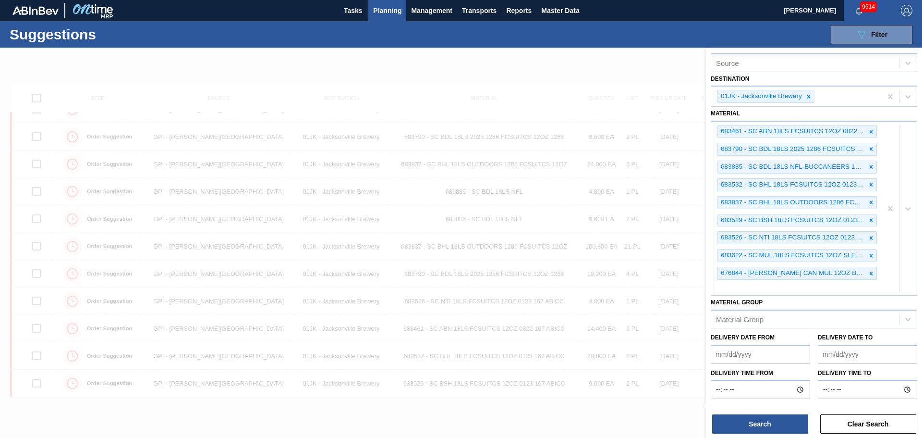
click at [907, 297] on div "Material Group Material Group" at bounding box center [814, 311] width 207 height 33
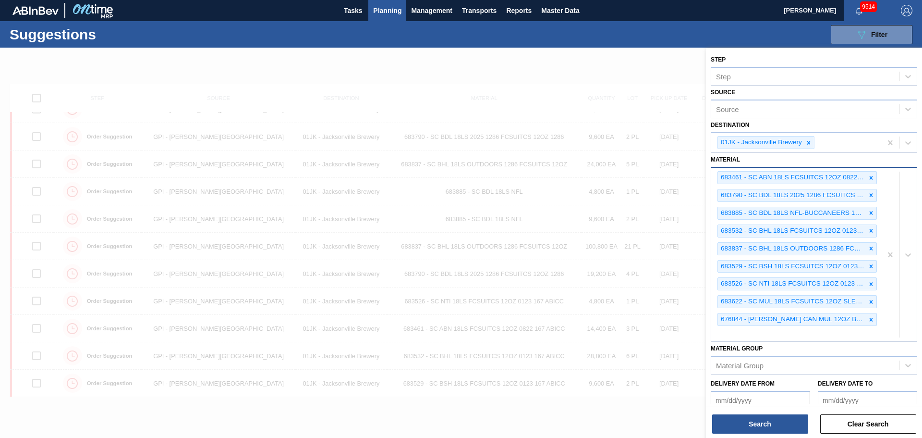
drag, startPoint x: 867, startPoint y: 322, endPoint x: 866, endPoint y: 311, distance: 11.1
click at [868, 321] on icon at bounding box center [871, 319] width 7 height 7
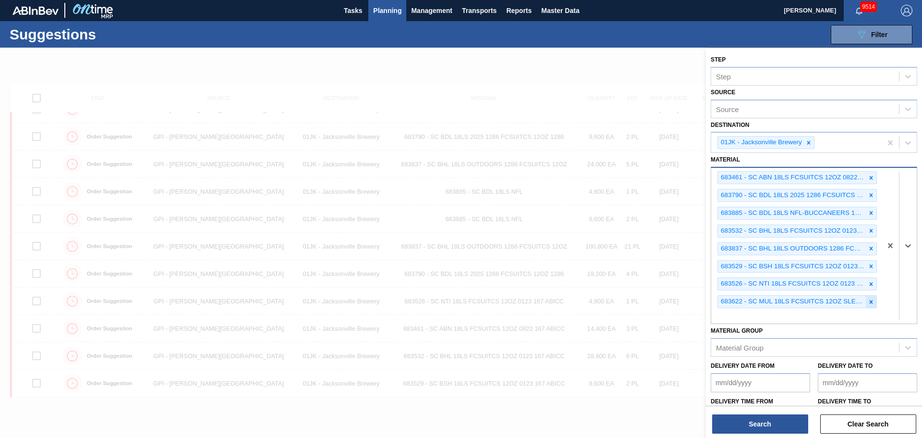
click at [870, 302] on icon at bounding box center [871, 301] width 3 height 3
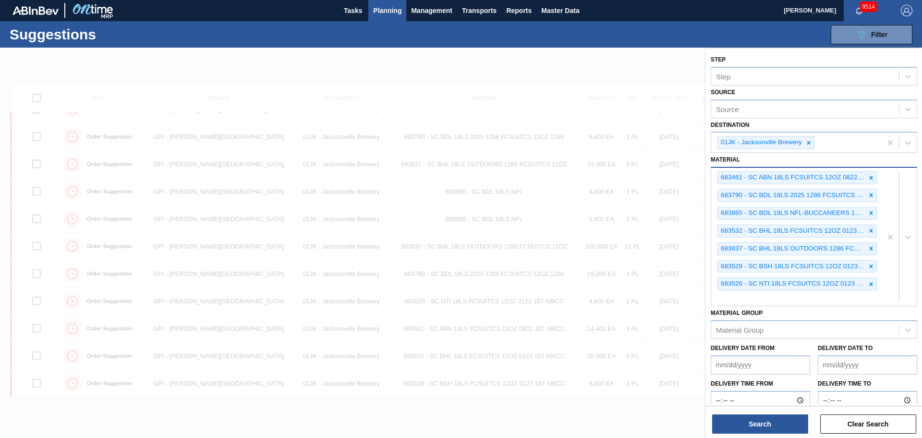
click at [626, 64] on div at bounding box center [461, 267] width 922 height 438
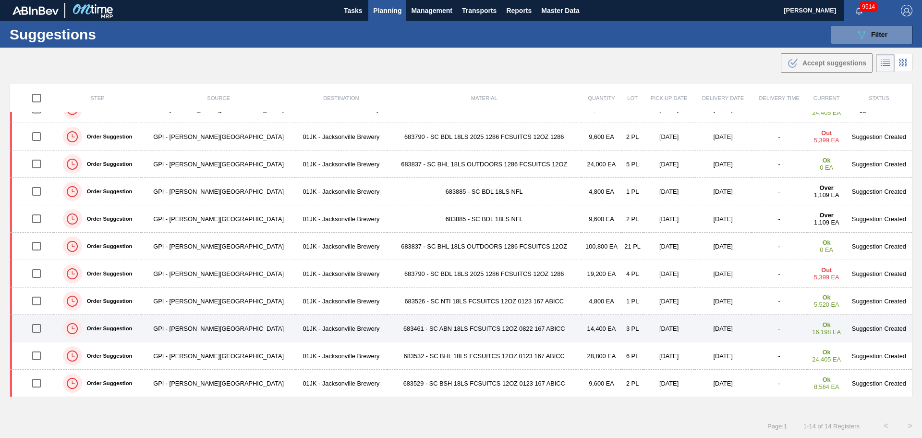
click at [40, 333] on input "checkbox" at bounding box center [36, 328] width 20 height 20
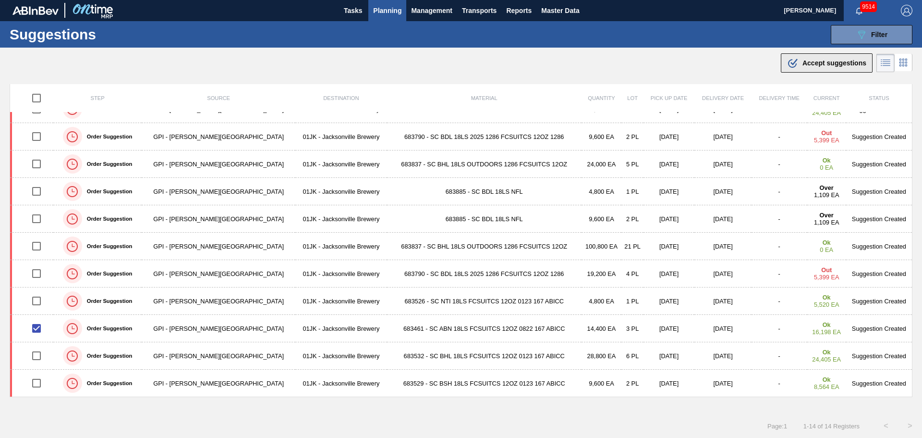
click at [809, 64] on span "Accept suggestions" at bounding box center [835, 63] width 64 height 8
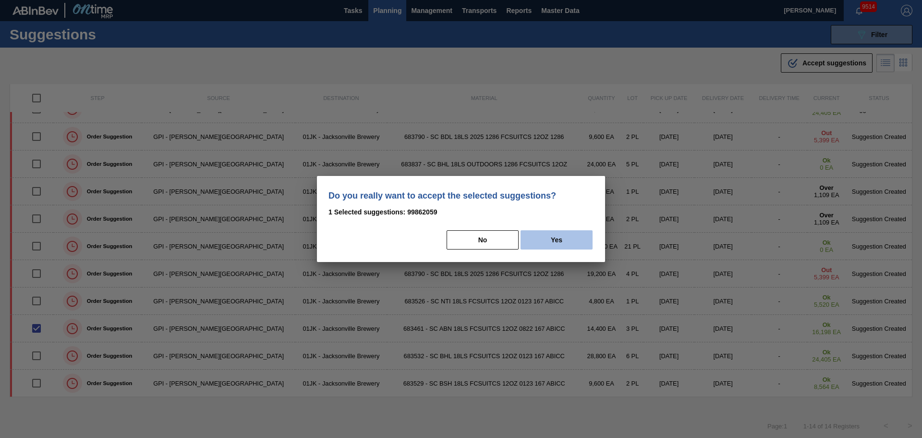
click at [581, 233] on button "Yes" at bounding box center [557, 239] width 72 height 19
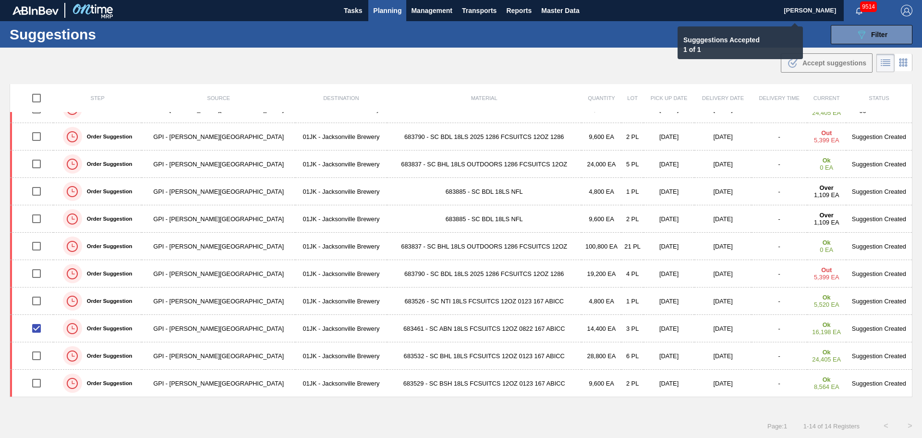
checkbox input "false"
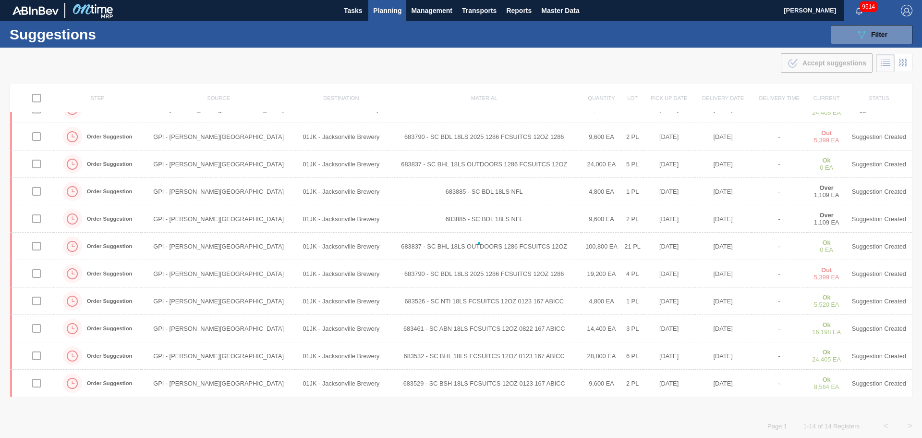
click at [524, 51] on div at bounding box center [461, 242] width 922 height 389
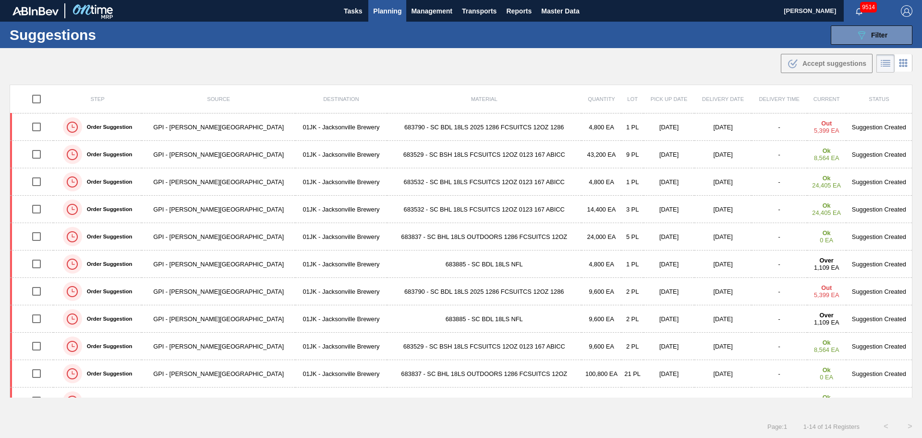
click at [869, 45] on div "Suggestions 089F7B8B-B2A5-4AFE-B5C0-19BA573D28AC Filter Step Step Source Source…" at bounding box center [461, 35] width 922 height 26
click at [870, 41] on button "089F7B8B-B2A5-4AFE-B5C0-19BA573D28AC Filter" at bounding box center [872, 34] width 82 height 19
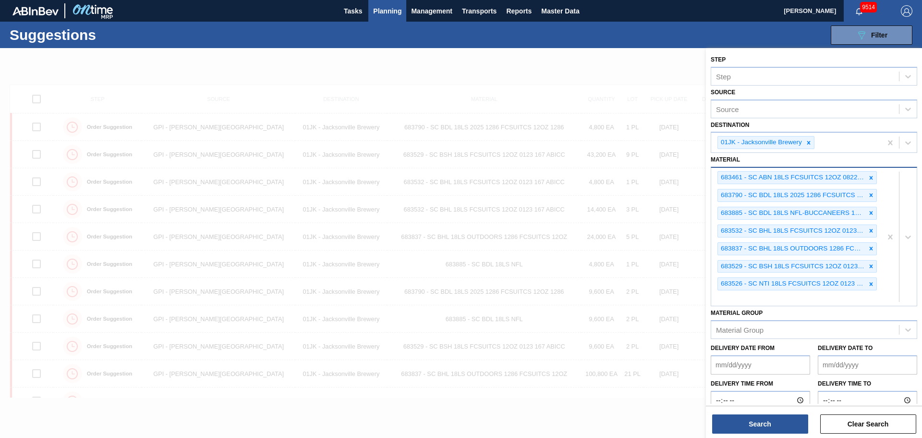
click at [636, 60] on div at bounding box center [461, 267] width 922 height 438
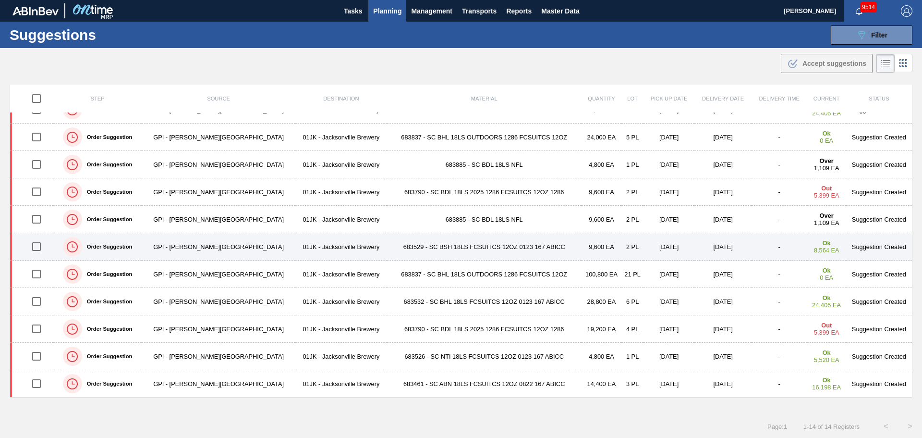
scroll to position [0, 0]
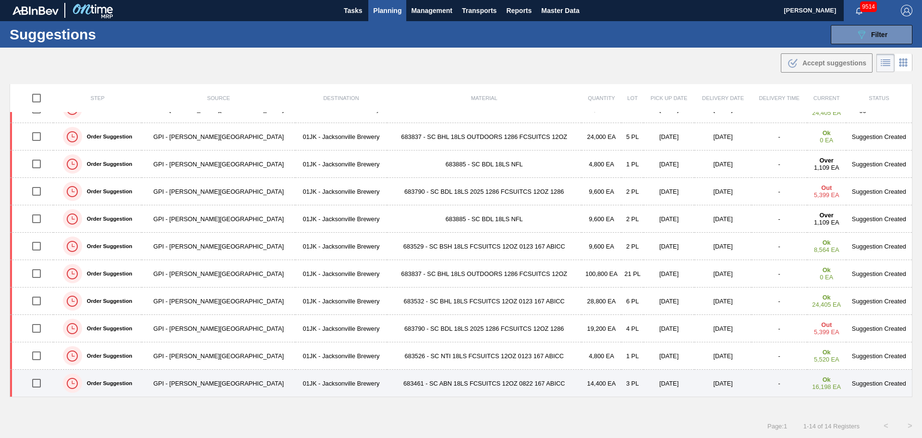
click at [39, 381] on input "checkbox" at bounding box center [36, 383] width 20 height 20
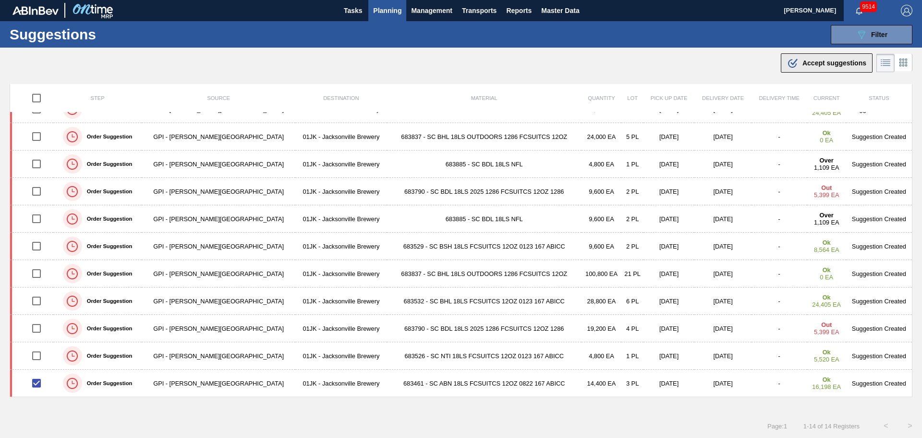
click at [840, 64] on span "Accept suggestions" at bounding box center [835, 63] width 64 height 8
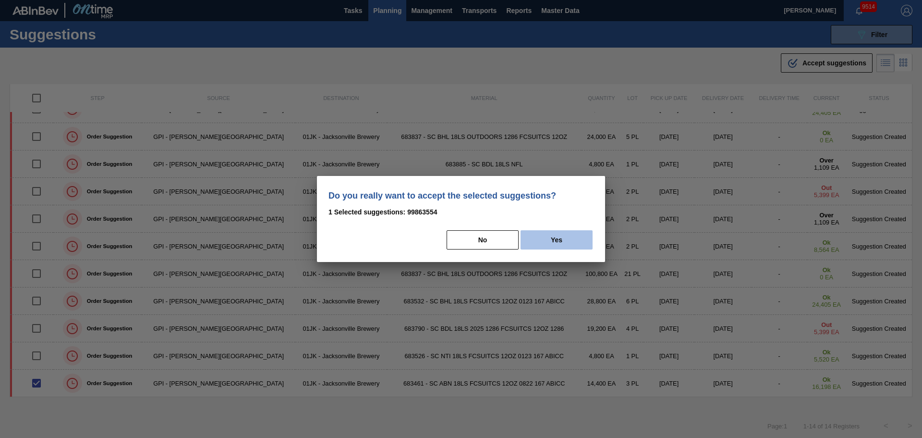
click at [580, 234] on button "Yes" at bounding box center [557, 239] width 72 height 19
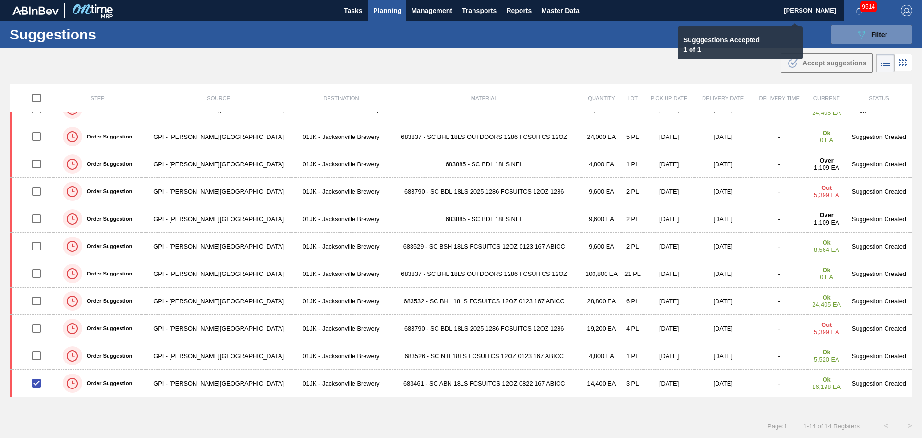
checkbox input "false"
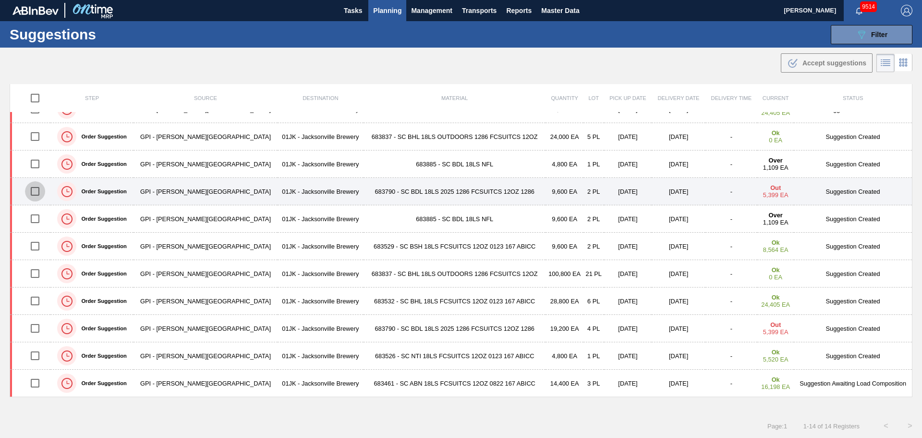
click at [38, 194] on input "checkbox" at bounding box center [35, 191] width 20 height 20
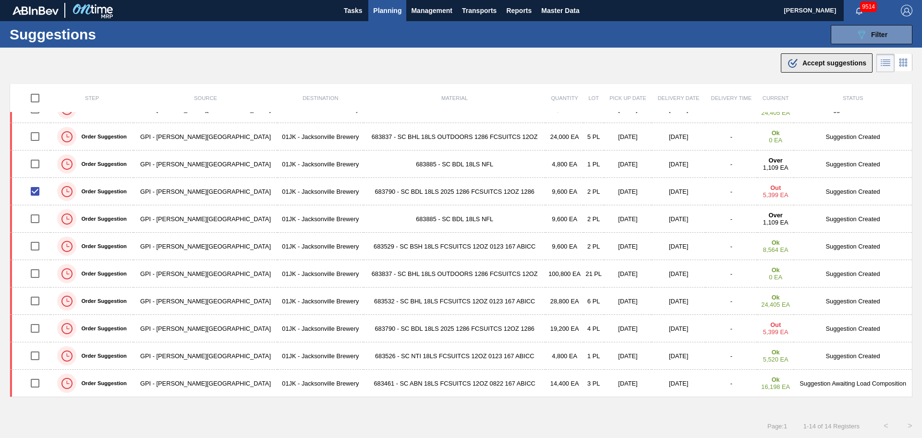
click at [844, 64] on span "Accept suggestions" at bounding box center [835, 63] width 64 height 8
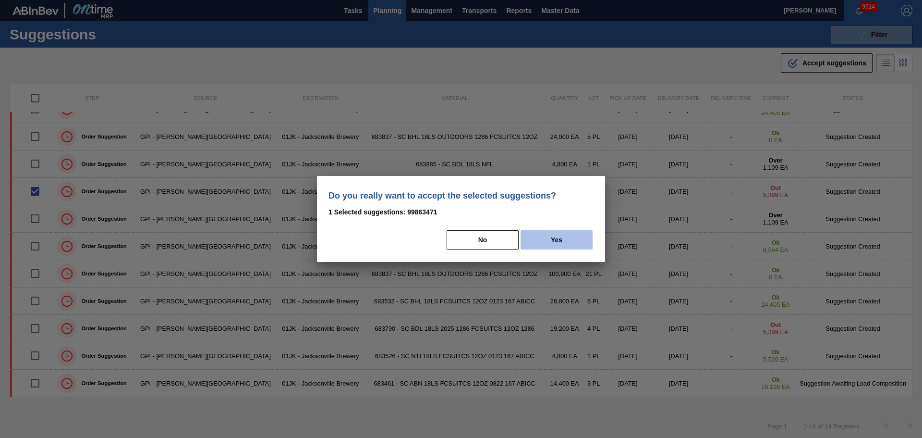
click at [561, 246] on button "Yes" at bounding box center [557, 239] width 72 height 19
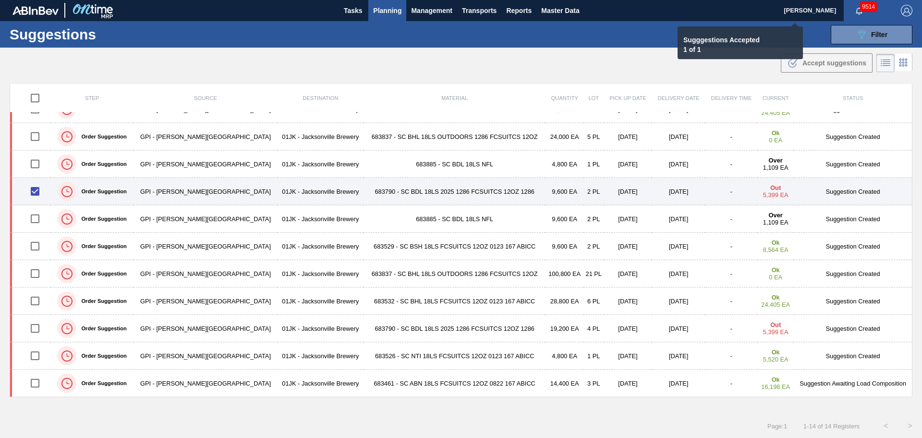
checkbox input "false"
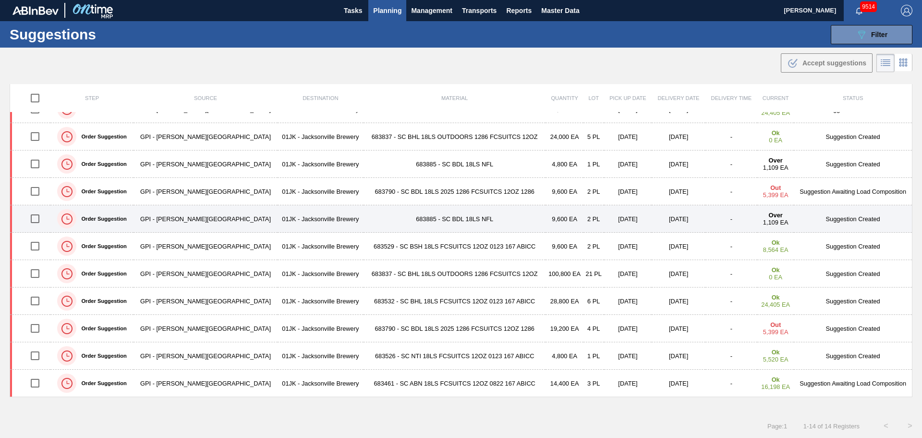
click at [45, 221] on input "checkbox" at bounding box center [35, 218] width 20 height 20
checkbox input "true"
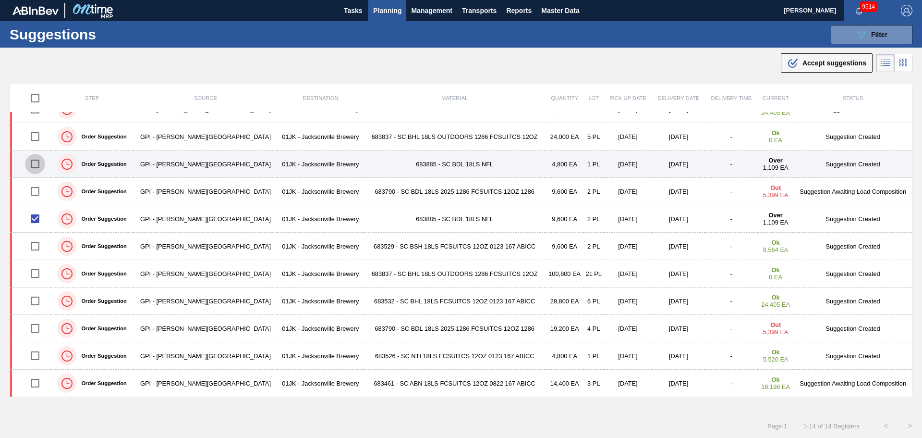
click at [42, 165] on input "checkbox" at bounding box center [35, 164] width 20 height 20
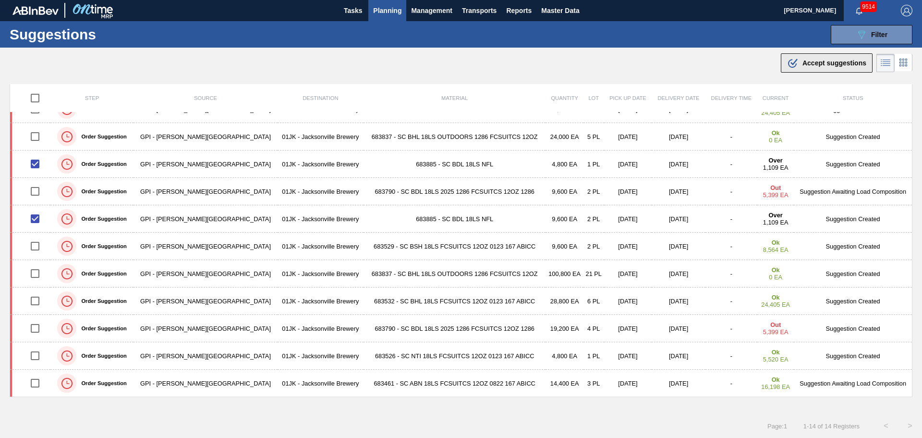
click at [834, 63] on span "Accept suggestions" at bounding box center [835, 63] width 64 height 8
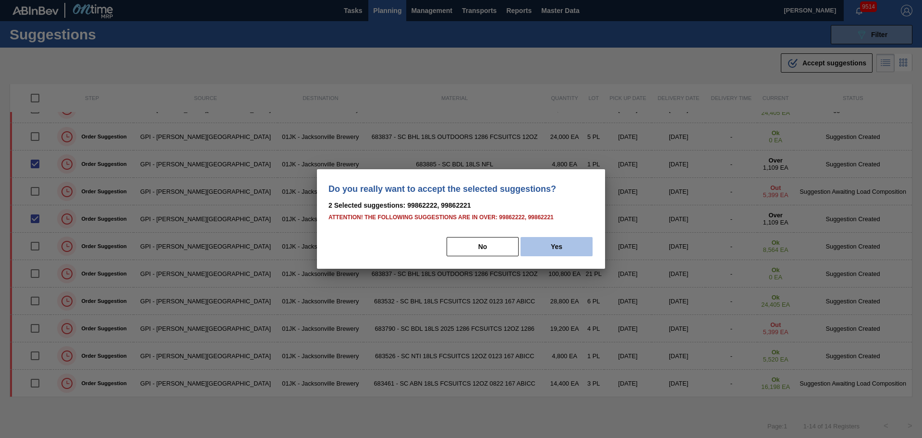
click at [574, 253] on button "Yes" at bounding box center [557, 246] width 72 height 19
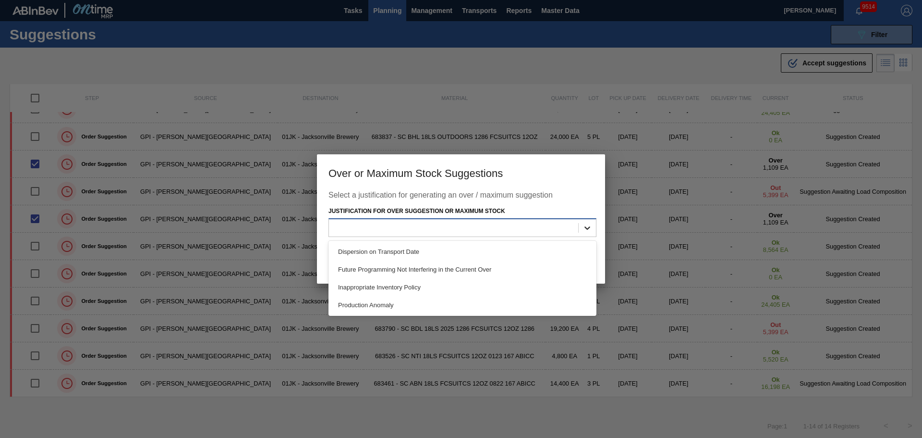
click at [581, 236] on div at bounding box center [587, 227] width 17 height 17
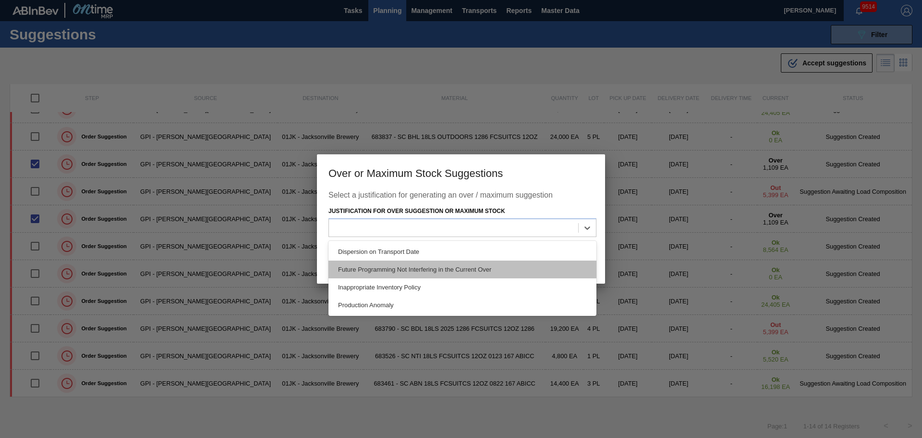
click at [389, 271] on div "Future Programming Not Interfering in the Current Over" at bounding box center [463, 269] width 268 height 18
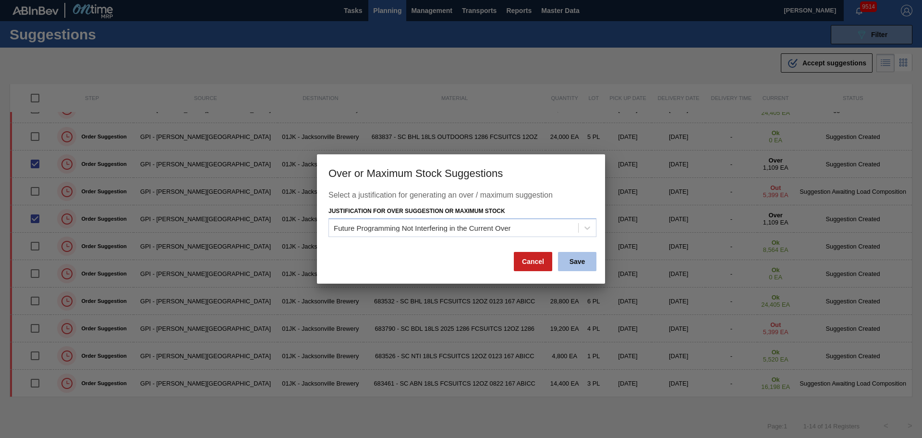
click at [591, 264] on button "Save" at bounding box center [577, 261] width 38 height 19
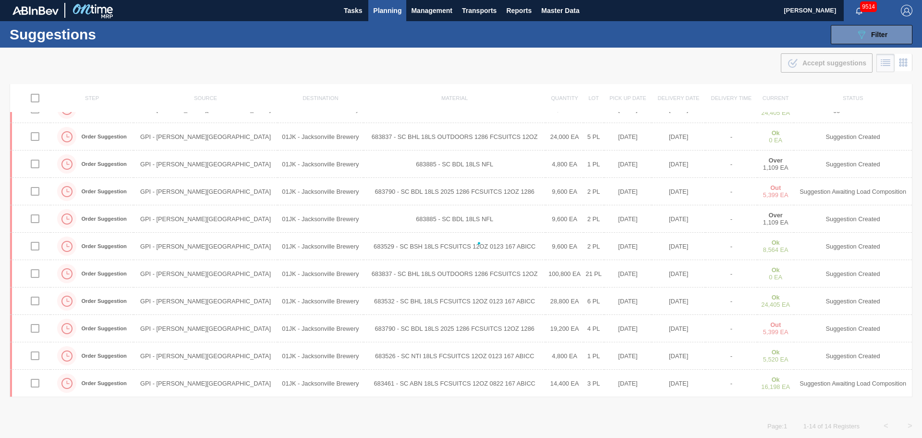
checkbox input "false"
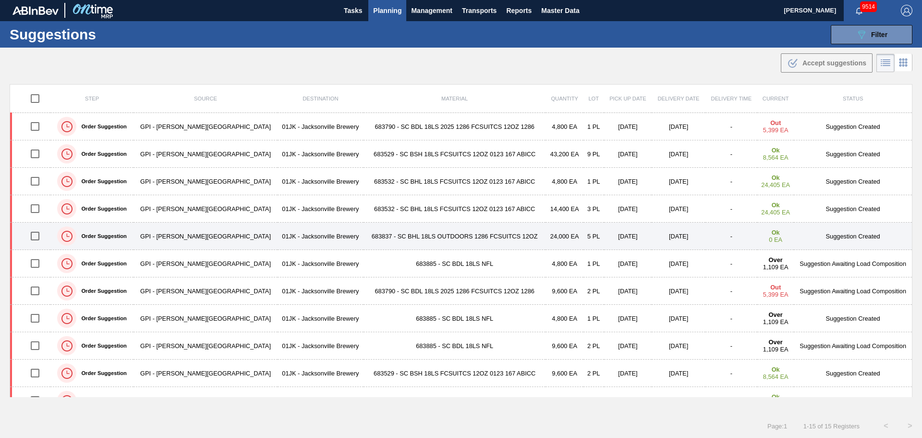
scroll to position [0, 0]
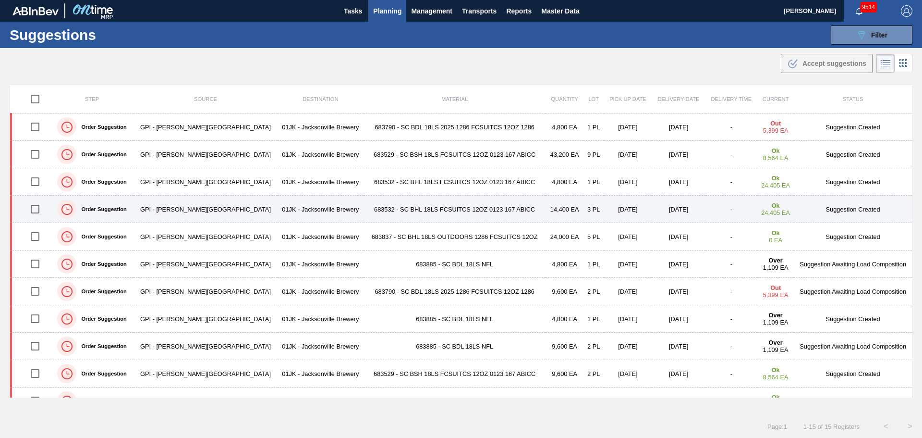
click at [38, 210] on input "checkbox" at bounding box center [35, 209] width 20 height 20
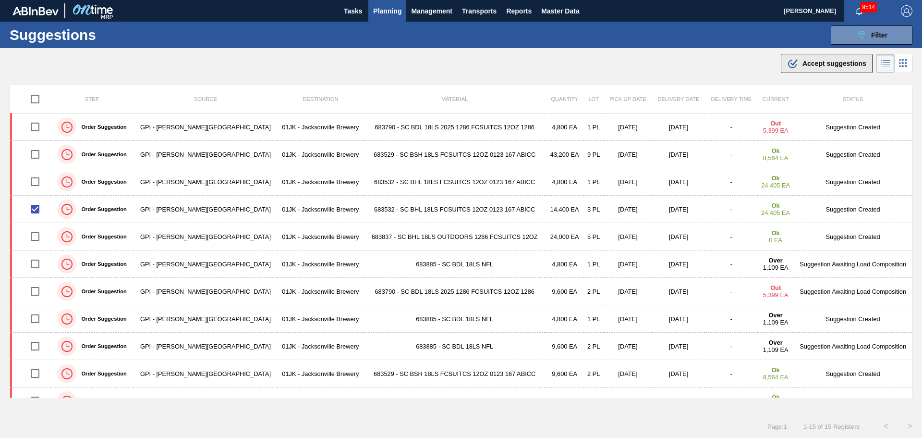
click at [810, 72] on button ".b{fill:var(--color-action-default)} Accept suggestions" at bounding box center [827, 63] width 92 height 19
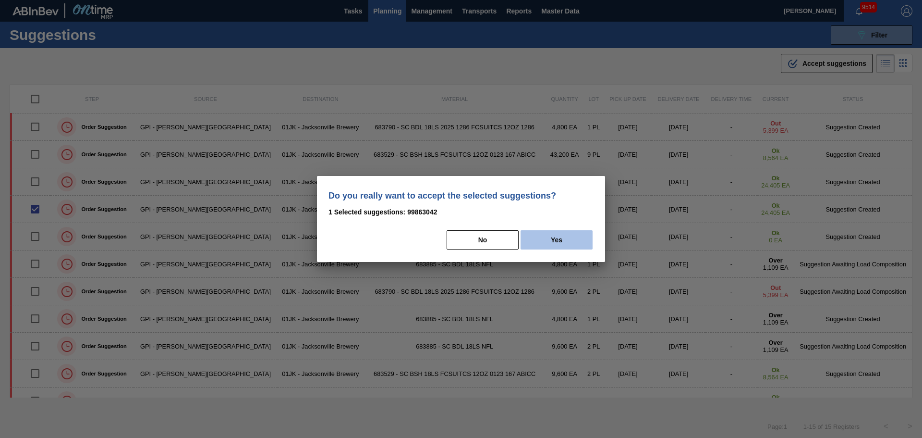
click at [555, 240] on button "Yes" at bounding box center [557, 239] width 72 height 19
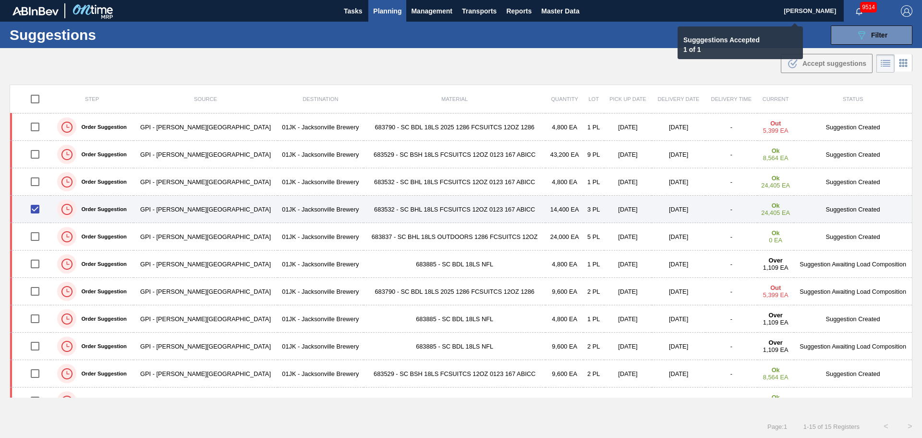
checkbox input "false"
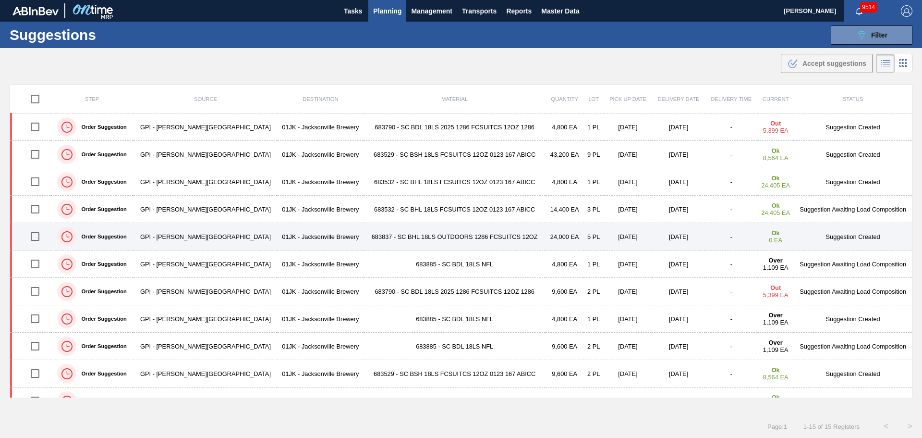
click at [36, 236] on input "checkbox" at bounding box center [35, 236] width 20 height 20
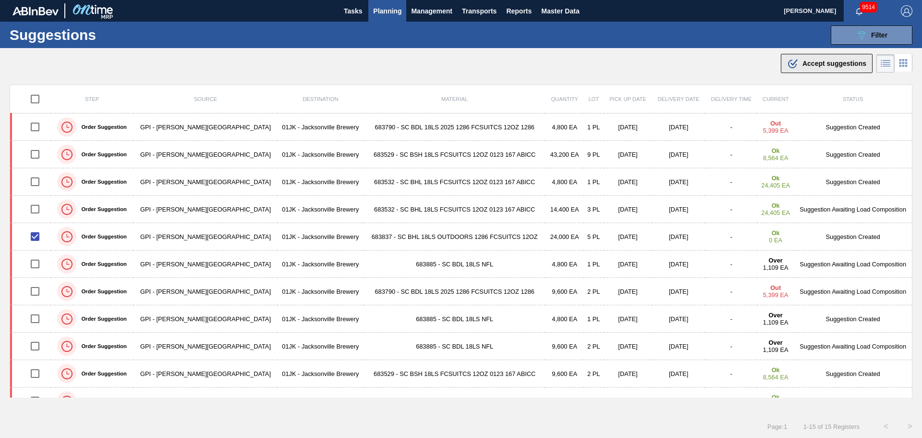
click at [813, 55] on button ".b{fill:var(--color-action-default)} Accept suggestions" at bounding box center [827, 63] width 92 height 19
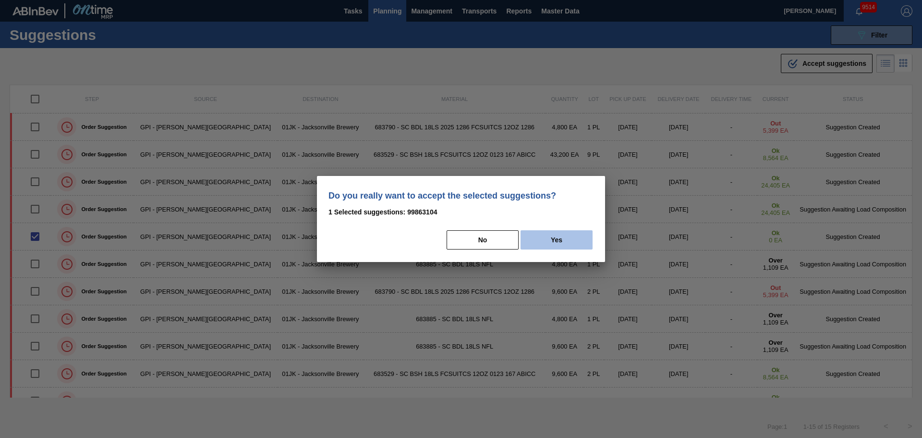
click at [536, 234] on button "Yes" at bounding box center [557, 239] width 72 height 19
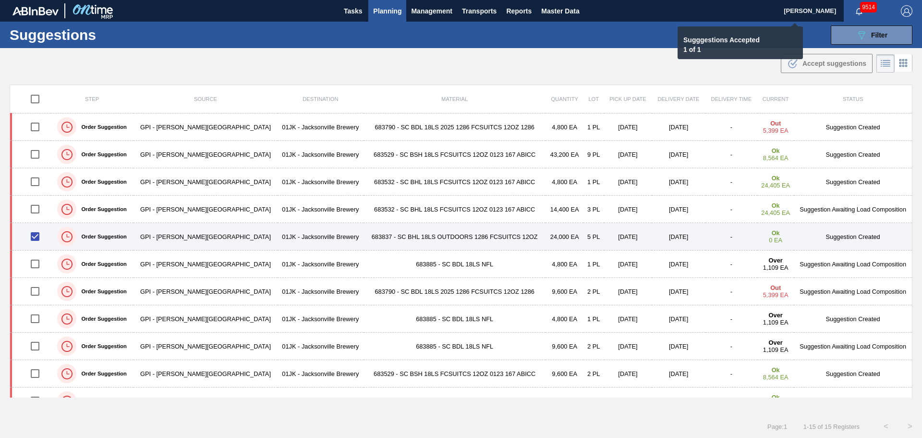
checkbox input "false"
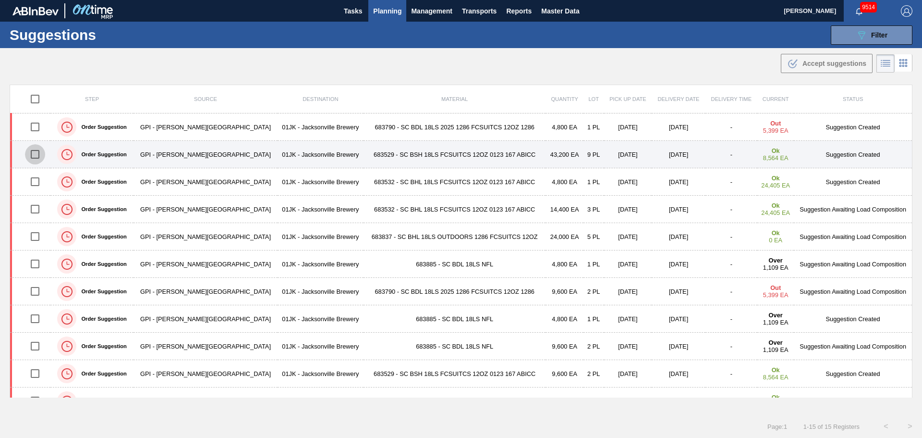
click at [36, 156] on input "checkbox" at bounding box center [35, 154] width 20 height 20
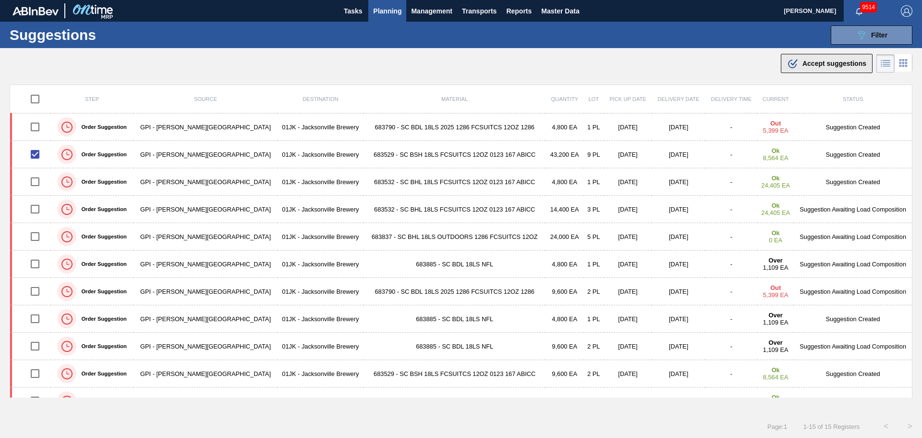
click at [818, 67] on span "Accept suggestions" at bounding box center [835, 64] width 64 height 8
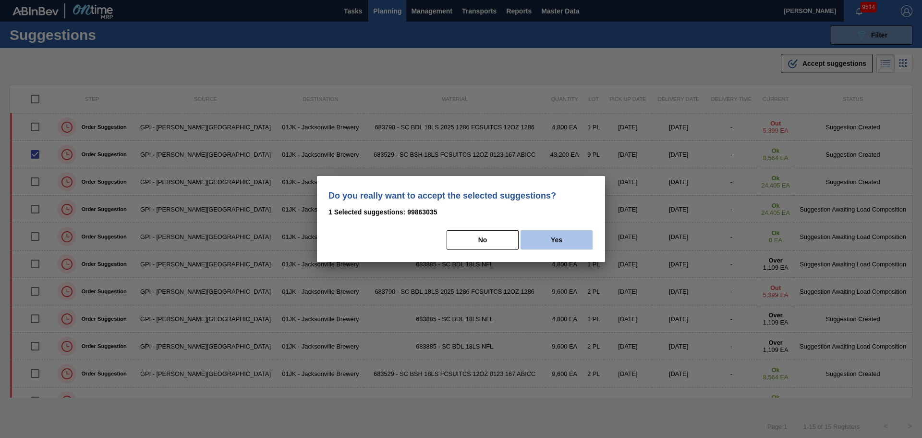
click at [582, 241] on button "Yes" at bounding box center [557, 239] width 72 height 19
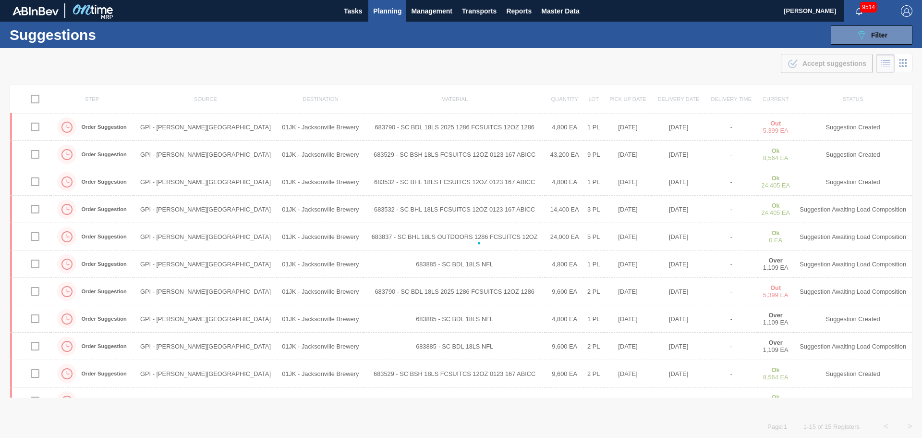
checkbox input "false"
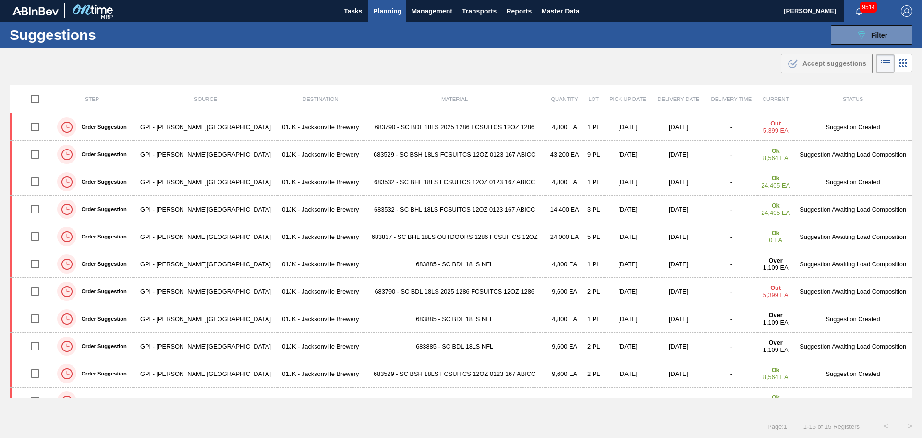
scroll to position [127, 0]
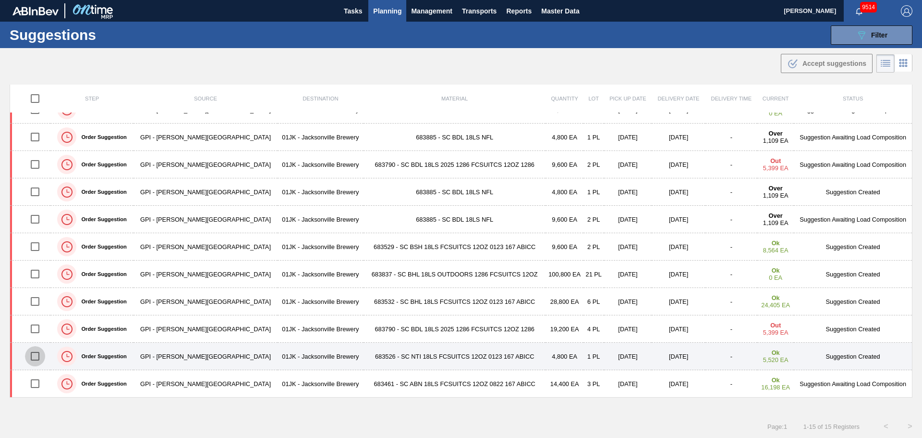
click at [32, 356] on input "checkbox" at bounding box center [35, 356] width 20 height 20
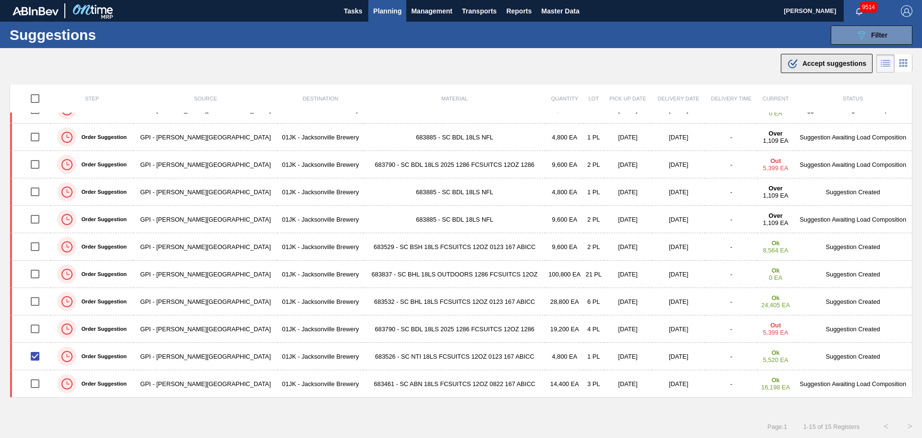
click at [823, 61] on span "Accept suggestions" at bounding box center [835, 64] width 64 height 8
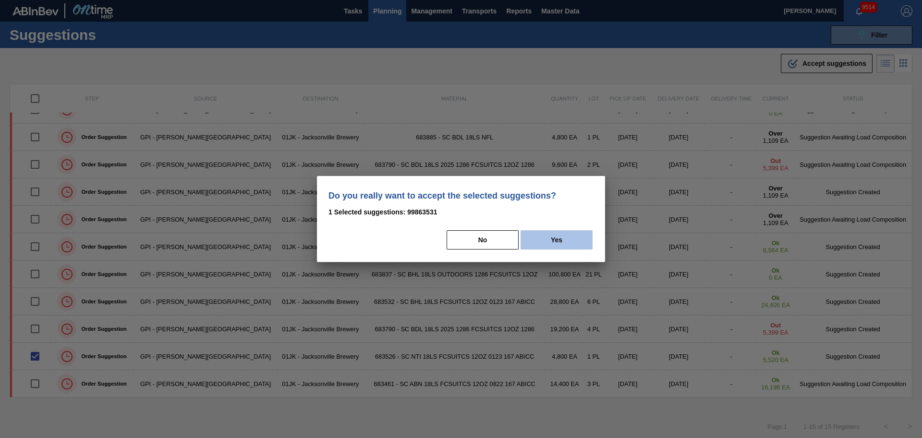
click at [554, 241] on button "Yes" at bounding box center [557, 239] width 72 height 19
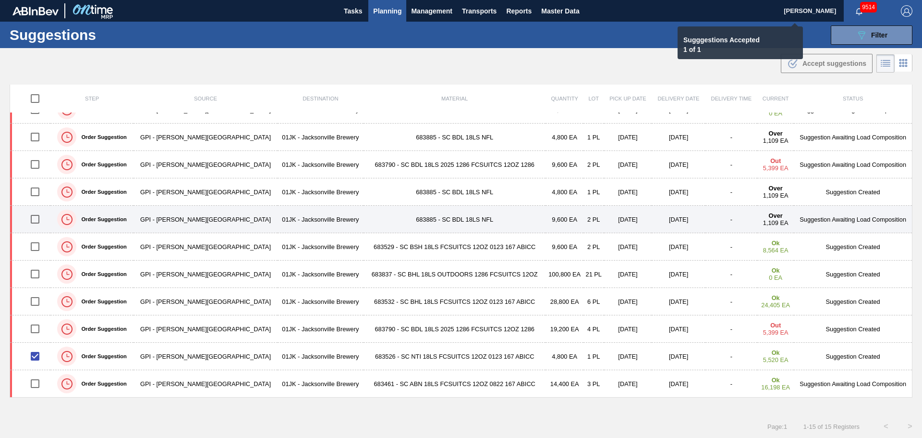
checkbox input "false"
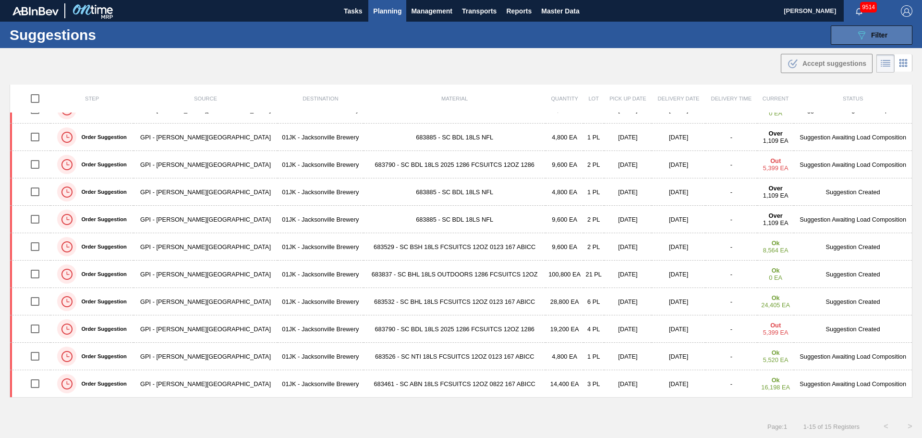
click at [902, 42] on button "089F7B8B-B2A5-4AFE-B5C0-19BA573D28AC Filter" at bounding box center [872, 34] width 82 height 19
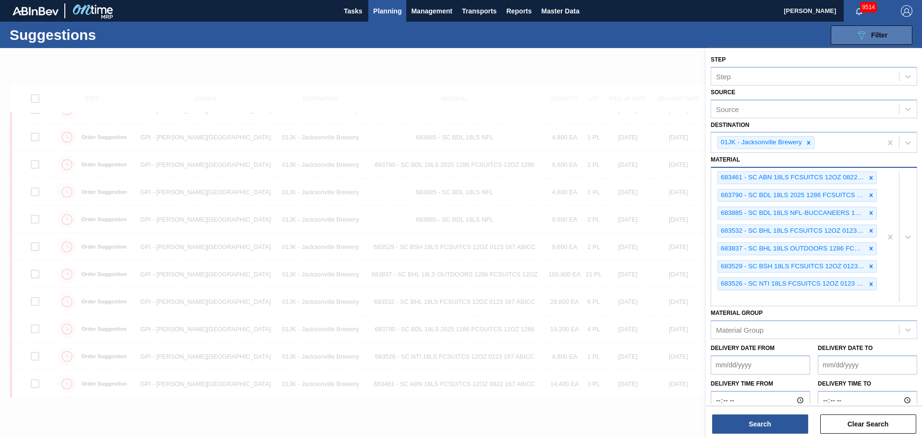
click at [900, 40] on button "089F7B8B-B2A5-4AFE-B5C0-19BA573D28AC Filter" at bounding box center [872, 34] width 82 height 19
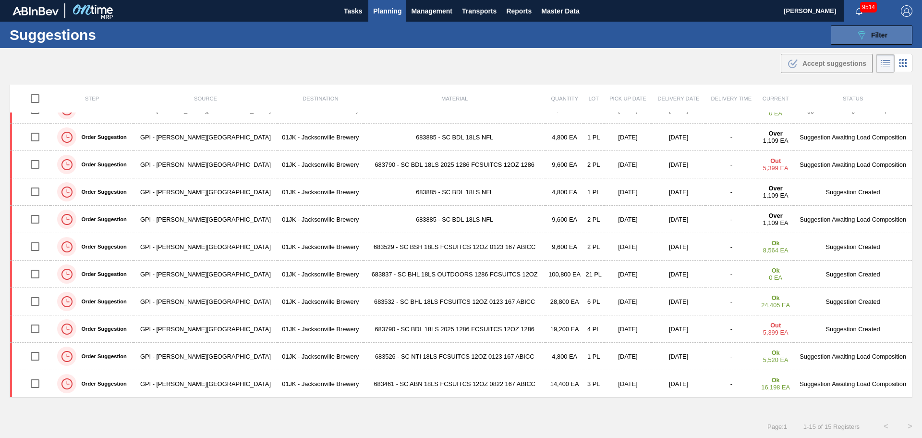
click at [895, 39] on button "089F7B8B-B2A5-4AFE-B5C0-19BA573D28AC Filter" at bounding box center [872, 34] width 82 height 19
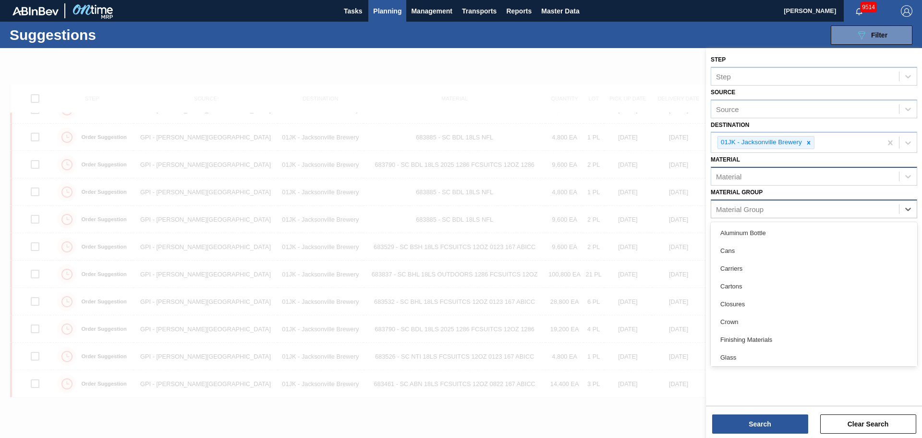
click at [833, 208] on div "Material Group" at bounding box center [805, 209] width 188 height 14
click at [832, 173] on div "Material" at bounding box center [805, 177] width 188 height 14
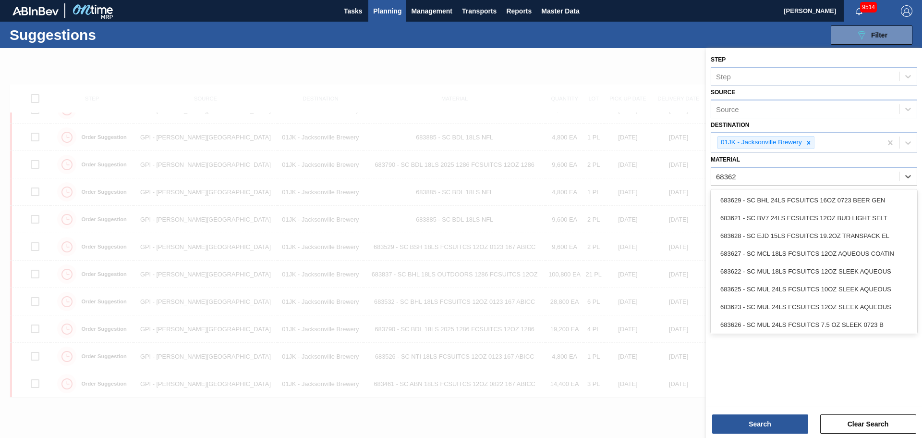
type input "683622"
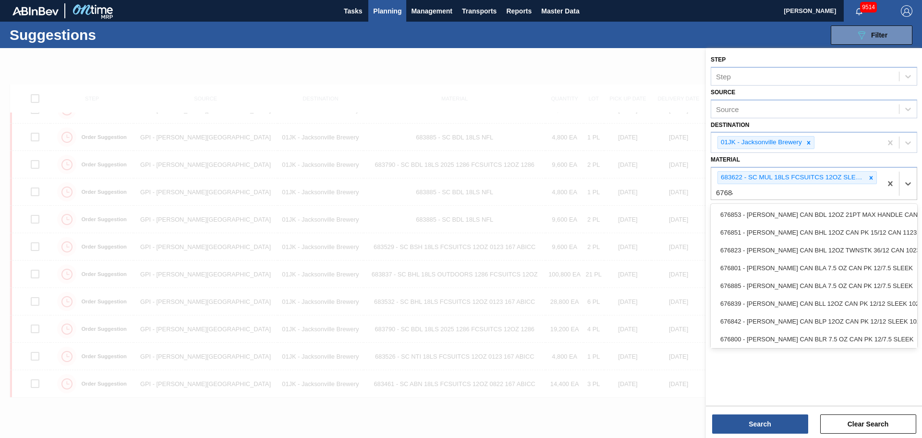
type input "676844"
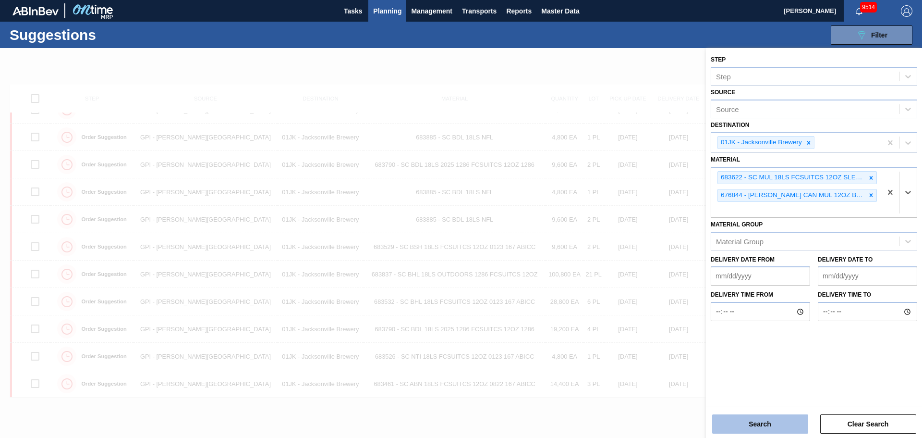
click at [769, 429] on button "Search" at bounding box center [760, 423] width 96 height 19
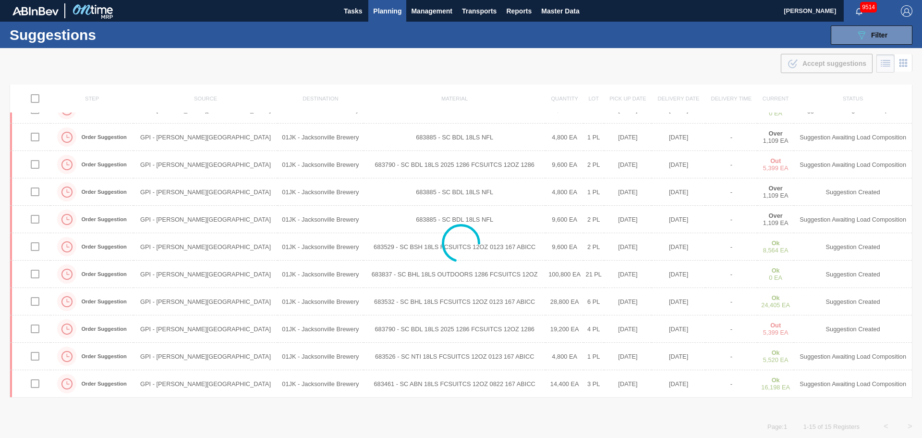
scroll to position [0, 0]
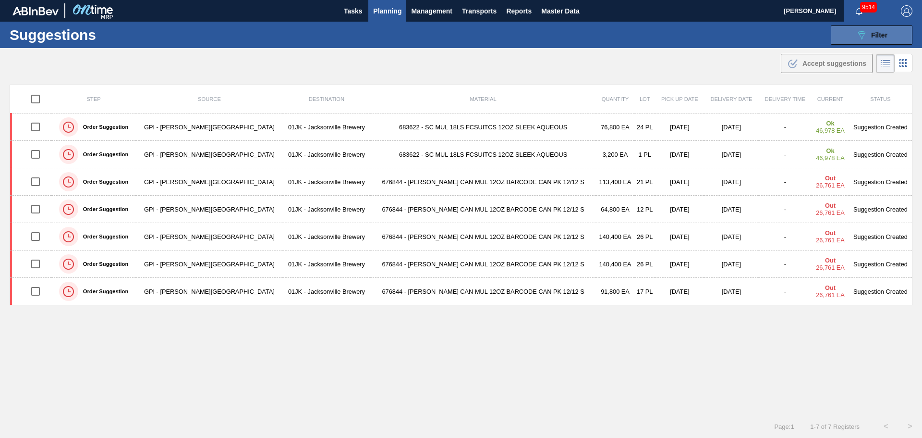
click at [871, 36] on span "Filter" at bounding box center [879, 35] width 16 height 8
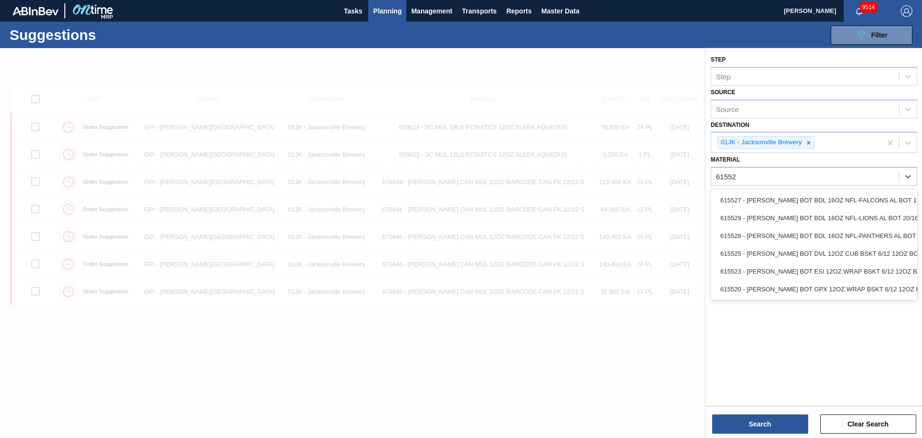
type input "615527"
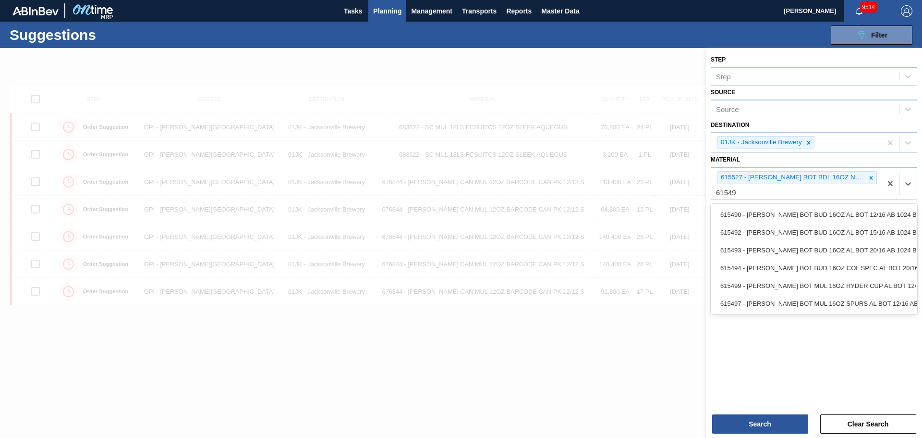
type input "615492"
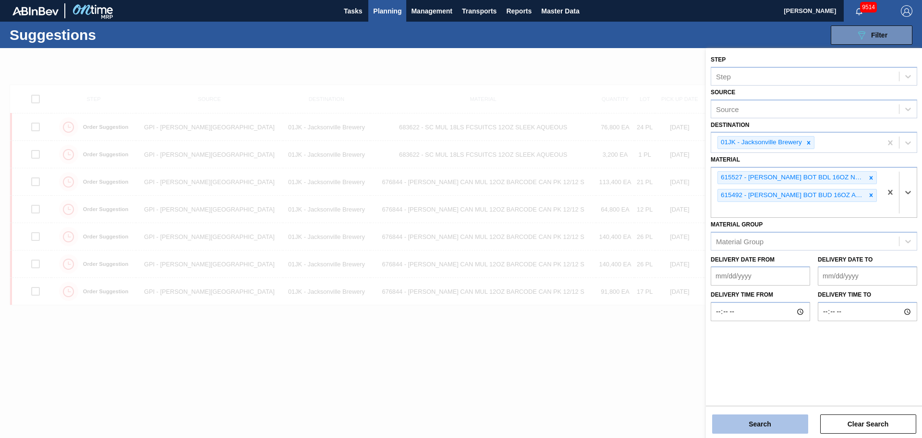
click at [783, 420] on button "Search" at bounding box center [760, 423] width 96 height 19
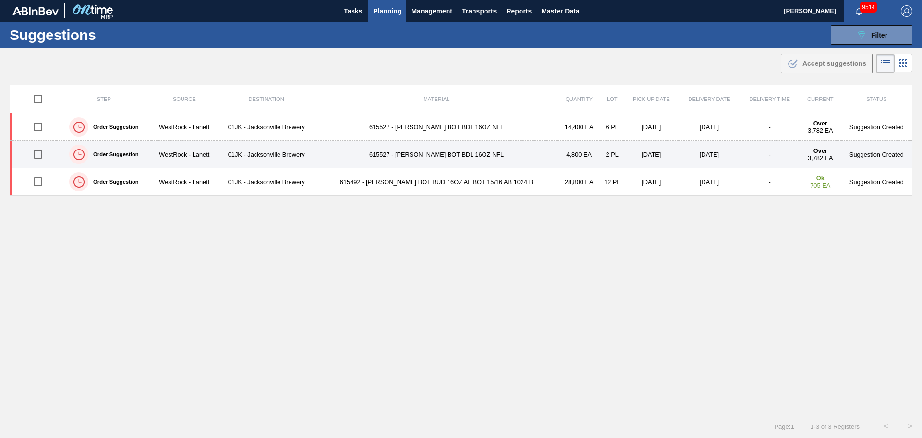
drag, startPoint x: 44, startPoint y: 127, endPoint x: 44, endPoint y: 150, distance: 23.5
click at [44, 127] on input "checkbox" at bounding box center [38, 127] width 20 height 20
checkbox input "true"
click at [44, 153] on input "checkbox" at bounding box center [38, 154] width 20 height 20
checkbox input "true"
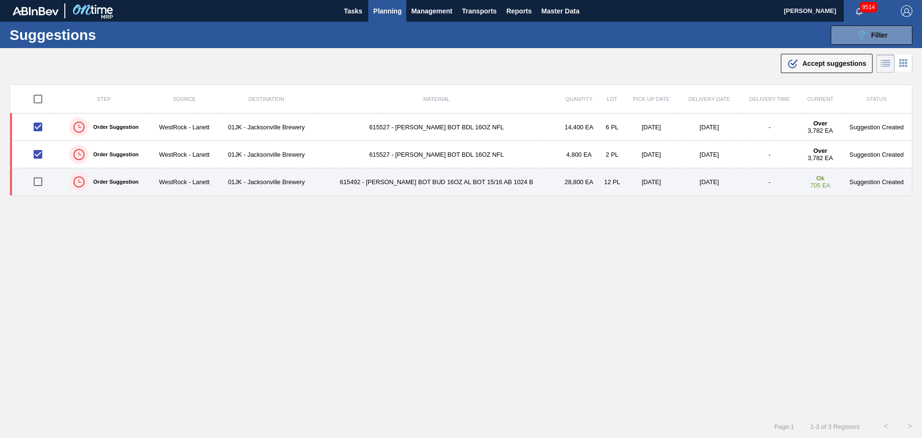
click at [40, 183] on input "checkbox" at bounding box center [38, 181] width 20 height 20
checkbox input "true"
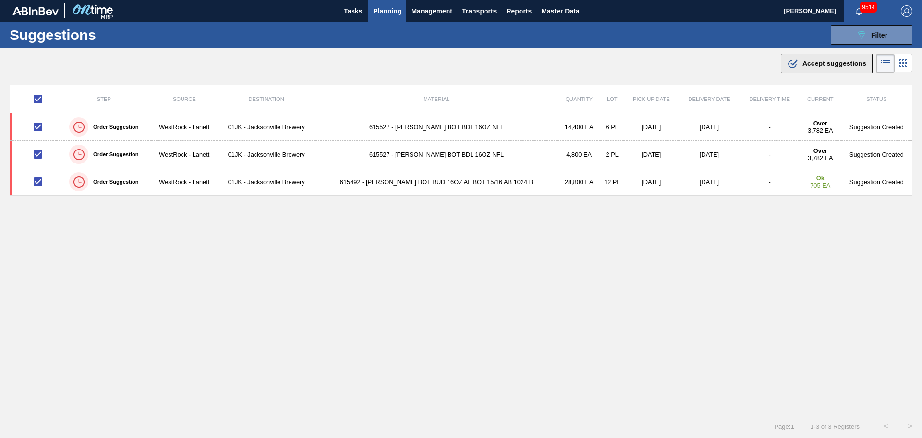
click at [847, 72] on button ".b{fill:var(--color-action-default)} Accept suggestions" at bounding box center [827, 63] width 92 height 19
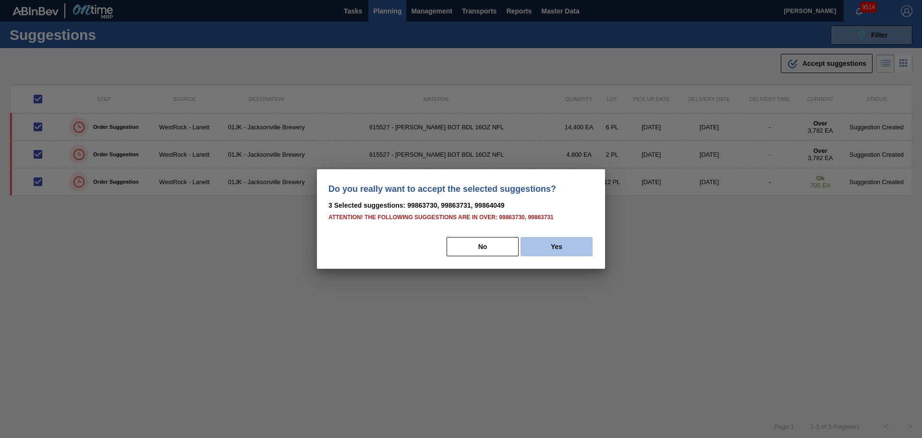
click at [564, 247] on button "Yes" at bounding box center [557, 246] width 72 height 19
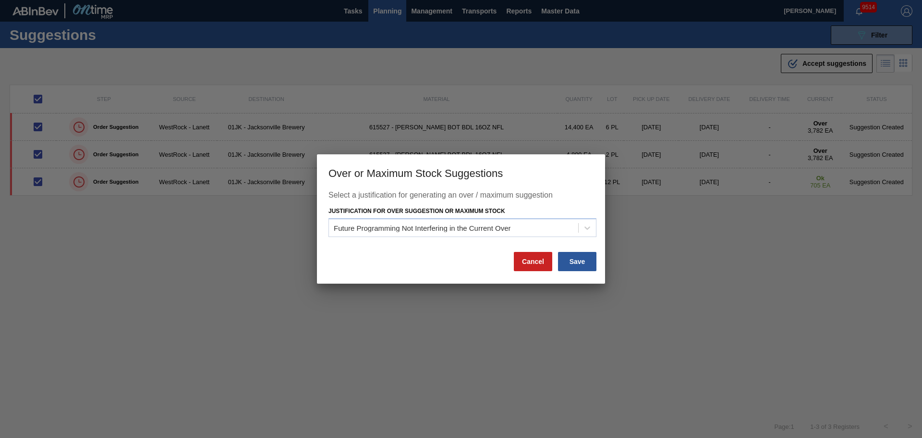
click at [587, 251] on div "Save" at bounding box center [577, 261] width 40 height 21
click at [586, 257] on button "Save" at bounding box center [577, 261] width 38 height 19
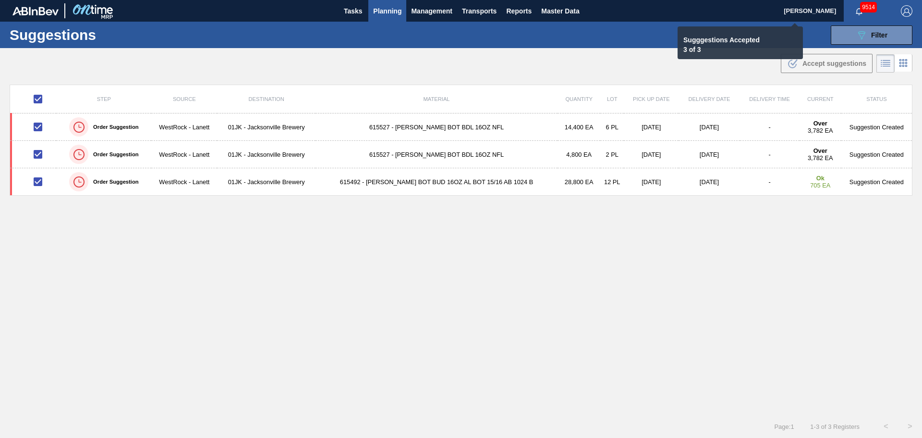
checkbox input "false"
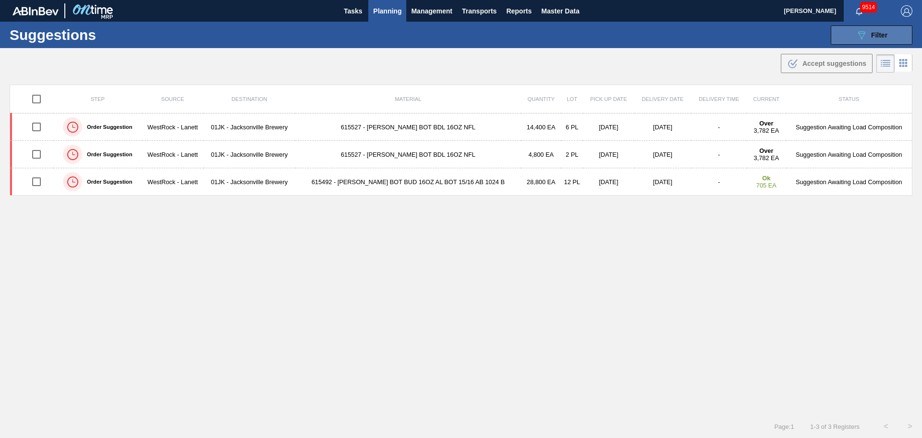
click at [833, 36] on button "089F7B8B-B2A5-4AFE-B5C0-19BA573D28AC Filter" at bounding box center [872, 34] width 82 height 19
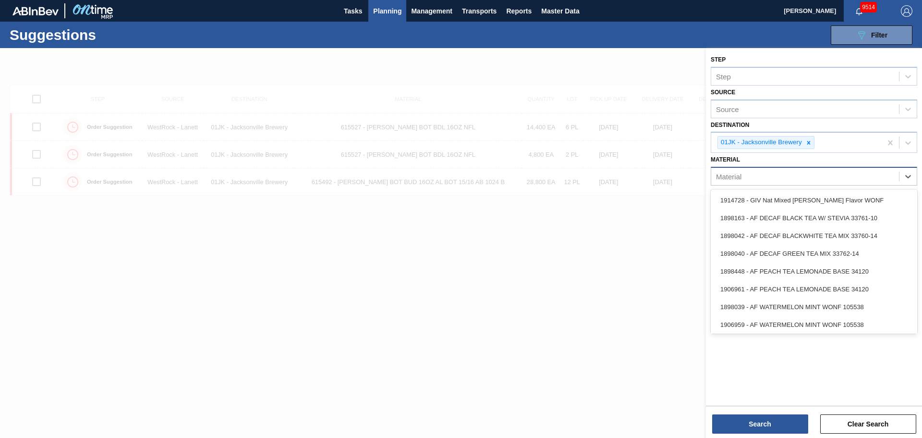
click at [878, 182] on div "Material" at bounding box center [805, 177] width 188 height 14
type input "878605"
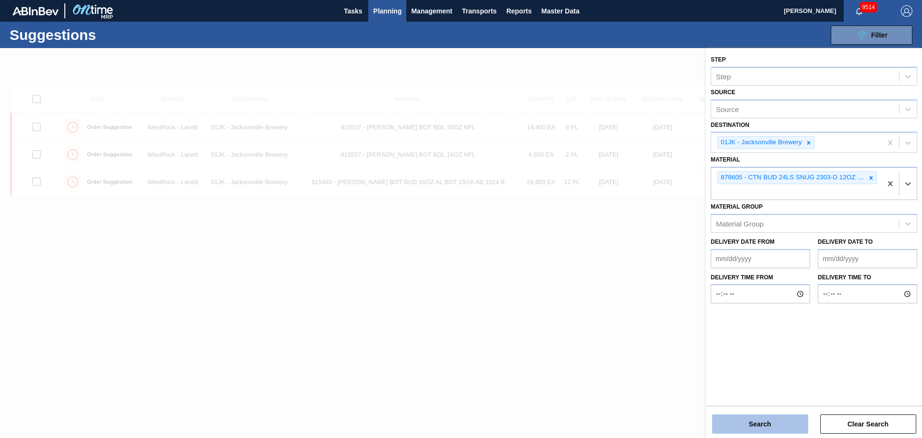
click at [749, 415] on button "Search" at bounding box center [760, 423] width 96 height 19
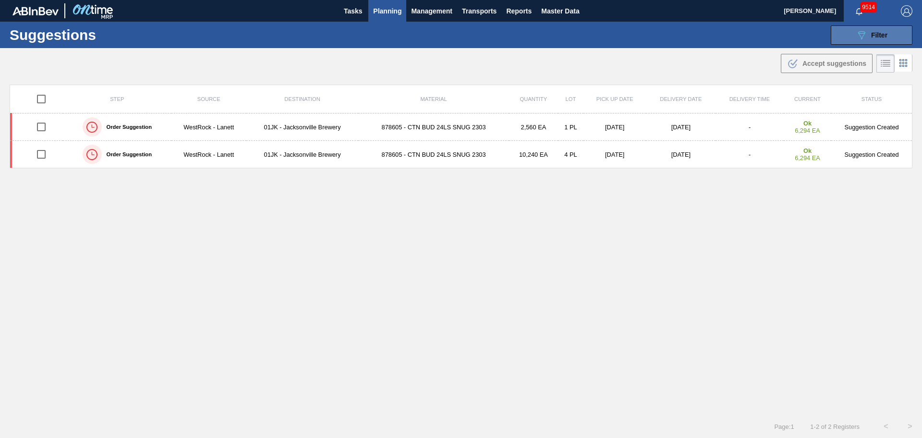
click at [849, 37] on button "089F7B8B-B2A5-4AFE-B5C0-19BA573D28AC Filter" at bounding box center [872, 34] width 82 height 19
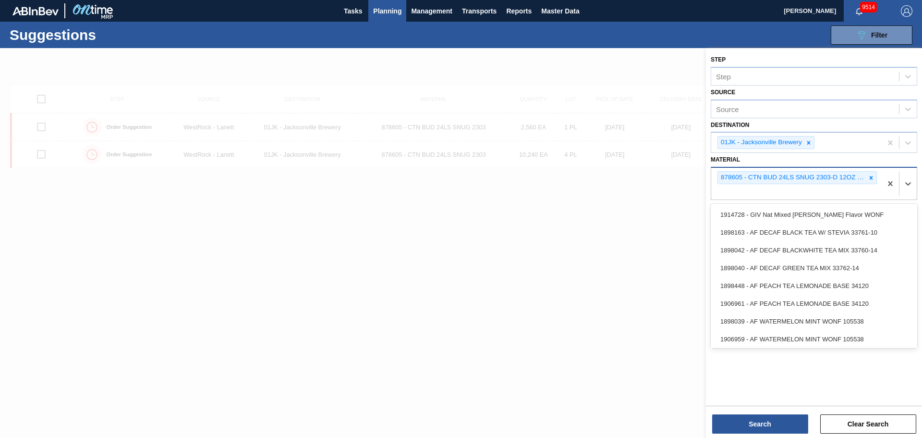
click at [796, 195] on div "878605 - CTN BUD 24LS SNUG 2303-D 12OZ FOLD 0324" at bounding box center [796, 184] width 170 height 32
type input "878608"
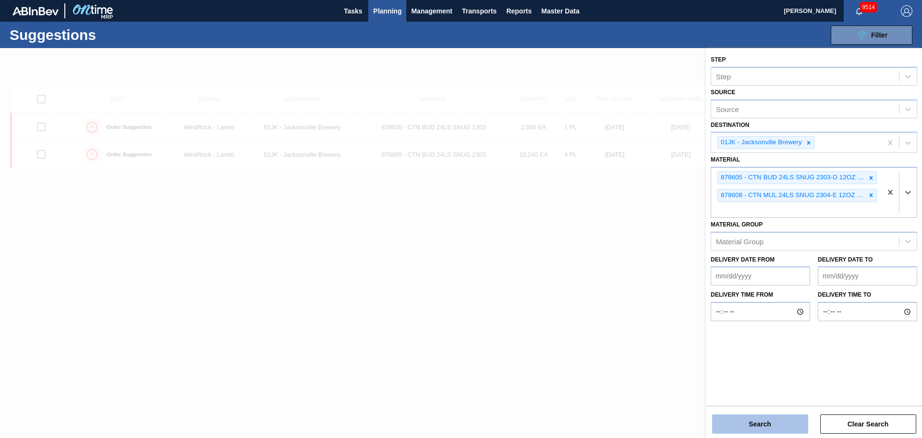
click at [730, 428] on button "Search" at bounding box center [760, 423] width 96 height 19
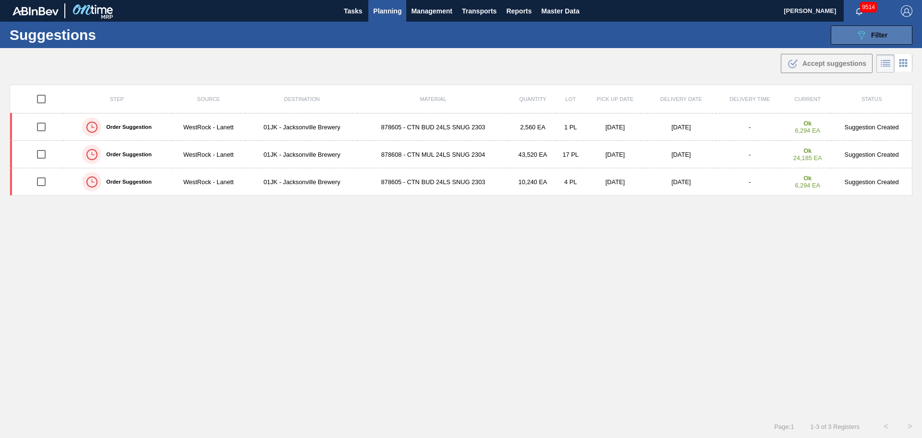
click at [845, 39] on button "089F7B8B-B2A5-4AFE-B5C0-19BA573D28AC Filter" at bounding box center [872, 34] width 82 height 19
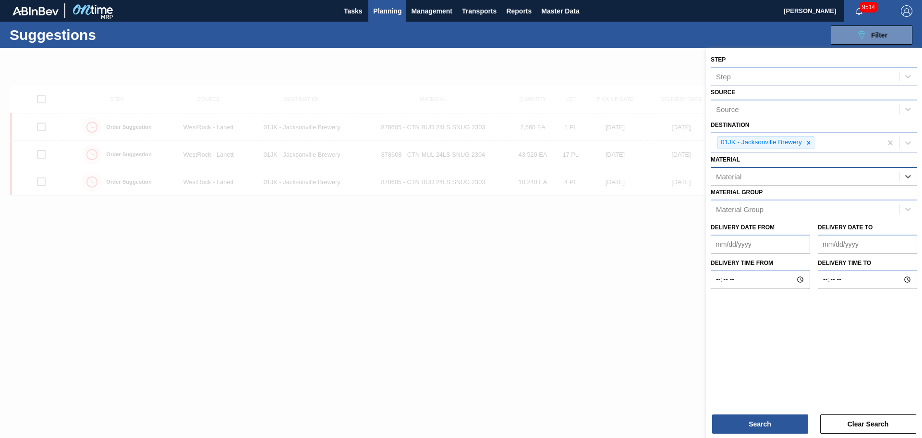
click at [870, 181] on div "Material" at bounding box center [805, 177] width 188 height 14
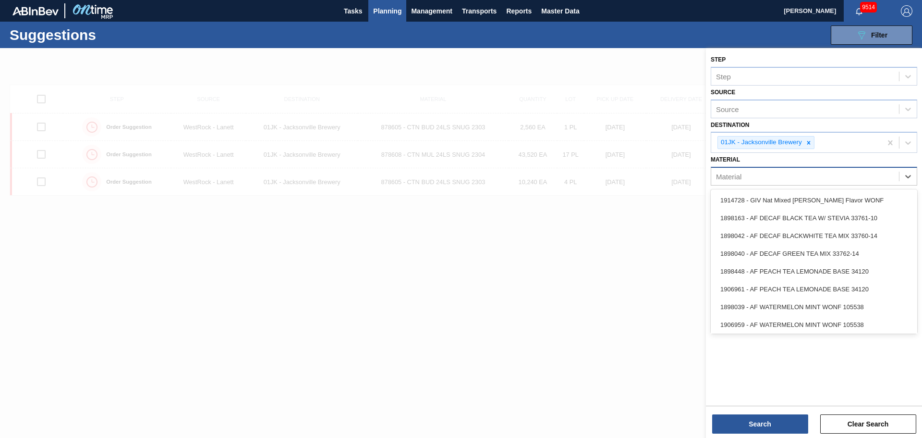
click at [809, 184] on div "Material" at bounding box center [814, 176] width 207 height 19
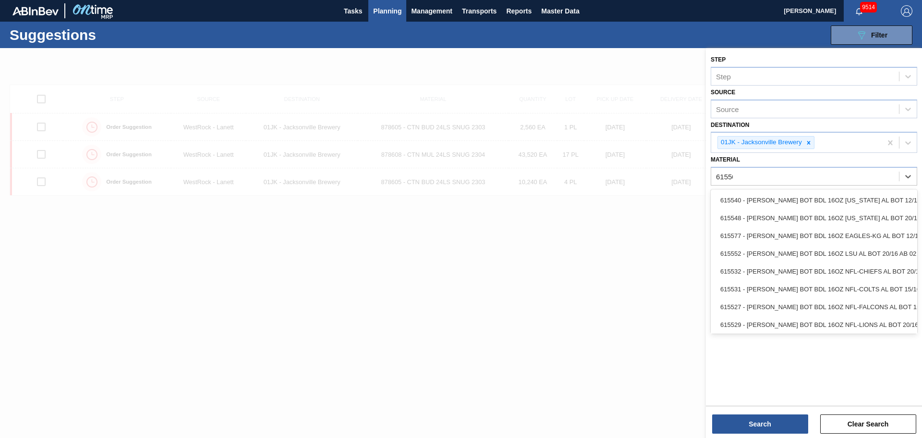
type input "615505"
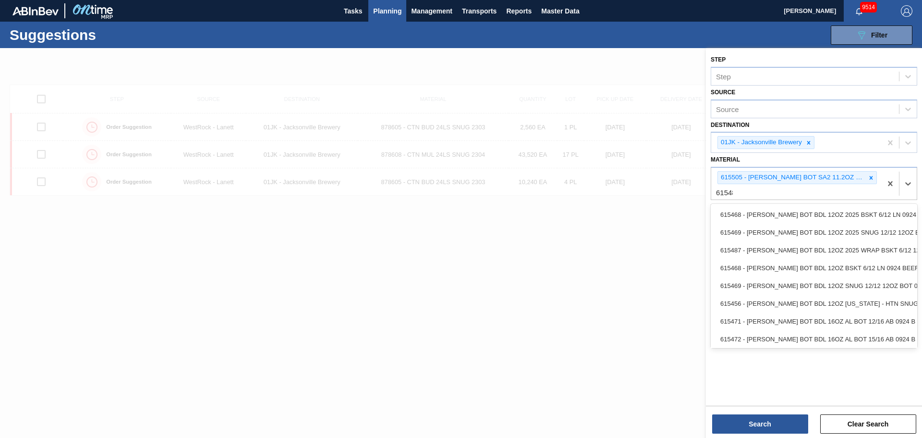
type input "615487"
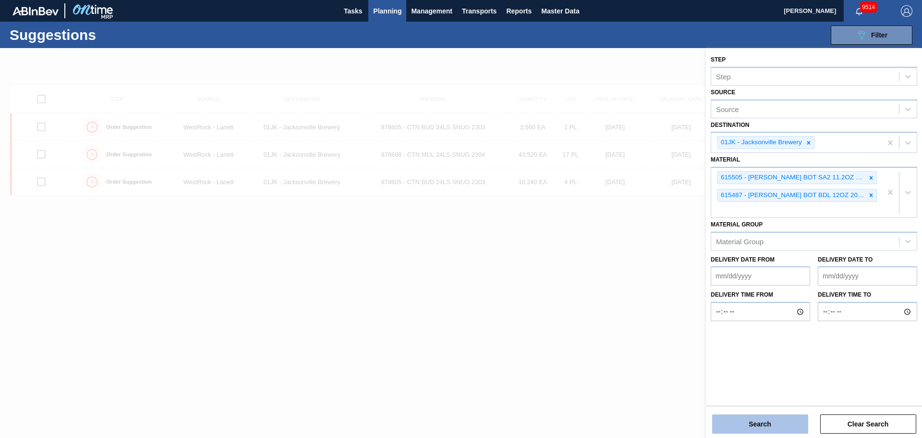
click at [774, 420] on button "Search" at bounding box center [760, 423] width 96 height 19
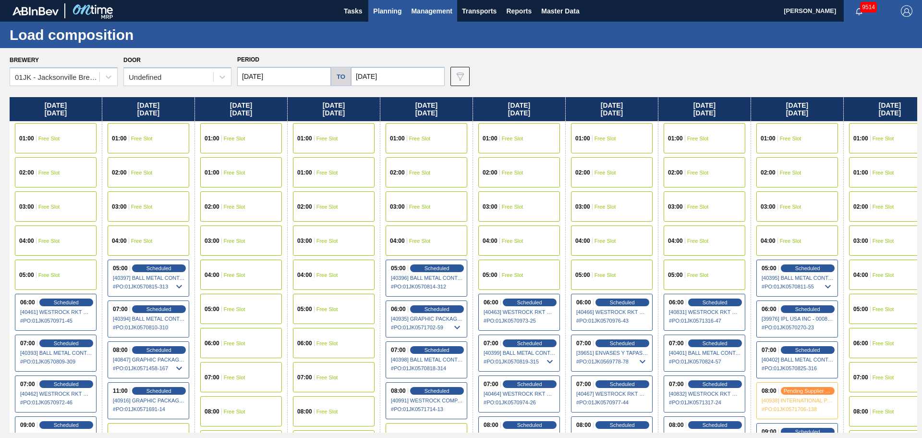
click at [412, 12] on span "Management" at bounding box center [431, 11] width 41 height 12
click at [394, 12] on div at bounding box center [461, 219] width 922 height 438
click at [394, 12] on span "Planning" at bounding box center [387, 11] width 28 height 12
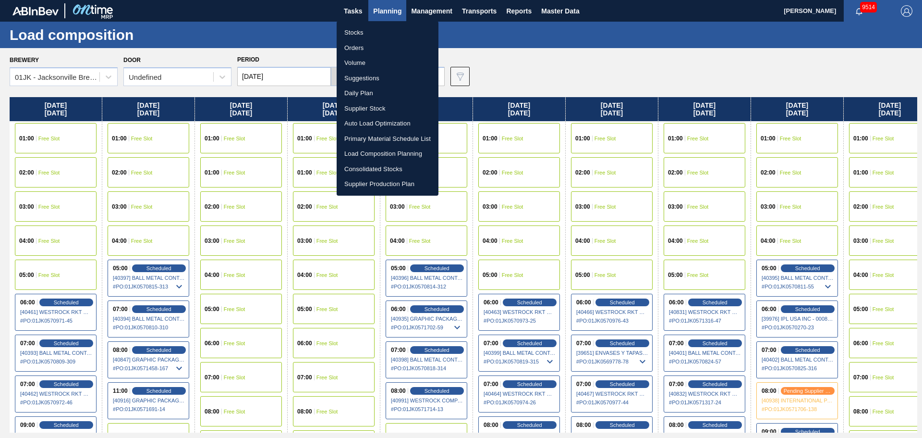
click at [361, 28] on li "Stocks" at bounding box center [388, 32] width 102 height 15
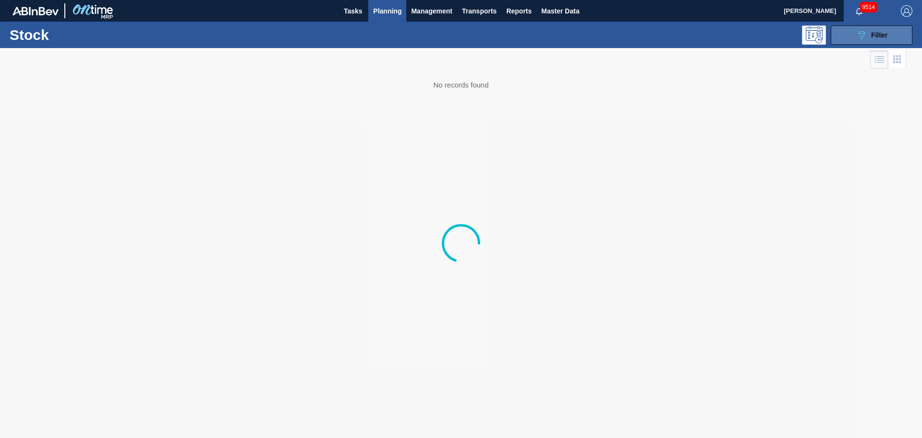
click at [849, 36] on button "089F7B8B-B2A5-4AFE-B5C0-19BA573D28AC Filter" at bounding box center [872, 34] width 82 height 19
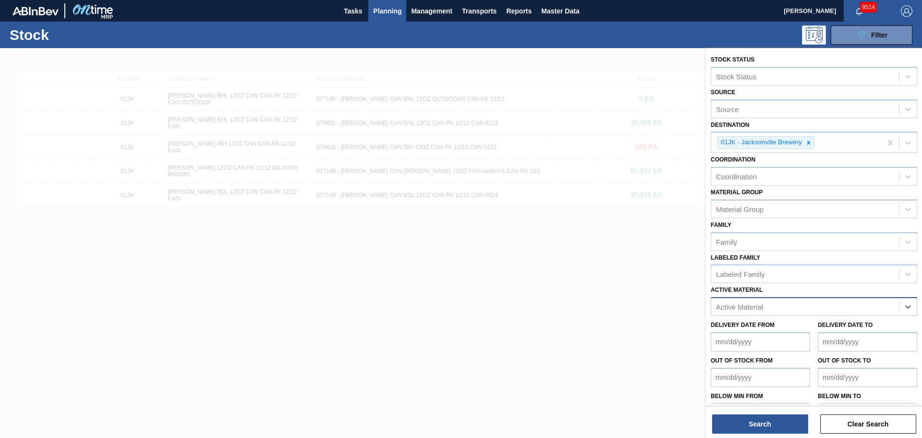
click at [807, 309] on div "Active Material" at bounding box center [805, 307] width 188 height 14
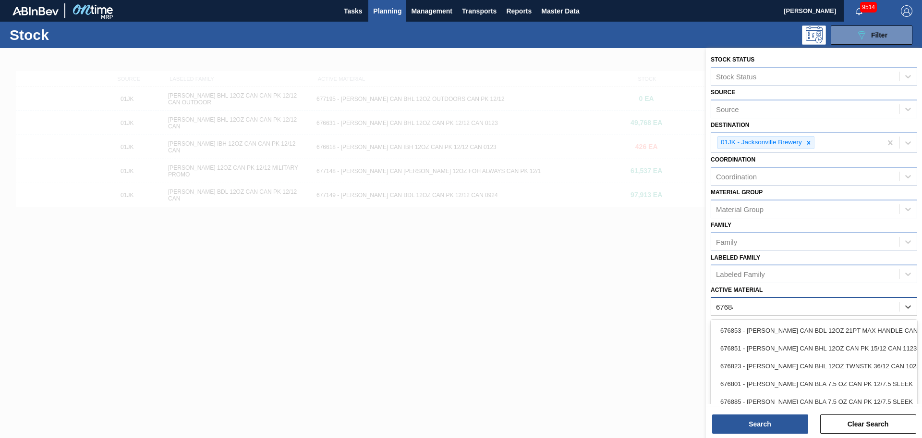
type Material "676844"
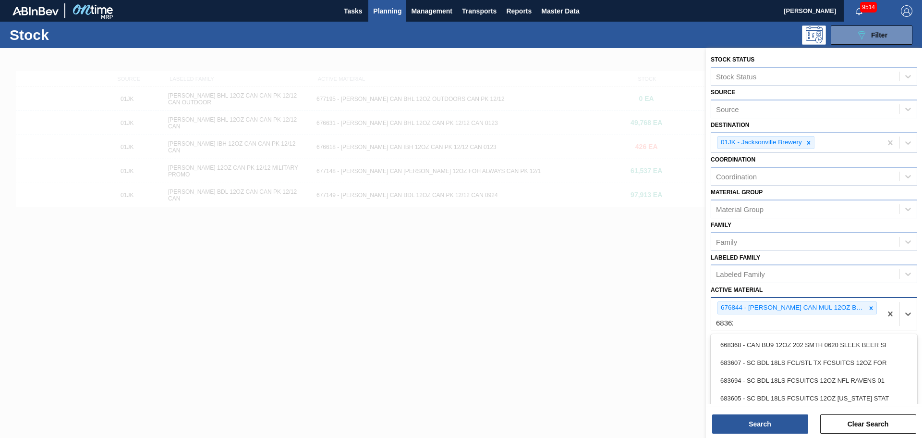
type Material "683622"
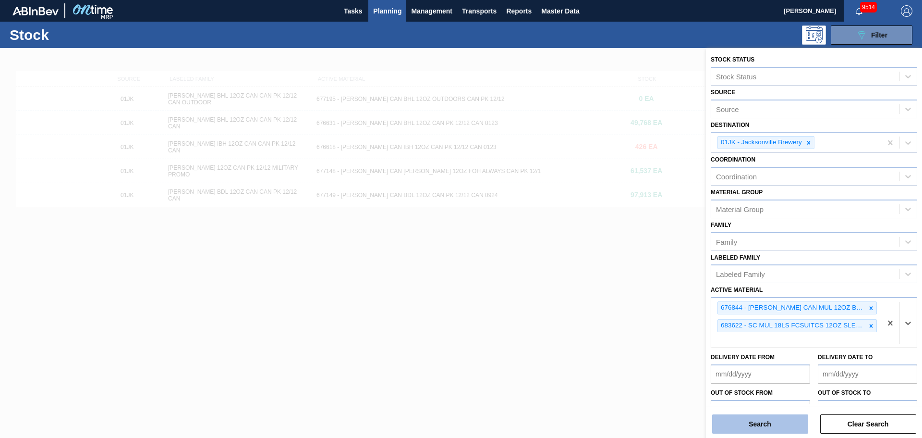
click at [801, 418] on button "Search" at bounding box center [760, 423] width 96 height 19
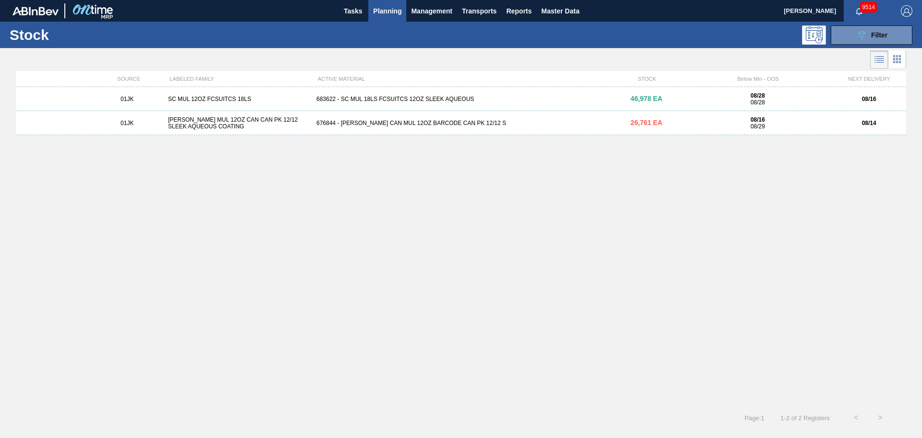
click at [486, 97] on div "683622 - SC MUL 18LS FCSUITCS 12OZ SLEEK AQUEOUS" at bounding box center [461, 99] width 297 height 7
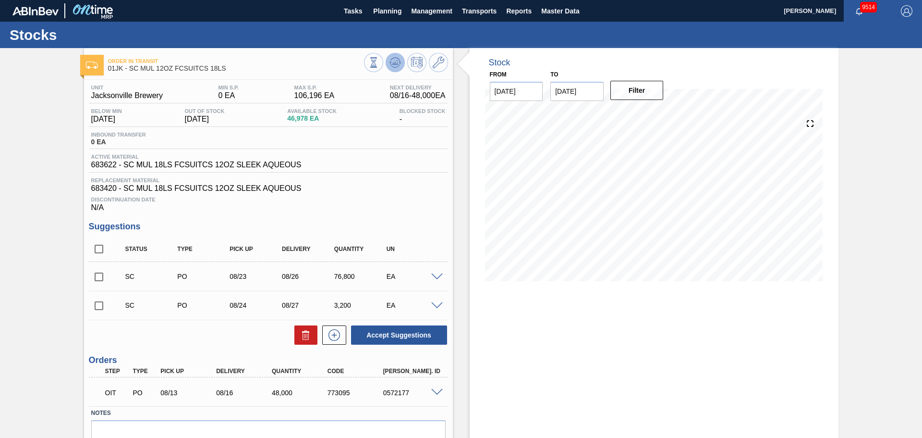
click at [379, 67] on icon at bounding box center [373, 62] width 11 height 11
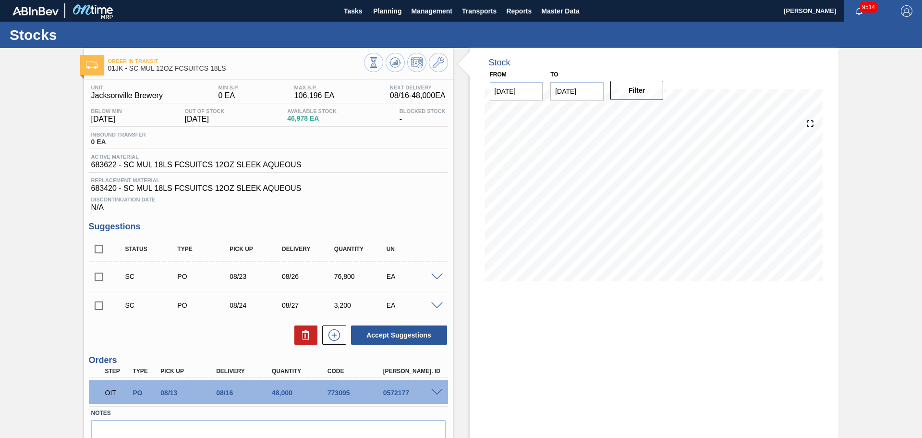
click at [432, 272] on div at bounding box center [438, 275] width 19 height 7
click at [438, 278] on span at bounding box center [437, 276] width 12 height 7
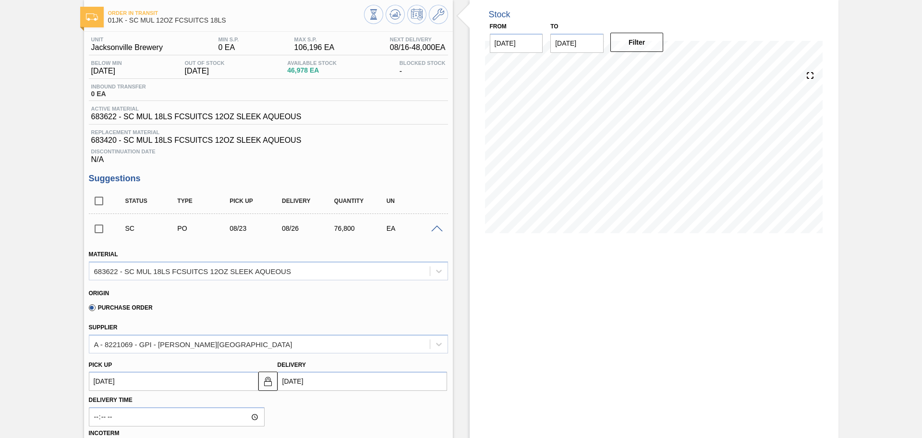
click at [439, 226] on span at bounding box center [437, 228] width 12 height 7
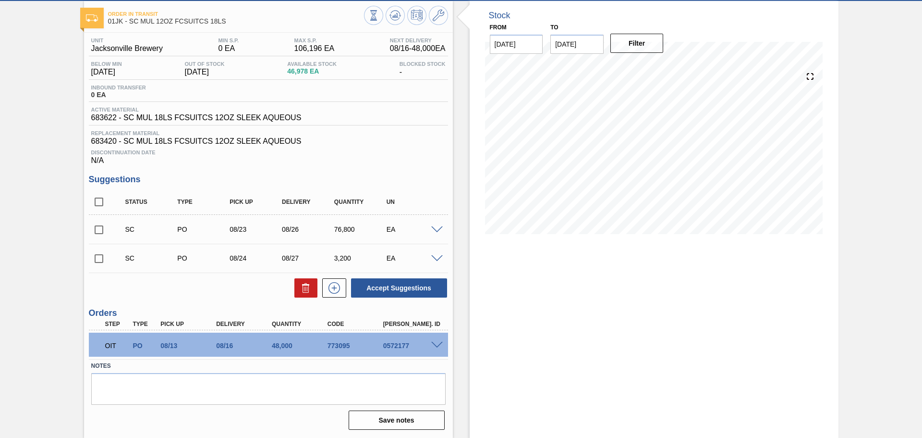
click at [437, 257] on span at bounding box center [437, 258] width 12 height 7
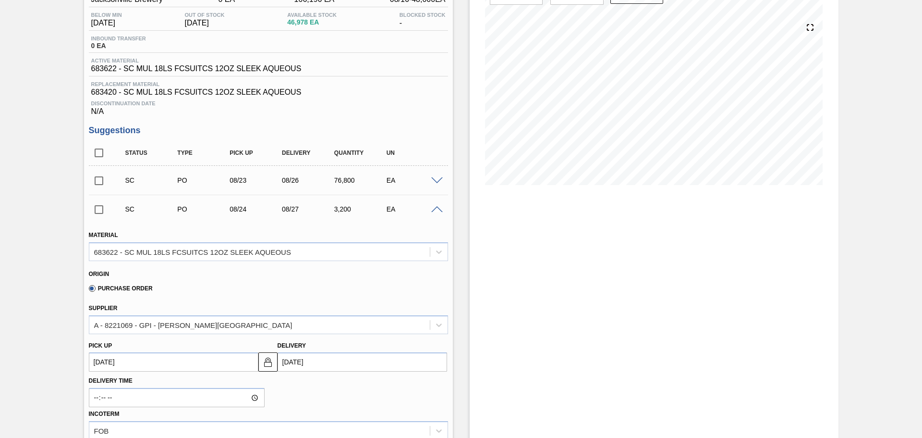
click at [437, 209] on span at bounding box center [437, 209] width 12 height 7
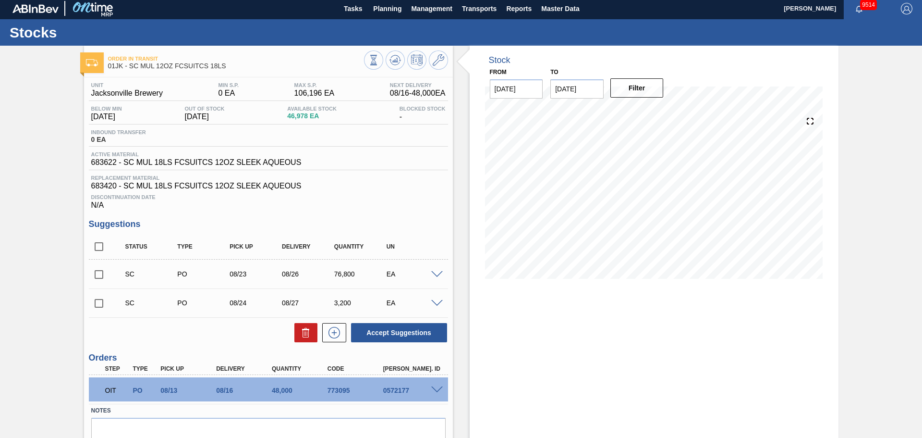
scroll to position [0, 0]
